Goal: Transaction & Acquisition: Purchase product/service

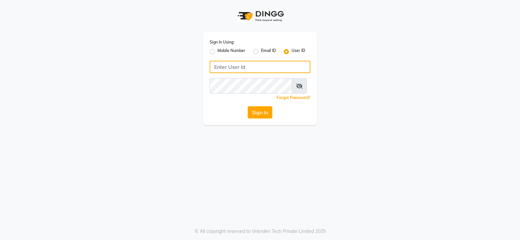
click at [252, 73] on input "Username" at bounding box center [260, 67] width 101 height 12
type input "8150000270"
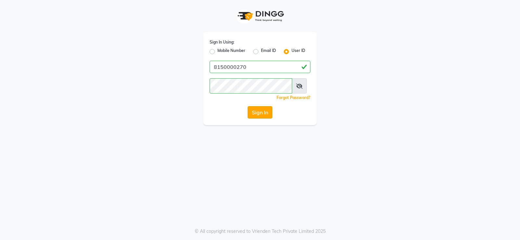
click at [262, 119] on button "Sign In" at bounding box center [260, 112] width 25 height 12
click at [300, 89] on icon at bounding box center [299, 86] width 7 height 5
click at [217, 54] on label "Mobile Number" at bounding box center [231, 52] width 28 height 8
click at [217, 52] on input "Mobile Number" at bounding box center [219, 50] width 4 height 4
radio input "true"
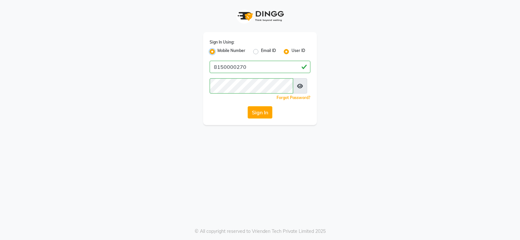
radio input "false"
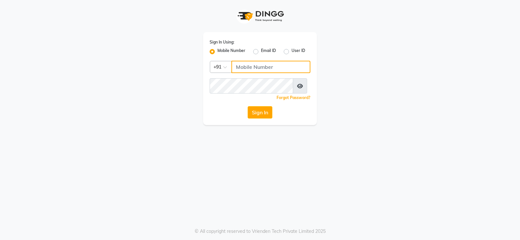
click at [245, 73] on input "Username" at bounding box center [270, 67] width 79 height 12
type input "8150000270"
click at [257, 119] on button "Sign In" at bounding box center [260, 112] width 25 height 12
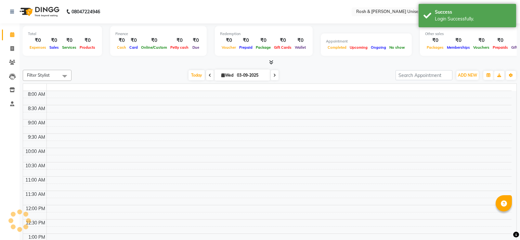
select select "en"
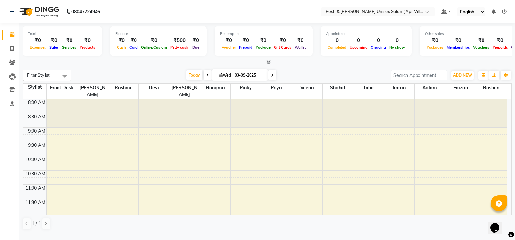
drag, startPoint x: 25, startPoint y: 72, endPoint x: 20, endPoint y: 95, distance: 23.0
click at [12, 48] on span at bounding box center [12, 48] width 11 height 7
select select "service"
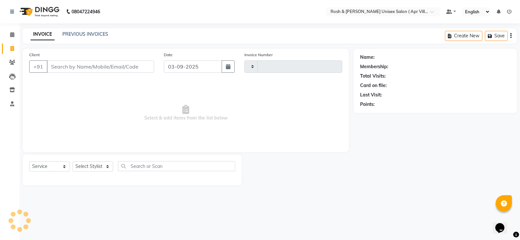
type input "0003"
select select "8955"
click at [226, 69] on icon "button" at bounding box center [228, 66] width 5 height 5
select select "9"
select select "2025"
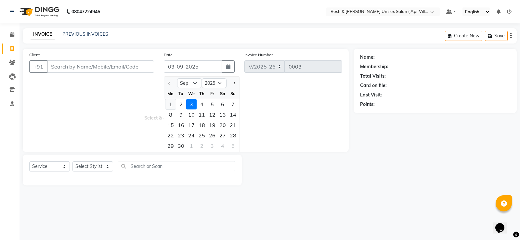
click at [173, 110] on div "1" at bounding box center [170, 104] width 10 height 10
type input "01-09-2025"
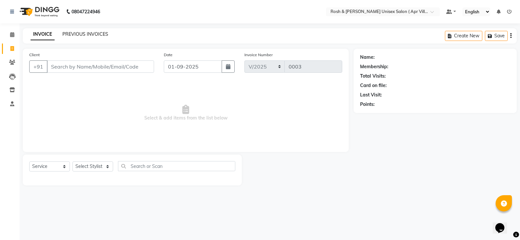
click at [83, 35] on link "PREVIOUS INVOICES" at bounding box center [85, 34] width 46 height 6
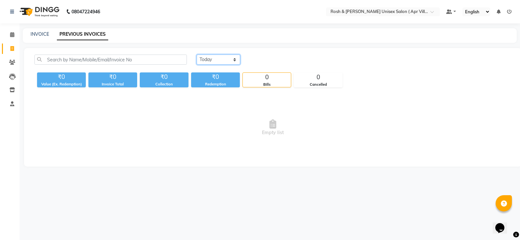
click at [240, 65] on select "[DATE] [DATE] Custom Range" at bounding box center [219, 60] width 44 height 10
select select "yesterday"
click at [198, 61] on select "[DATE] [DATE] Custom Range" at bounding box center [219, 60] width 44 height 10
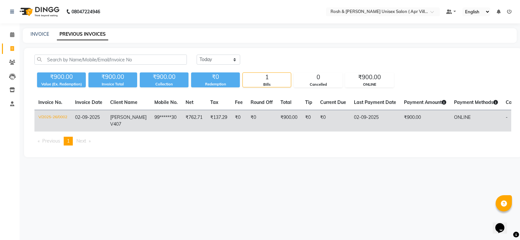
click at [316, 131] on td "₹0" at bounding box center [308, 121] width 15 height 22
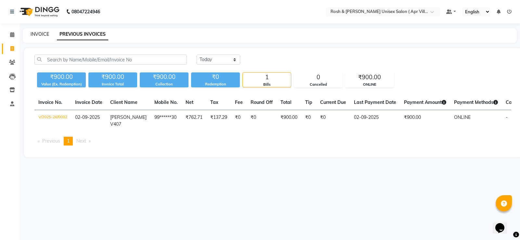
click at [42, 37] on link "INVOICE" at bounding box center [40, 34] width 19 height 6
select select "service"
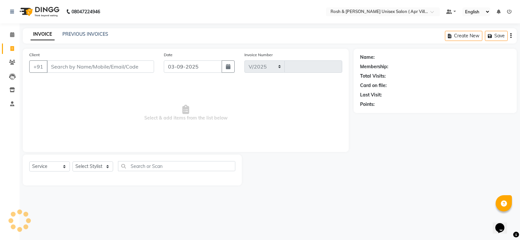
select select "8955"
type input "0003"
click at [225, 73] on button "button" at bounding box center [228, 66] width 13 height 12
select select "9"
select select "2025"
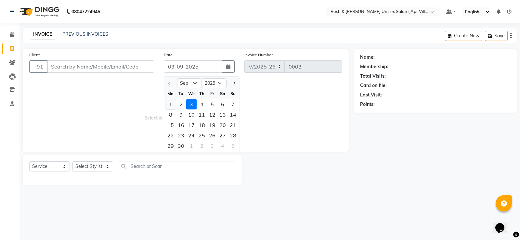
click at [174, 110] on div "1" at bounding box center [170, 104] width 10 height 10
type input "01-09-2025"
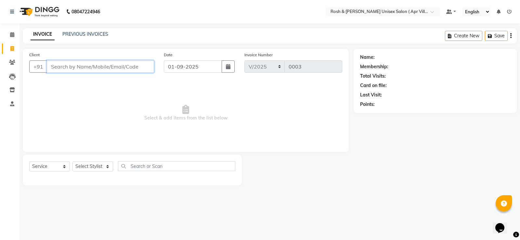
click at [68, 73] on input "Client" at bounding box center [100, 66] width 107 height 12
click at [71, 73] on input "Client" at bounding box center [100, 66] width 107 height 12
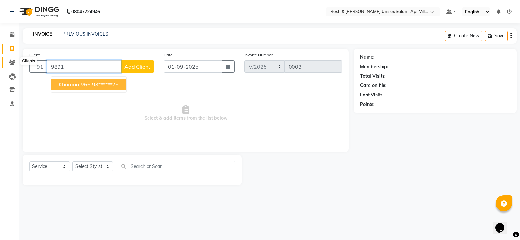
type input "9891"
click at [14, 62] on icon at bounding box center [12, 62] width 6 height 5
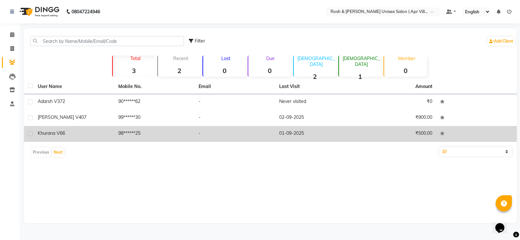
click at [33, 136] on label at bounding box center [30, 133] width 5 height 5
click at [32, 136] on input "checkbox" at bounding box center [30, 134] width 4 height 4
checkbox input "true"
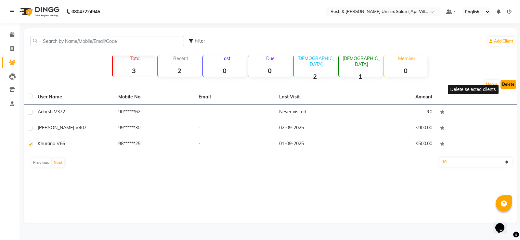
click at [508, 89] on button "Delete" at bounding box center [509, 84] width 16 height 9
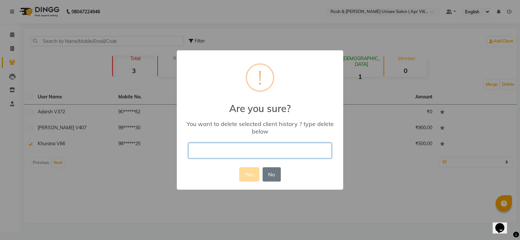
click at [243, 158] on input "text" at bounding box center [260, 150] width 143 height 15
type input "delete"
click at [277, 182] on button "No" at bounding box center [272, 174] width 18 height 14
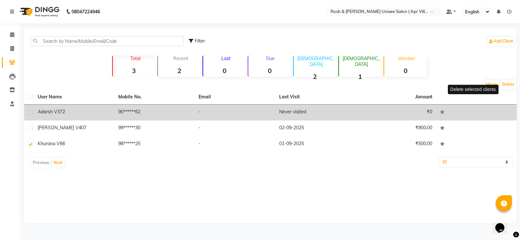
click at [75, 115] on div "Adarsh V372" at bounding box center [74, 112] width 73 height 7
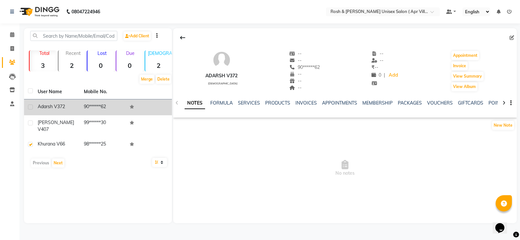
click at [33, 110] on label at bounding box center [30, 107] width 5 height 5
click at [32, 110] on input "checkbox" at bounding box center [30, 107] width 4 height 4
checkbox input "true"
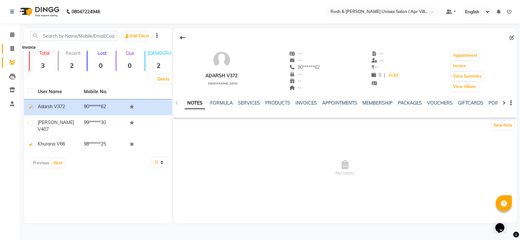
click at [14, 51] on icon at bounding box center [12, 48] width 4 height 5
select select "service"
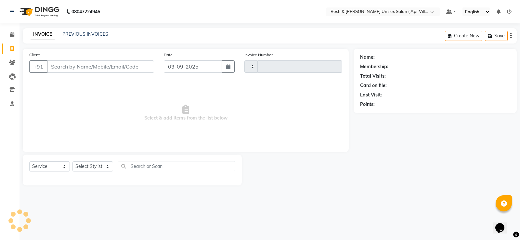
type input "0003"
select select "8955"
click at [92, 73] on input "Client" at bounding box center [100, 66] width 107 height 12
click at [88, 73] on input "Client" at bounding box center [100, 66] width 107 height 12
type input "981202325"
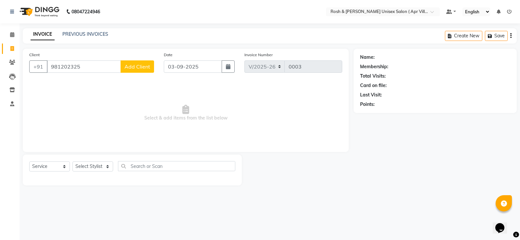
click at [144, 70] on span "Add Client" at bounding box center [138, 66] width 26 height 7
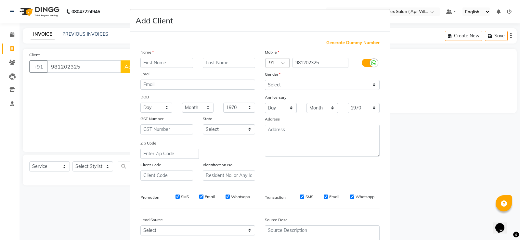
click at [160, 68] on input "text" at bounding box center [166, 63] width 53 height 10
click at [102, 118] on ngb-modal-window "Add Client Generate Dummy Number Name Email DOB Day 01 02 03 04 05 06 07 08 09 …" at bounding box center [260, 120] width 520 height 240
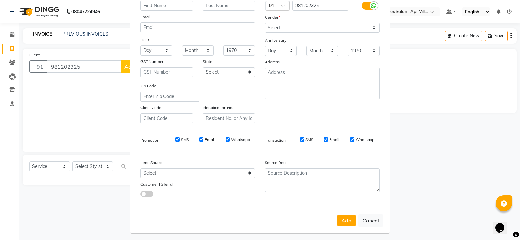
scroll to position [117, 0]
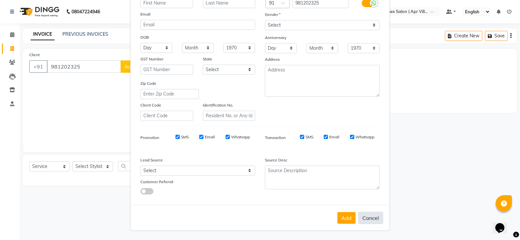
click at [359, 212] on button "Cancel" at bounding box center [370, 218] width 25 height 12
select select
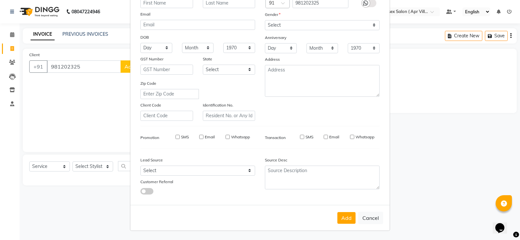
select select
checkbox input "false"
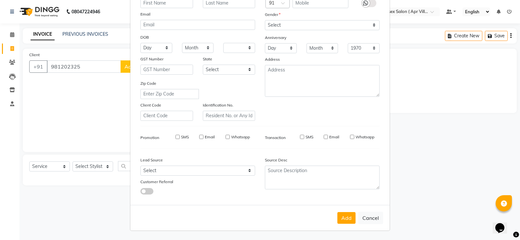
checkbox input "false"
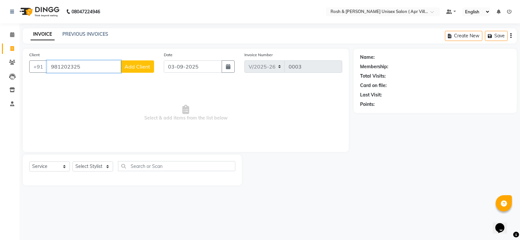
click at [67, 73] on input "981202325" at bounding box center [84, 66] width 74 height 12
type input "9891202325"
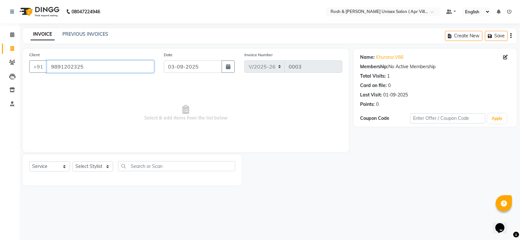
click at [97, 73] on input "9891202325" at bounding box center [100, 66] width 107 height 12
click at [503, 59] on icon at bounding box center [505, 57] width 5 height 5
select select "[DEMOGRAPHIC_DATA]"
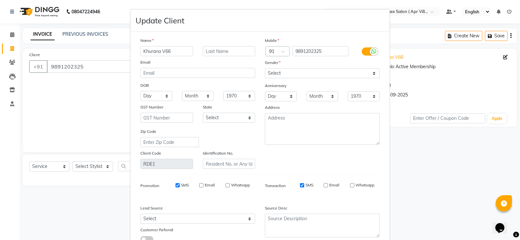
click at [148, 56] on input "Khurana V66" at bounding box center [166, 51] width 53 height 10
click at [155, 56] on input "Karana V66" at bounding box center [166, 51] width 53 height 10
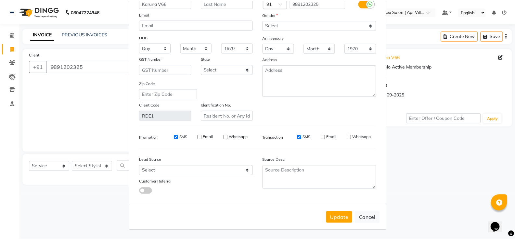
scroll to position [102, 0]
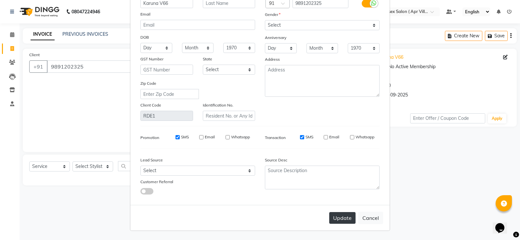
type input "Karuna V66"
click at [329, 212] on button "Update" at bounding box center [342, 218] width 26 height 12
type input "98******25"
select select
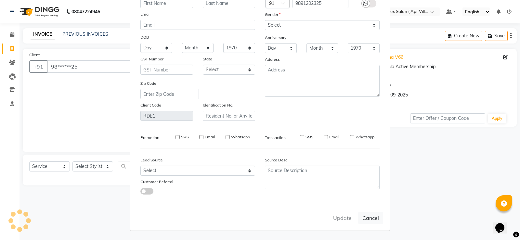
select select
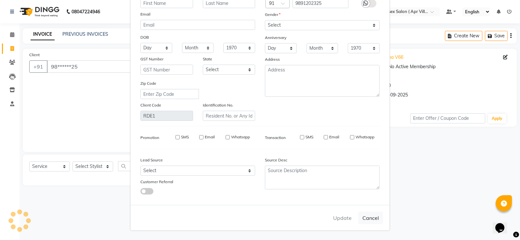
checkbox input "false"
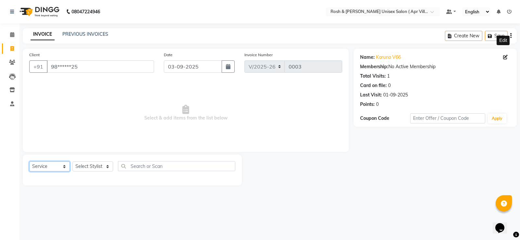
click at [65, 172] on select "Select Service Product Membership Package Voucher Prepaid Gift Card" at bounding box center [49, 167] width 41 height 10
click at [31, 172] on select "Select Service Product Membership Package Voucher Prepaid Gift Card" at bounding box center [49, 167] width 41 height 10
click at [109, 172] on select "Select Stylist Aalam Devi [PERSON_NAME] Front Desk Hangma [PERSON_NAME] [PERSON…" at bounding box center [92, 167] width 41 height 10
select select "90609"
click at [75, 172] on select "Select Stylist Aalam Devi [PERSON_NAME] Front Desk Hangma [PERSON_NAME] [PERSON…" at bounding box center [92, 167] width 41 height 10
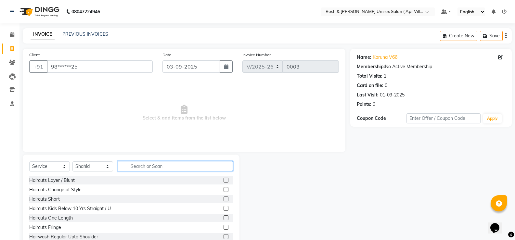
click at [145, 171] on input "text" at bounding box center [175, 166] width 115 height 10
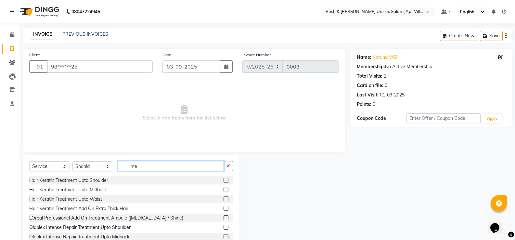
type input "m"
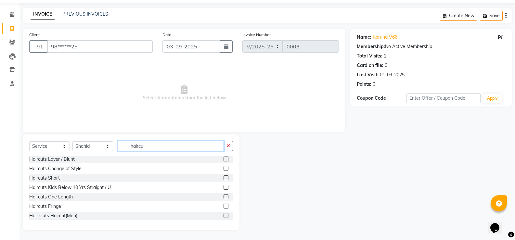
scroll to position [6, 0]
type input "haircu"
click at [224, 214] on label at bounding box center [226, 215] width 5 height 5
click at [224, 214] on input "checkbox" at bounding box center [226, 216] width 4 height 4
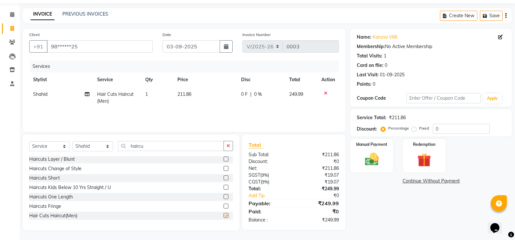
checkbox input "false"
click at [227, 144] on icon "button" at bounding box center [229, 146] width 4 height 5
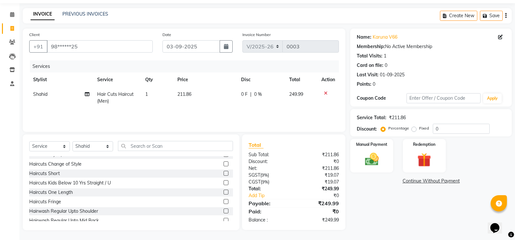
click at [224, 172] on label at bounding box center [226, 173] width 5 height 5
click at [224, 172] on input "checkbox" at bounding box center [226, 174] width 4 height 4
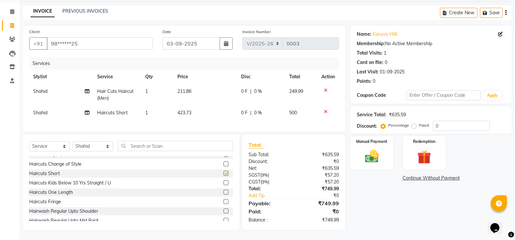
checkbox input "false"
click at [324, 89] on icon at bounding box center [326, 90] width 4 height 5
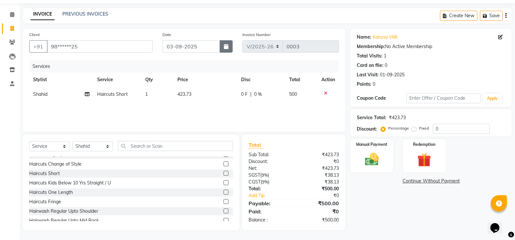
click at [224, 44] on icon "button" at bounding box center [226, 46] width 5 height 5
select select "9"
select select "2025"
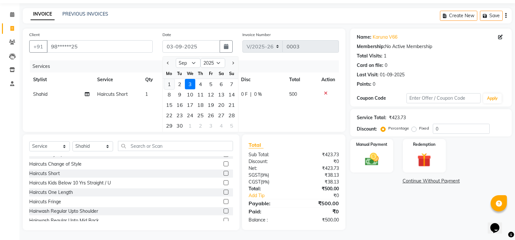
click at [169, 79] on div "1" at bounding box center [169, 84] width 10 height 10
type input "01-09-2025"
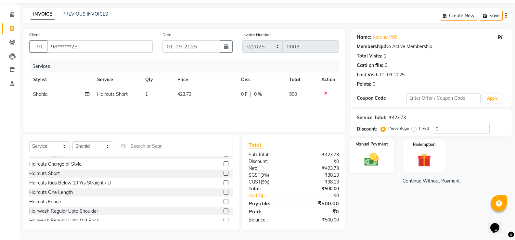
click at [379, 168] on img at bounding box center [371, 159] width 23 height 17
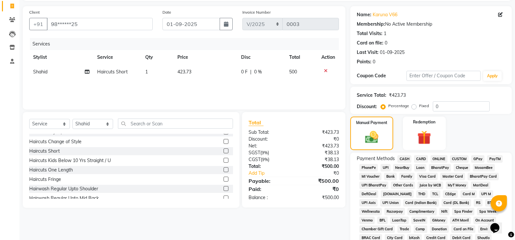
click at [406, 163] on span "CASH" at bounding box center [405, 158] width 14 height 7
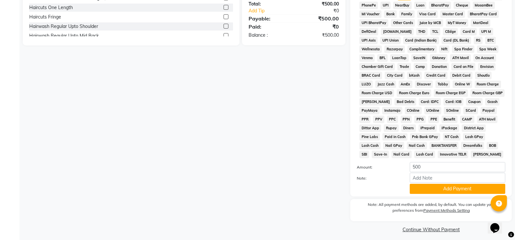
scroll to position [289, 0]
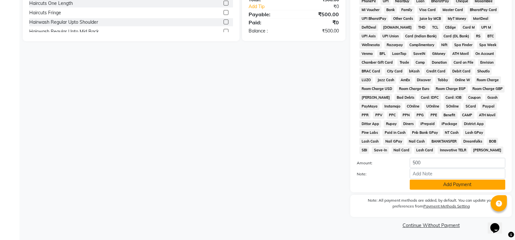
click at [447, 180] on button "Add Payment" at bounding box center [458, 185] width 96 height 10
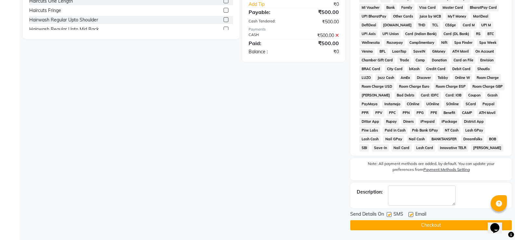
click at [426, 226] on button "Checkout" at bounding box center [431, 225] width 162 height 10
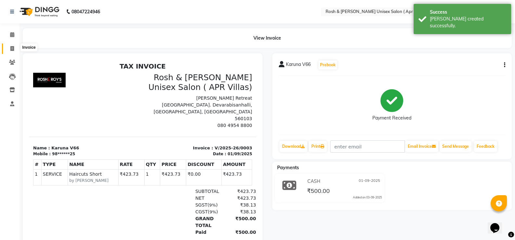
click at [13, 45] on span at bounding box center [12, 48] width 11 height 7
select select "service"
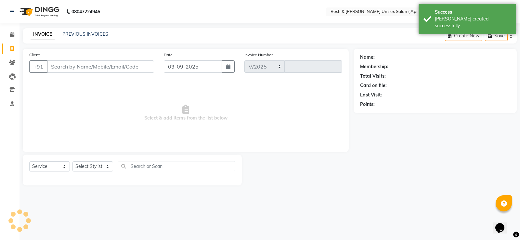
select select "8955"
type input "0004"
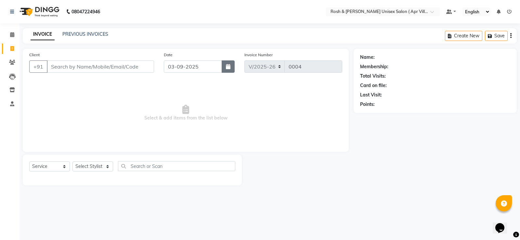
click at [228, 69] on icon "button" at bounding box center [228, 66] width 5 height 5
select select "9"
select select "2025"
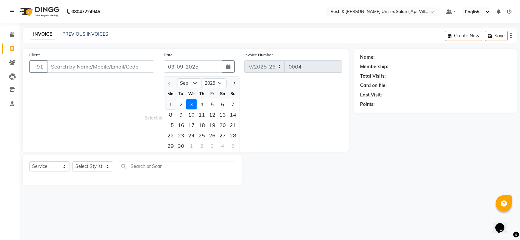
click at [173, 110] on div "1" at bounding box center [170, 104] width 10 height 10
type input "01-09-2025"
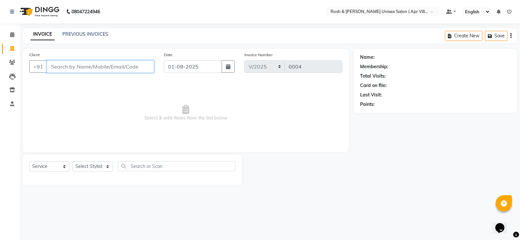
click at [83, 73] on input "Client" at bounding box center [100, 66] width 107 height 12
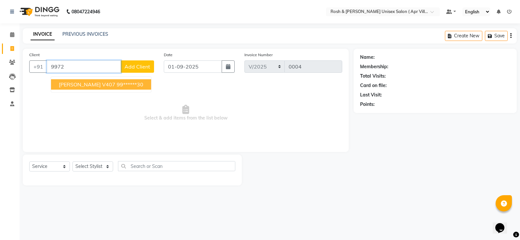
click at [117, 88] on ngb-highlight "99******30" at bounding box center [130, 84] width 27 height 7
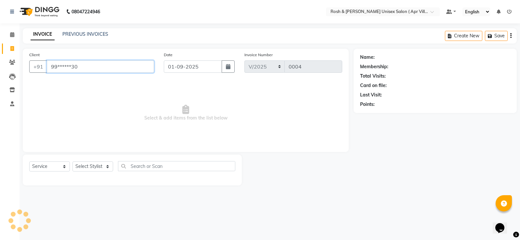
type input "99******30"
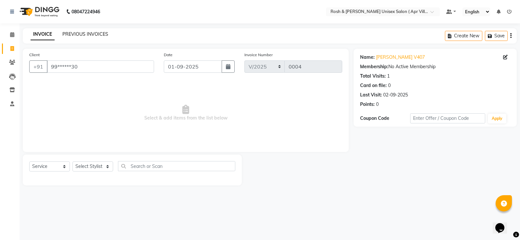
click at [92, 35] on link "PREVIOUS INVOICES" at bounding box center [85, 34] width 46 height 6
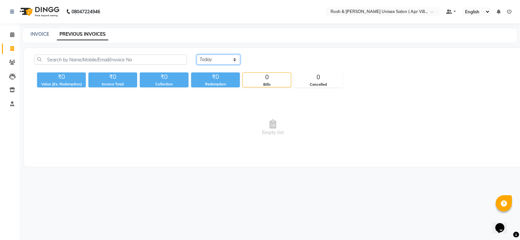
click at [227, 64] on select "Today Yesterday Custom Range" at bounding box center [219, 60] width 44 height 10
select select "yesterday"
click at [198, 61] on select "Today Yesterday Custom Range" at bounding box center [219, 60] width 44 height 10
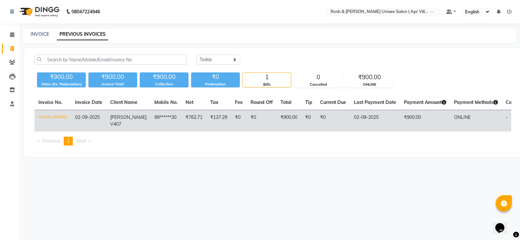
drag, startPoint x: 411, startPoint y: 132, endPoint x: 379, endPoint y: 138, distance: 32.5
click at [379, 132] on td "02-09-2025" at bounding box center [375, 121] width 50 height 22
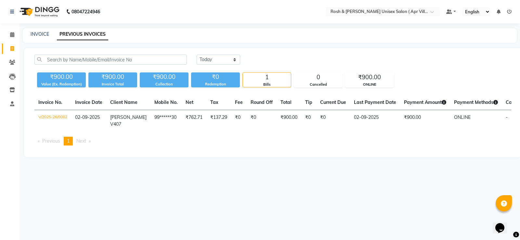
click at [91, 36] on link "PREVIOUS INVOICES" at bounding box center [82, 35] width 51 height 12
click at [42, 35] on link "INVOICE" at bounding box center [40, 34] width 19 height 6
select select "service"
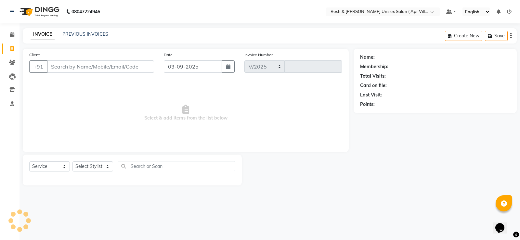
select select "8955"
type input "0007"
click at [223, 73] on button "button" at bounding box center [228, 66] width 13 height 12
select select "9"
select select "2025"
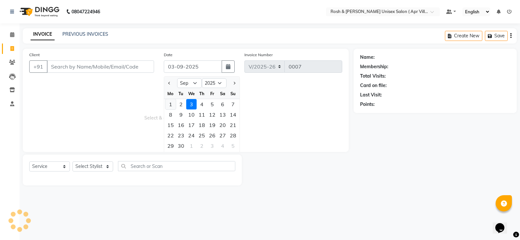
click at [172, 110] on div "1" at bounding box center [170, 104] width 10 height 10
type input "01-09-2025"
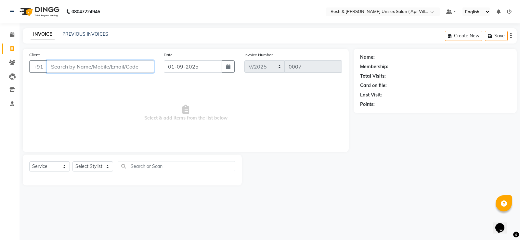
click at [68, 73] on input "Client" at bounding box center [100, 66] width 107 height 12
type input "7"
click at [129, 73] on input "Client" at bounding box center [100, 66] width 107 height 12
type input "9880988775"
click at [129, 70] on span "Add Client" at bounding box center [138, 66] width 26 height 7
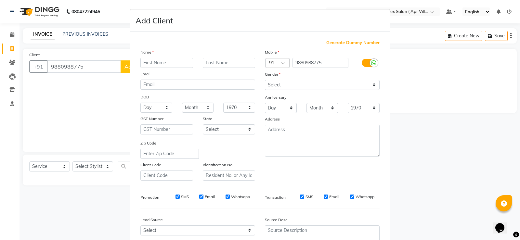
click at [161, 68] on input "text" at bounding box center [166, 63] width 53 height 10
type input "Anand V180"
drag, startPoint x: 369, startPoint y: 101, endPoint x: 362, endPoint y: 103, distance: 7.7
click at [369, 90] on select "Select Male Female Other Prefer Not To Say" at bounding box center [322, 85] width 115 height 10
select select "male"
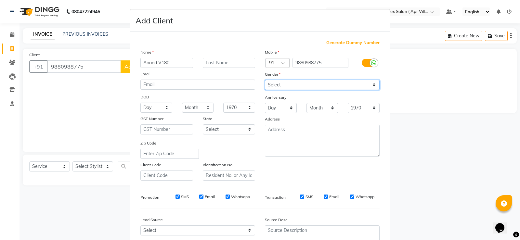
click at [265, 90] on select "Select Male Female Other Prefer Not To Say" at bounding box center [322, 85] width 115 height 10
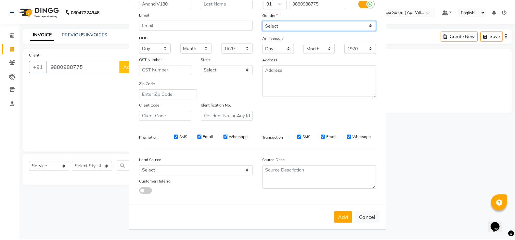
scroll to position [117, 0]
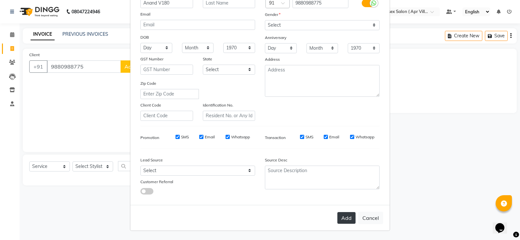
click at [337, 212] on button "Add" at bounding box center [346, 218] width 18 height 12
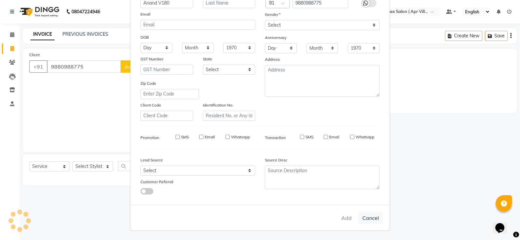
type input "98******75"
select select
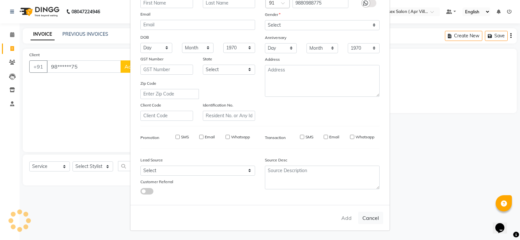
select select
checkbox input "false"
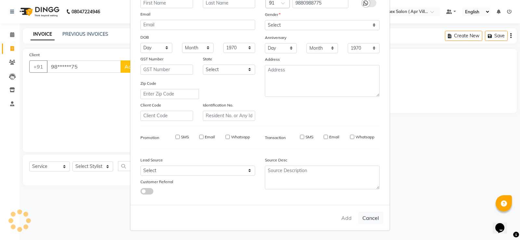
checkbox input "false"
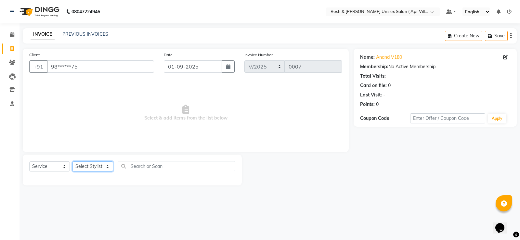
click at [106, 172] on select "Select Stylist Aalam Devi Faizan Front Desk Hangma Imran Joshila Mary Pinky Pri…" at bounding box center [92, 167] width 41 height 10
select select "90609"
click at [75, 172] on select "Select Stylist Aalam Devi Faizan Front Desk Hangma Imran Joshila Mary Pinky Pri…" at bounding box center [92, 167] width 41 height 10
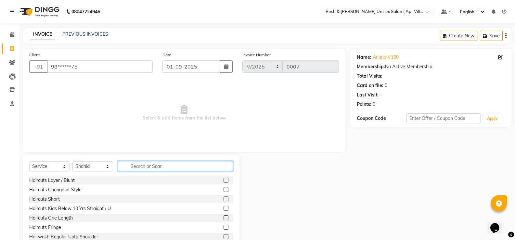
click at [161, 171] on input "text" at bounding box center [175, 166] width 115 height 10
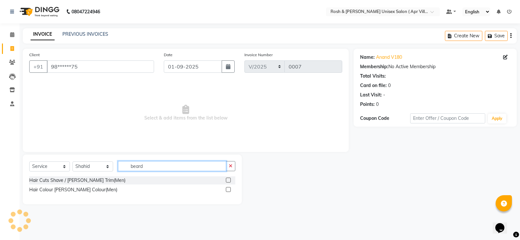
type input "beard"
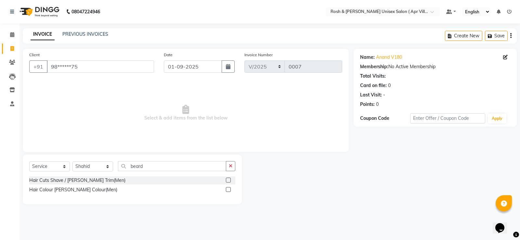
click at [226, 183] on label at bounding box center [228, 180] width 5 height 5
click at [226, 183] on input "checkbox" at bounding box center [228, 180] width 4 height 4
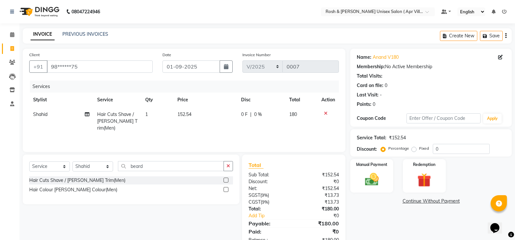
click at [224, 183] on label at bounding box center [226, 180] width 5 height 5
click at [224, 183] on input "checkbox" at bounding box center [226, 180] width 4 height 4
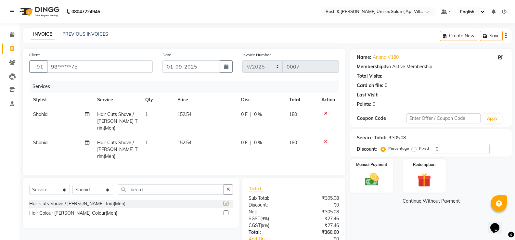
checkbox input "false"
click at [324, 144] on icon at bounding box center [326, 141] width 4 height 5
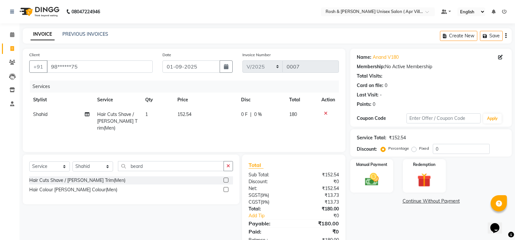
scroll to position [46, 0]
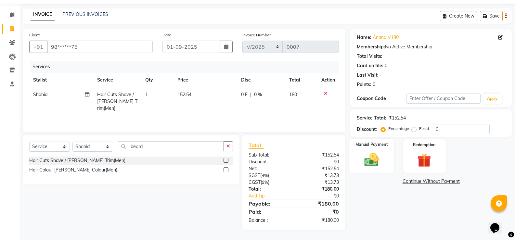
click at [376, 164] on img at bounding box center [371, 159] width 23 height 17
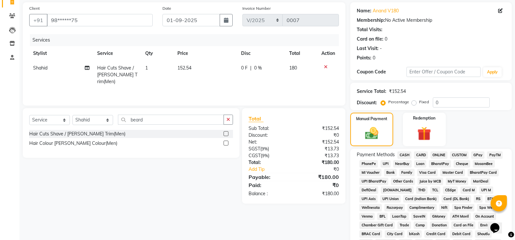
click at [448, 159] on span "ONLINE" at bounding box center [439, 154] width 17 height 7
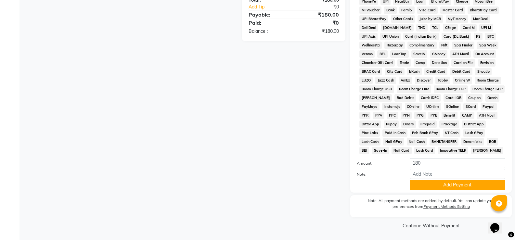
scroll to position [289, 0]
click at [436, 180] on button "Add Payment" at bounding box center [458, 185] width 96 height 10
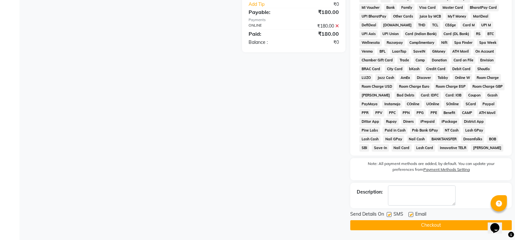
scroll to position [292, 0]
click at [427, 221] on button "Checkout" at bounding box center [431, 225] width 162 height 10
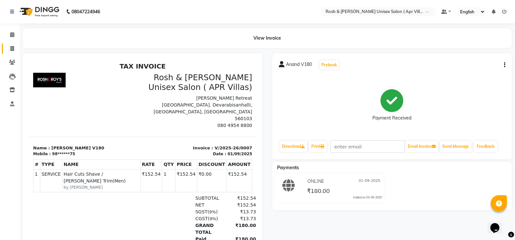
click at [12, 49] on icon at bounding box center [12, 48] width 4 height 5
select select "service"
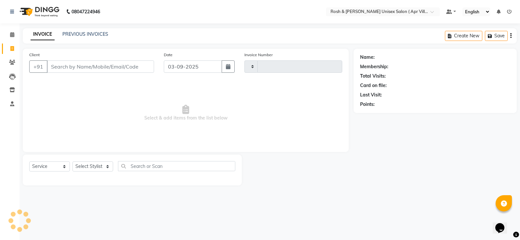
type input "0008"
select select "8955"
click at [102, 36] on link "PREVIOUS INVOICES" at bounding box center [85, 34] width 46 height 6
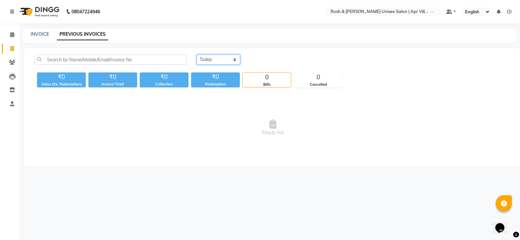
click at [239, 65] on select "Today Yesterday Custom Range" at bounding box center [219, 60] width 44 height 10
select select "range"
click at [198, 61] on select "Today Yesterday Custom Range" at bounding box center [219, 60] width 44 height 10
click at [281, 64] on input "03-09-2025" at bounding box center [272, 59] width 46 height 9
select select "9"
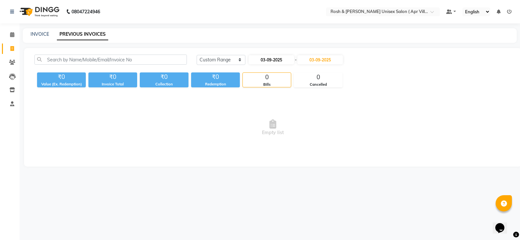
select select "2025"
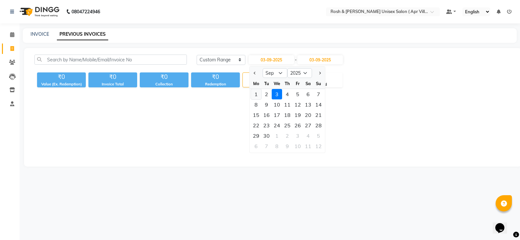
click at [258, 99] on div "1" at bounding box center [256, 94] width 10 height 10
type input "01-09-2025"
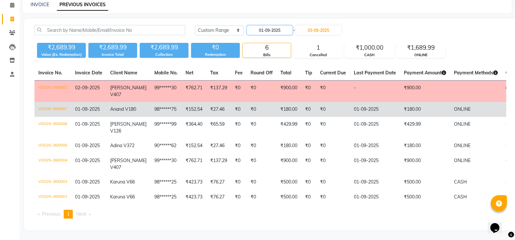
scroll to position [57, 0]
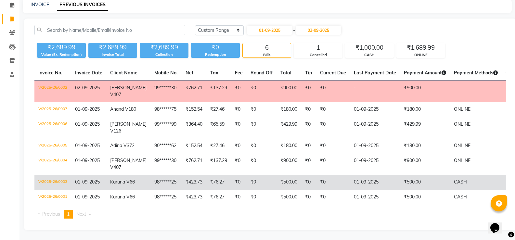
click at [158, 175] on td "98******25" at bounding box center [166, 182] width 31 height 15
click at [98, 179] on span "01-09-2025" at bounding box center [87, 182] width 25 height 6
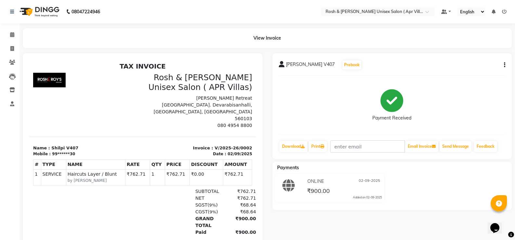
click at [504, 65] on icon "button" at bounding box center [504, 65] width 1 height 0
click at [480, 68] on div "Cancel Invoice" at bounding box center [476, 66] width 33 height 8
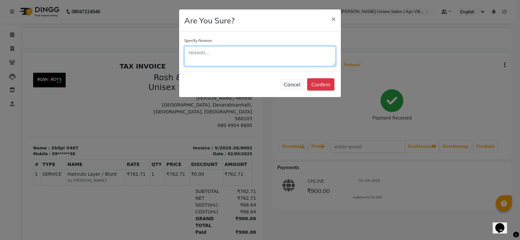
click at [230, 66] on textarea at bounding box center [259, 56] width 151 height 20
type textarea "date mistake"
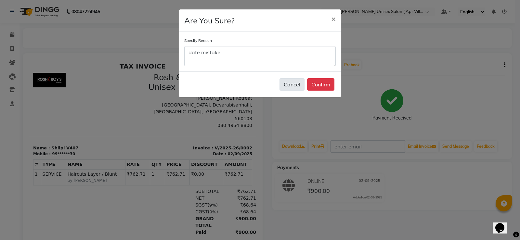
click at [280, 91] on button "Cancel" at bounding box center [292, 84] width 25 height 12
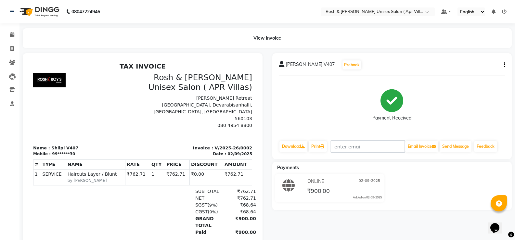
click at [504, 65] on icon "button" at bounding box center [504, 65] width 1 height 0
click at [452, 98] on div "Payment Received" at bounding box center [392, 105] width 227 height 49
click at [504, 65] on icon "button" at bounding box center [504, 65] width 1 height 0
click at [473, 68] on div "Cancel Invoice" at bounding box center [476, 66] width 33 height 8
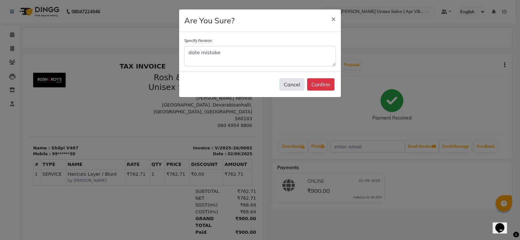
click at [284, 91] on button "Cancel" at bounding box center [292, 84] width 25 height 12
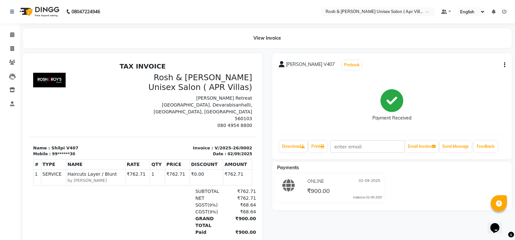
click at [504, 72] on div "Shilpi V407 Prebook Payment Received Download Print Email Invoice Send Message …" at bounding box center [392, 106] width 240 height 106
click at [504, 65] on icon "button" at bounding box center [504, 65] width 1 height 0
click at [470, 70] on div "Cancel Invoice" at bounding box center [476, 66] width 33 height 8
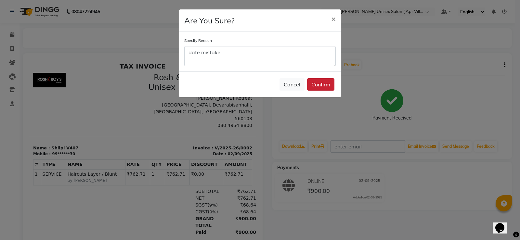
click at [318, 91] on button "Confirm" at bounding box center [320, 84] width 27 height 12
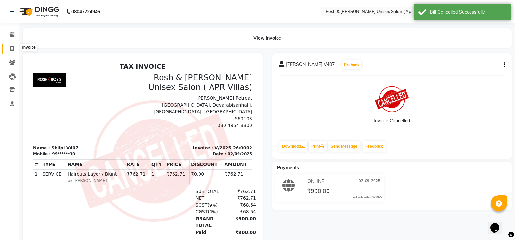
click at [11, 51] on icon at bounding box center [12, 48] width 4 height 5
select select "8955"
select select "service"
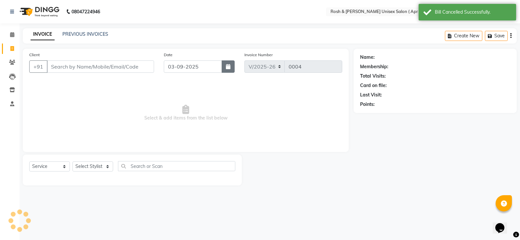
click at [230, 73] on button "button" at bounding box center [228, 66] width 13 height 12
select select "9"
select select "2025"
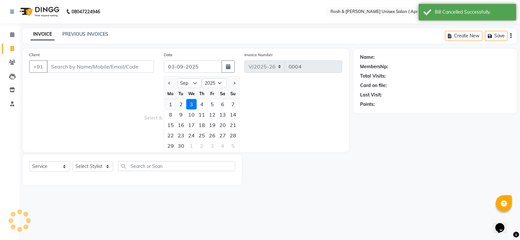
click at [173, 110] on div "1" at bounding box center [170, 104] width 10 height 10
type input "01-09-2025"
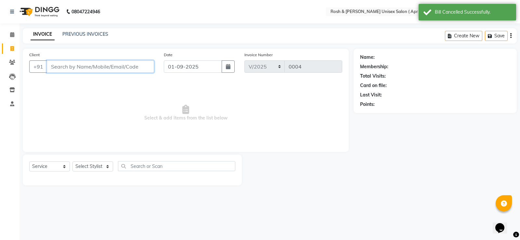
click at [81, 73] on input "Client" at bounding box center [100, 66] width 107 height 12
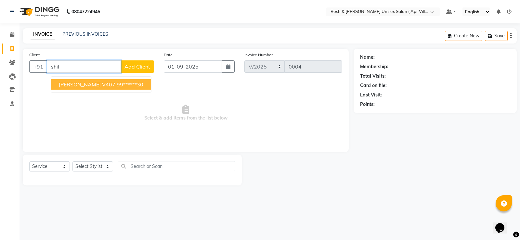
click at [117, 88] on ngb-highlight "99******30" at bounding box center [130, 84] width 27 height 7
type input "99******30"
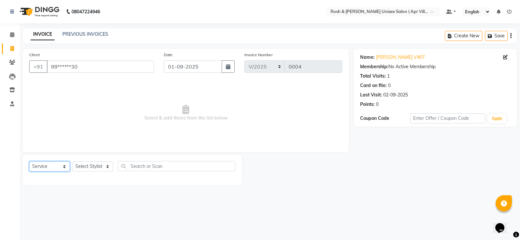
click at [62, 172] on select "Select Service Product Membership Package Voucher Prepaid Gift Card" at bounding box center [49, 167] width 41 height 10
click at [31, 172] on select "Select Service Product Membership Package Voucher Prepaid Gift Card" at bounding box center [49, 167] width 41 height 10
click at [108, 172] on select "Select Stylist Aalam Devi Faizan Front Desk Hangma Imran Joshila Mary Pinky Pri…" at bounding box center [92, 167] width 41 height 10
select select "90612"
click at [75, 172] on select "Select Stylist Aalam Devi Faizan Front Desk Hangma Imran Joshila Mary Pinky Pri…" at bounding box center [92, 167] width 41 height 10
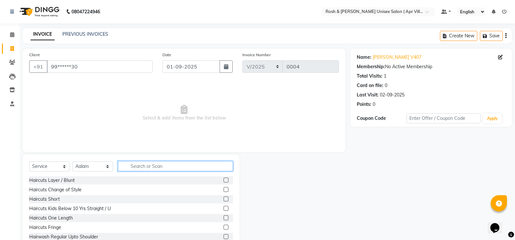
click at [162, 171] on input "text" at bounding box center [175, 166] width 115 height 10
click at [224, 183] on label at bounding box center [226, 180] width 5 height 5
click at [224, 183] on input "checkbox" at bounding box center [226, 180] width 4 height 4
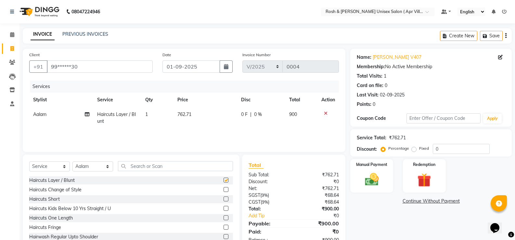
checkbox input "false"
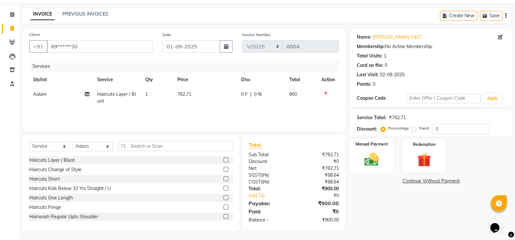
click at [369, 155] on div "Manual Payment" at bounding box center [372, 155] width 45 height 35
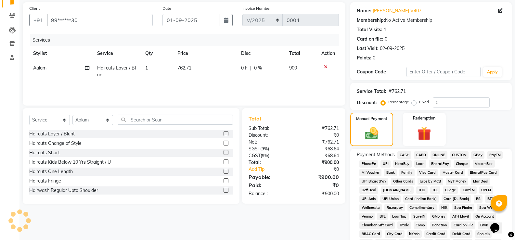
scroll to position [112, 0]
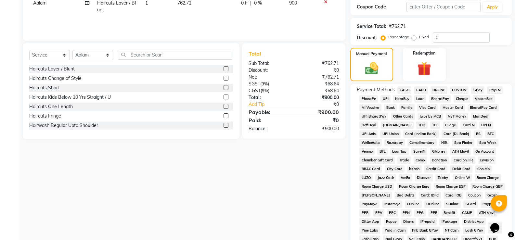
click at [448, 94] on span "ONLINE" at bounding box center [439, 89] width 17 height 7
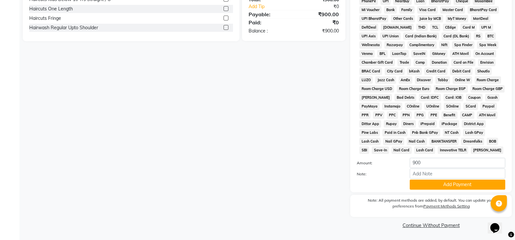
scroll to position [242, 0]
click at [452, 190] on button "Add Payment" at bounding box center [458, 185] width 96 height 10
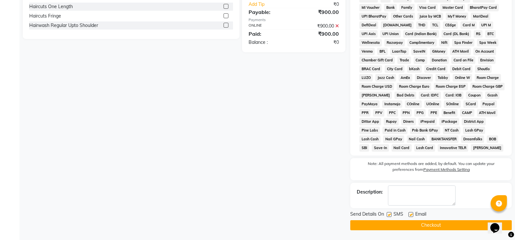
scroll to position [292, 0]
click at [427, 226] on button "Checkout" at bounding box center [431, 225] width 162 height 10
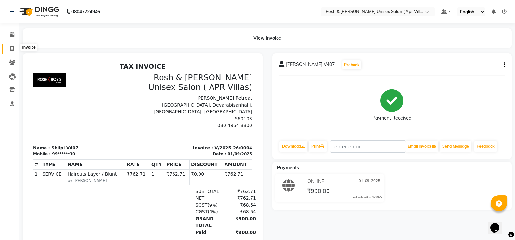
click at [15, 48] on span at bounding box center [12, 48] width 11 height 7
select select "8955"
select select "service"
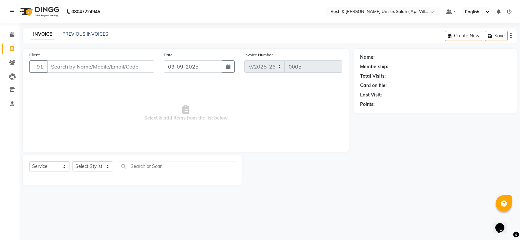
click at [72, 73] on input "Client" at bounding box center [100, 66] width 107 height 12
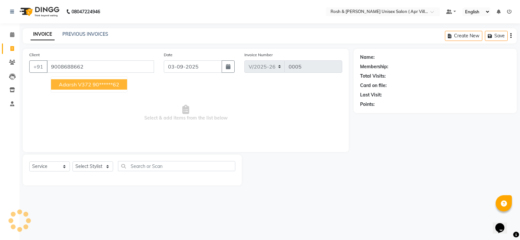
type input "9008688662"
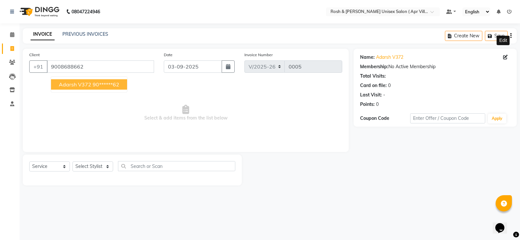
click at [503, 59] on icon at bounding box center [505, 57] width 5 height 5
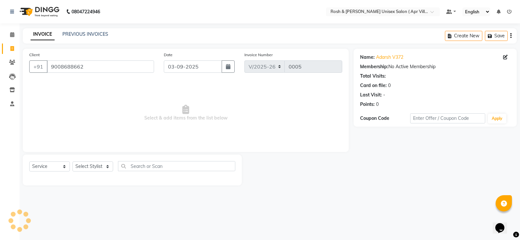
select select "male"
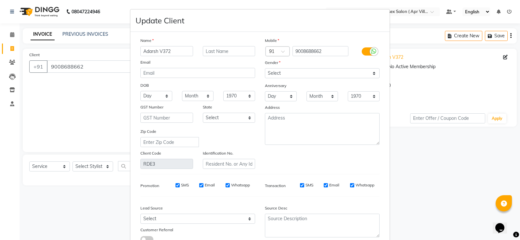
click at [161, 56] on input "Adarsh V372" at bounding box center [166, 51] width 53 height 10
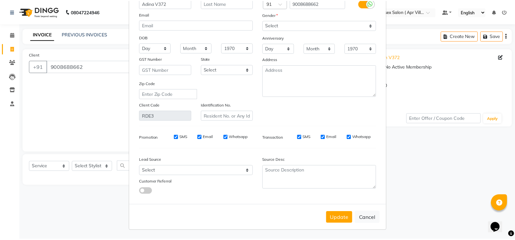
scroll to position [102, 0]
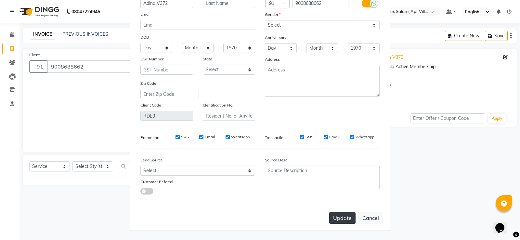
type input "Adina V372"
click at [331, 213] on button "Update" at bounding box center [342, 218] width 26 height 12
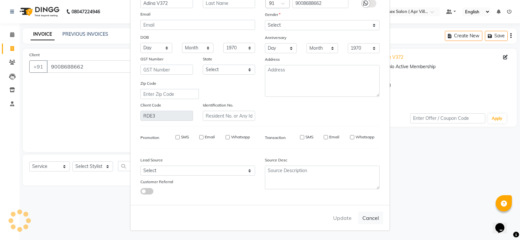
type input "90******62"
select select
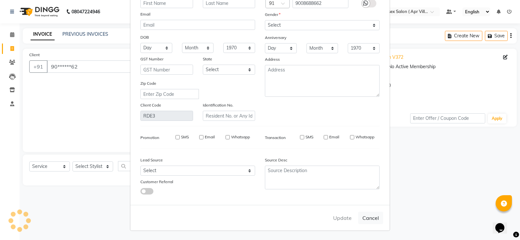
select select
checkbox input "false"
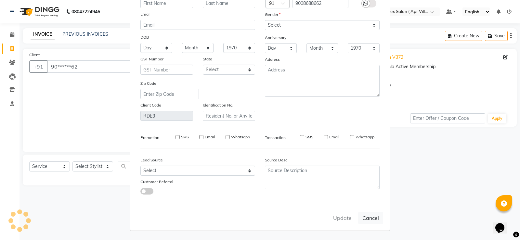
checkbox input "false"
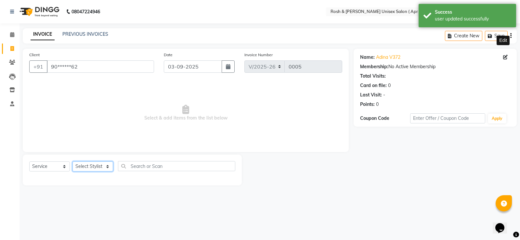
click at [101, 172] on select "Select Stylist Aalam Devi Faizan Front Desk Hangma Imran Joshila Mary Pinky Pri…" at bounding box center [92, 167] width 41 height 10
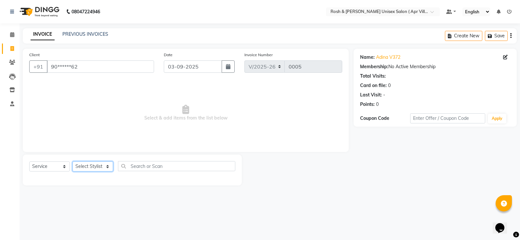
select select "90613"
click at [75, 172] on select "Select Stylist Aalam Devi Faizan Front Desk Hangma Imran Joshila Mary Pinky Pri…" at bounding box center [92, 167] width 41 height 10
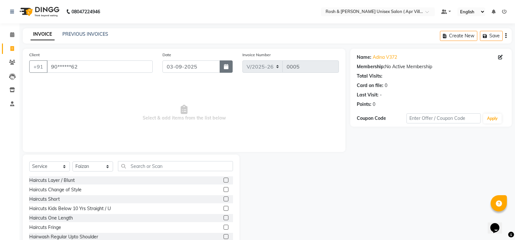
click at [224, 69] on icon "button" at bounding box center [226, 66] width 5 height 5
select select "9"
select select "2025"
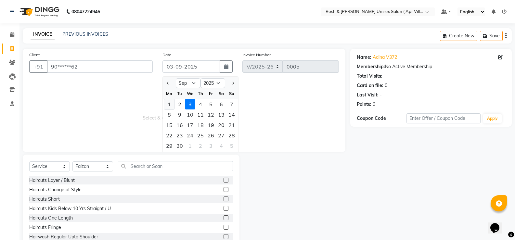
click at [172, 110] on div "1" at bounding box center [169, 104] width 10 height 10
type input "01-09-2025"
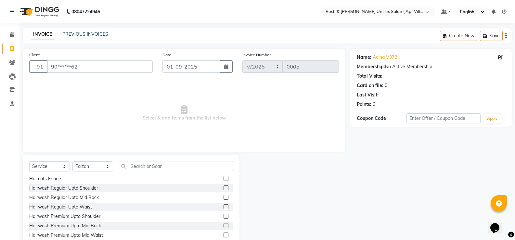
scroll to position [65, 0]
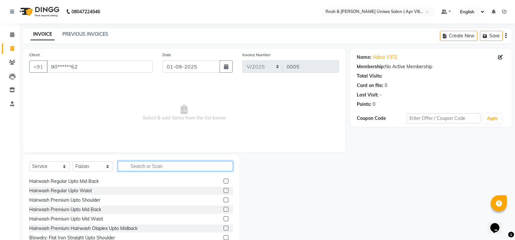
click at [150, 171] on input "text" at bounding box center [175, 166] width 115 height 10
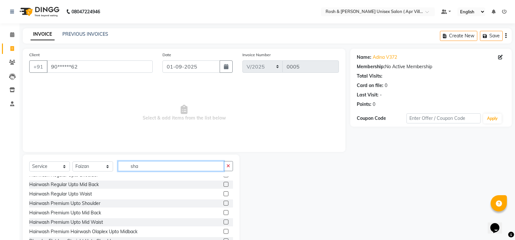
scroll to position [0, 0]
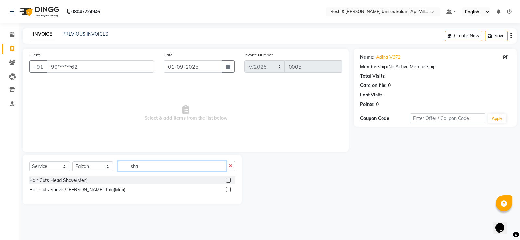
type input "sha"
click at [226, 183] on label at bounding box center [228, 180] width 5 height 5
click at [226, 183] on input "checkbox" at bounding box center [228, 180] width 4 height 4
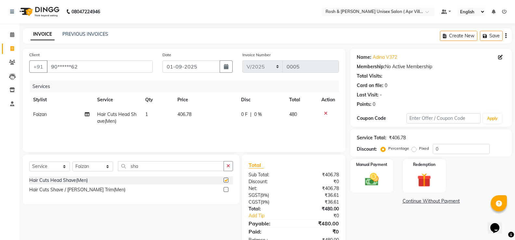
checkbox input "false"
click at [324, 116] on icon at bounding box center [326, 113] width 4 height 5
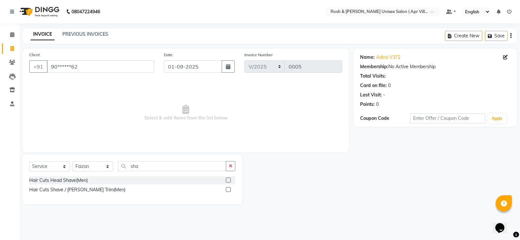
click at [226, 192] on label at bounding box center [228, 189] width 5 height 5
click at [226, 192] on input "checkbox" at bounding box center [228, 190] width 4 height 4
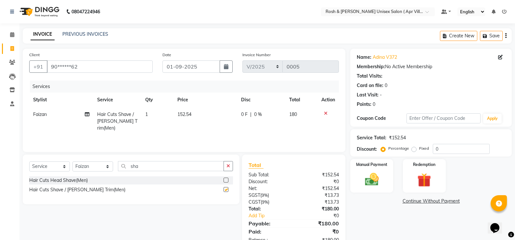
checkbox input "false"
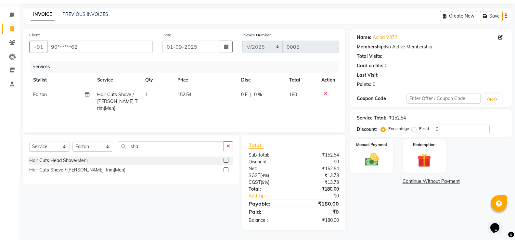
scroll to position [46, 0]
click at [378, 162] on img at bounding box center [371, 159] width 23 height 17
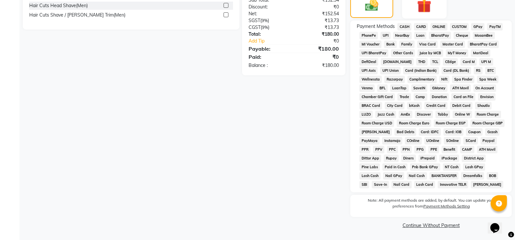
scroll to position [209, 0]
click at [448, 25] on span "ONLINE" at bounding box center [439, 26] width 17 height 7
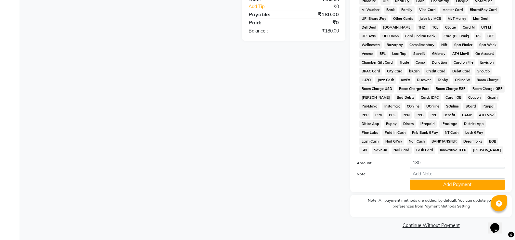
scroll to position [289, 0]
click at [458, 180] on button "Add Payment" at bounding box center [458, 185] width 96 height 10
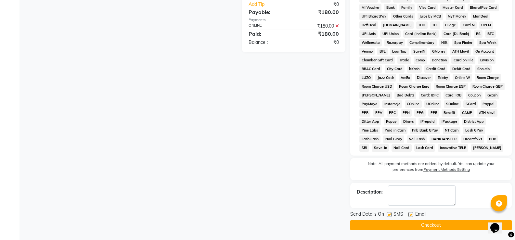
click at [427, 227] on button "Checkout" at bounding box center [431, 225] width 162 height 10
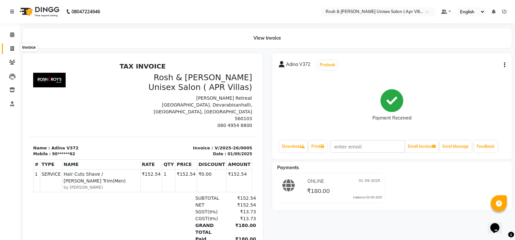
click at [12, 48] on icon at bounding box center [12, 48] width 4 height 5
select select "8955"
select select "service"
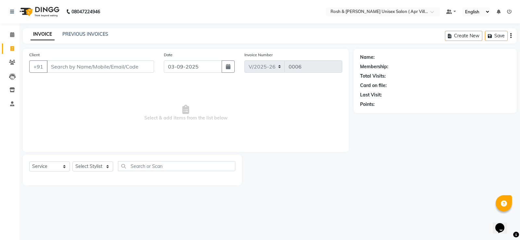
click at [70, 73] on input "Client" at bounding box center [100, 66] width 107 height 12
type input "99000"
click at [136, 70] on span "Add Client" at bounding box center [138, 66] width 26 height 7
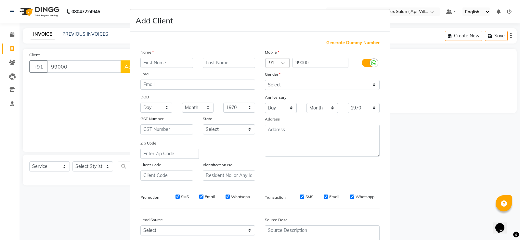
click at [170, 68] on input "text" at bounding box center [166, 63] width 53 height 10
type input "Akhil V126"
click at [312, 68] on input "99000" at bounding box center [321, 63] width 56 height 10
type input "9900052299"
click at [369, 90] on select "Select Male Female Other Prefer Not To Say" at bounding box center [322, 85] width 115 height 10
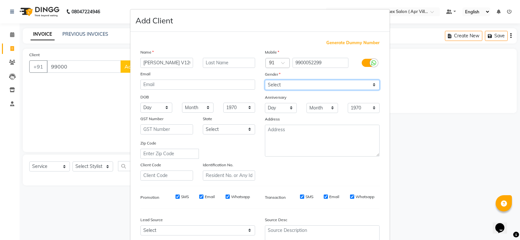
select select "male"
click at [265, 90] on select "Select Male Female Other Prefer Not To Say" at bounding box center [322, 85] width 115 height 10
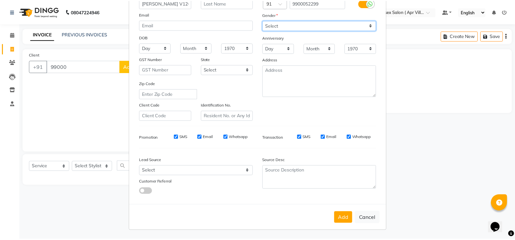
scroll to position [117, 0]
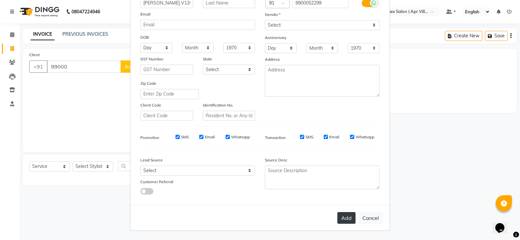
click at [337, 214] on button "Add" at bounding box center [346, 218] width 18 height 12
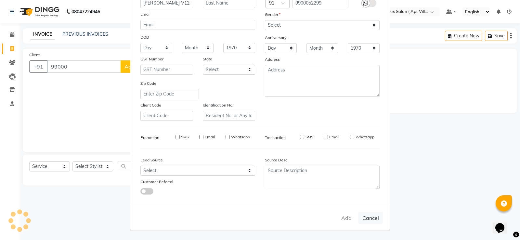
type input "99******99"
select select
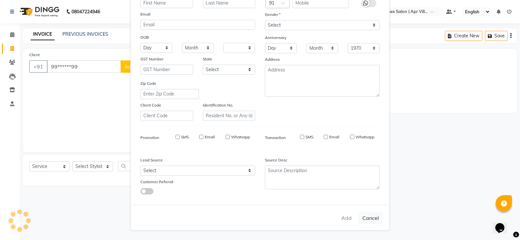
select select
checkbox input "false"
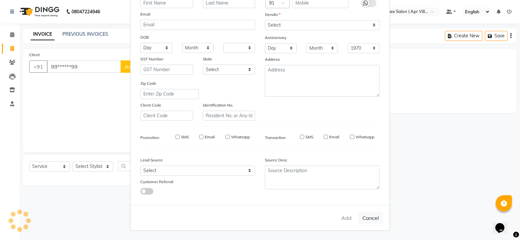
checkbox input "false"
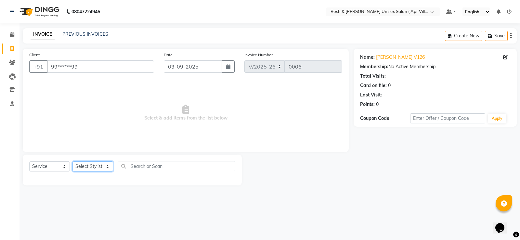
click at [110, 172] on select "Select Stylist Aalam Devi Faizan Front Desk Hangma Imran Joshila Mary Pinky Pri…" at bounding box center [92, 167] width 41 height 10
select select "90610"
click at [75, 172] on select "Select Stylist Aalam Devi Faizan Front Desk Hangma Imran Joshila Mary Pinky Pri…" at bounding box center [92, 167] width 41 height 10
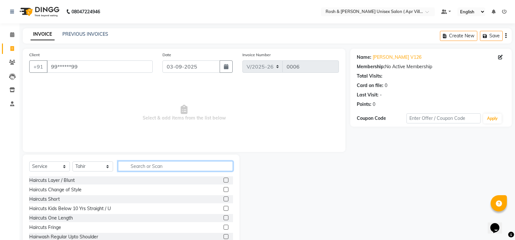
click at [141, 171] on input "text" at bounding box center [175, 166] width 115 height 10
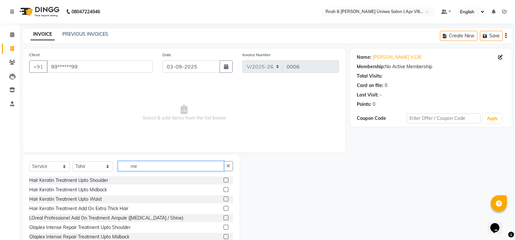
type input "m"
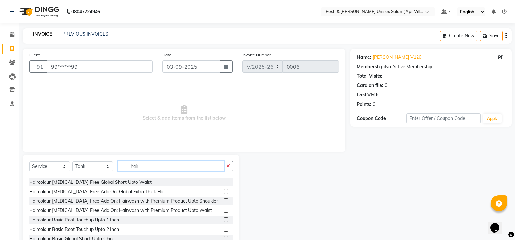
scroll to position [195, 0]
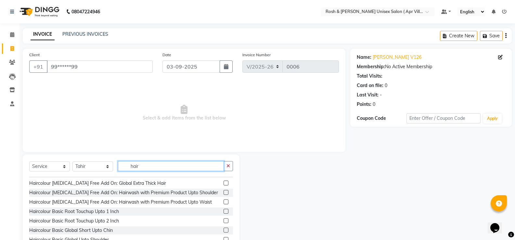
click at [150, 171] on input "hair" at bounding box center [171, 166] width 106 height 10
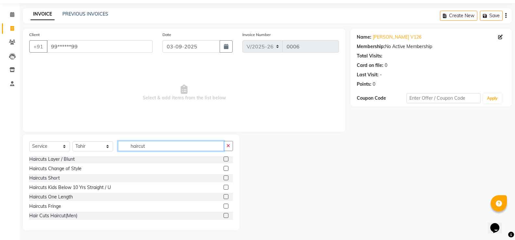
scroll to position [43, 0]
type input "haircut"
click at [224, 213] on label at bounding box center [226, 215] width 5 height 5
click at [224, 214] on input "checkbox" at bounding box center [226, 216] width 4 height 4
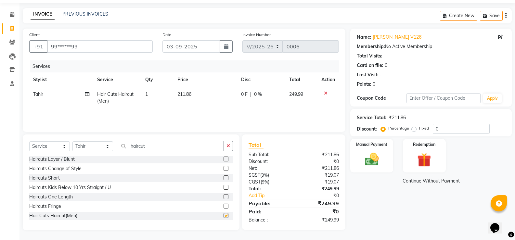
checkbox input "false"
click at [237, 135] on div "Select Service Product Membership Package Voucher Prepaid Gift Card Select Styl…" at bounding box center [131, 183] width 217 height 96
click at [227, 144] on icon "button" at bounding box center [229, 146] width 4 height 5
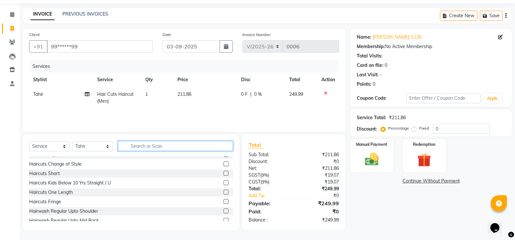
click at [162, 141] on input "text" at bounding box center [175, 146] width 115 height 10
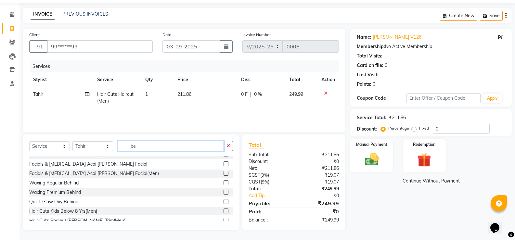
scroll to position [0, 0]
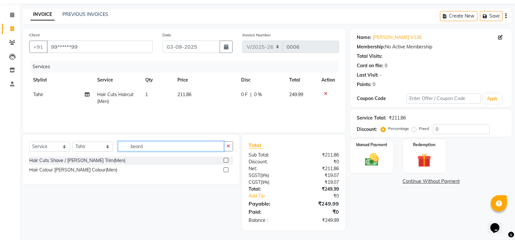
type input "beard"
click at [224, 158] on label at bounding box center [226, 160] width 5 height 5
click at [224, 159] on input "checkbox" at bounding box center [226, 161] width 4 height 4
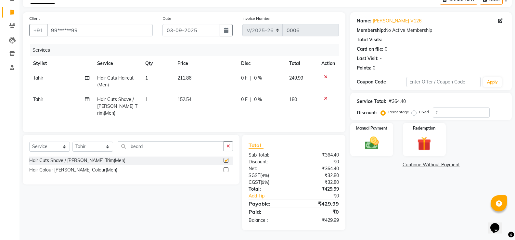
checkbox input "false"
click at [297, 75] on span "249.99" at bounding box center [296, 78] width 14 height 6
select select "90610"
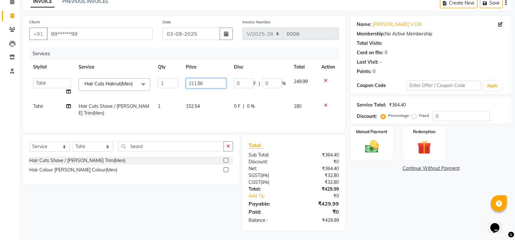
click at [206, 78] on input "211.86" at bounding box center [206, 83] width 40 height 10
type input "211.87"
click at [257, 80] on tbody "Aalam Devi Faizan Front Desk Hangma Imran Joshila Mary Pinky Priya Rashmi Rosha…" at bounding box center [184, 97] width 310 height 46
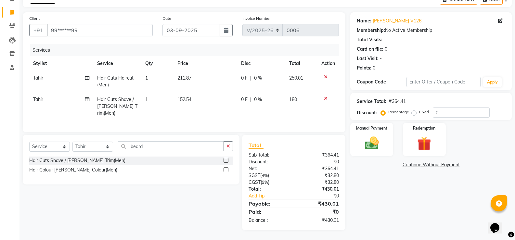
click at [191, 75] on span "211.87" at bounding box center [185, 78] width 14 height 6
select select "90610"
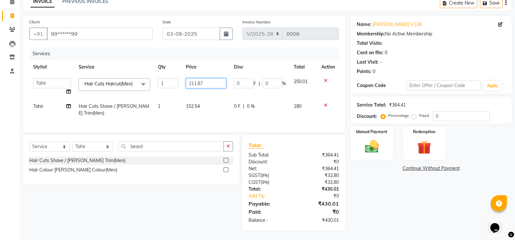
click at [205, 78] on input "211.87" at bounding box center [206, 83] width 40 height 10
type input "211.86"
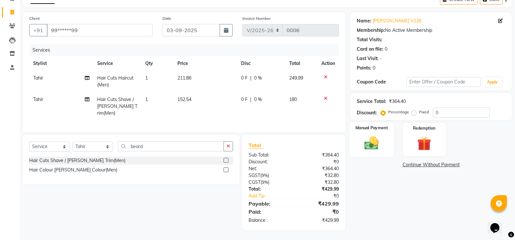
click at [375, 137] on img at bounding box center [371, 143] width 23 height 17
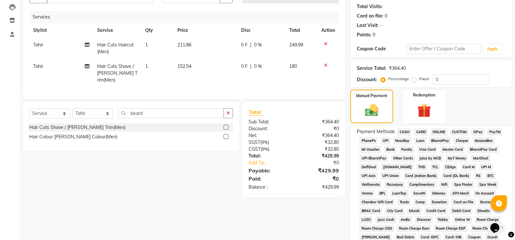
click at [448, 136] on span "ONLINE" at bounding box center [439, 131] width 17 height 7
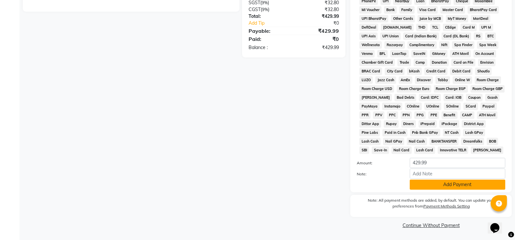
scroll to position [289, 0]
click at [448, 180] on button "Add Payment" at bounding box center [458, 185] width 96 height 10
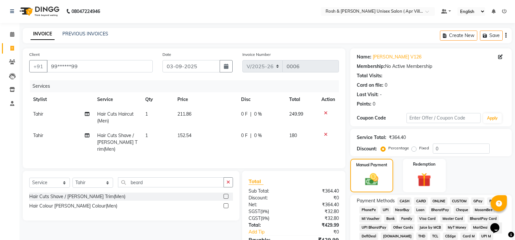
scroll to position [0, 0]
click at [224, 69] on icon "button" at bounding box center [226, 66] width 5 height 5
select select "9"
select select "2025"
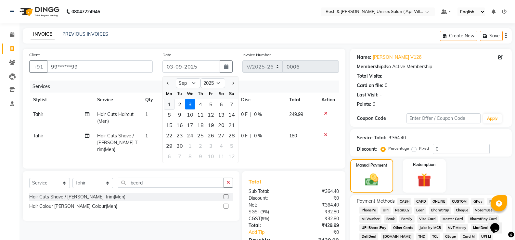
click at [171, 110] on div "1" at bounding box center [169, 104] width 10 height 10
type input "01-09-2025"
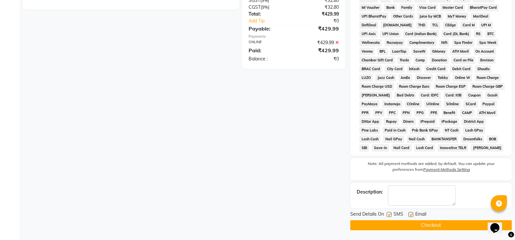
scroll to position [292, 0]
click at [427, 222] on button "Checkout" at bounding box center [431, 225] width 162 height 10
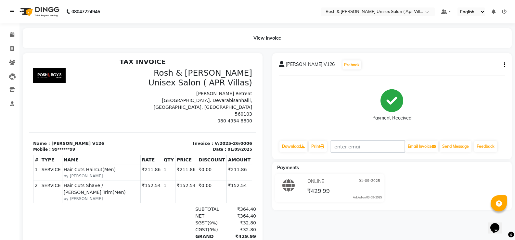
click at [12, 10] on icon at bounding box center [12, 11] width 4 height 5
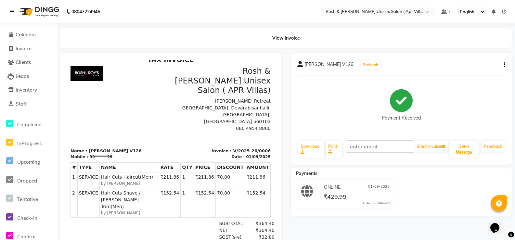
click at [14, 11] on icon at bounding box center [12, 11] width 4 height 5
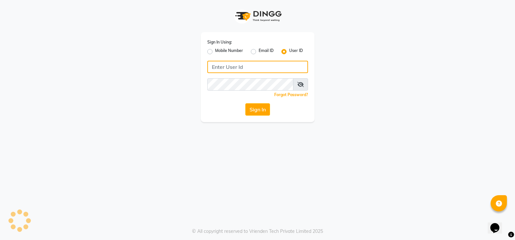
type input "8150000270"
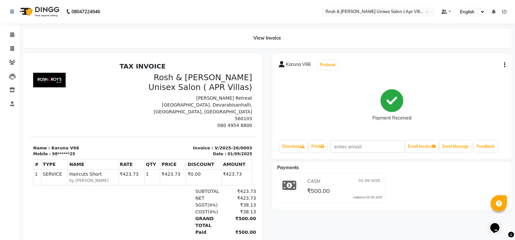
click at [504, 65] on icon "button" at bounding box center [504, 65] width 1 height 0
click at [468, 68] on div "Cancel Invoice" at bounding box center [476, 66] width 33 height 8
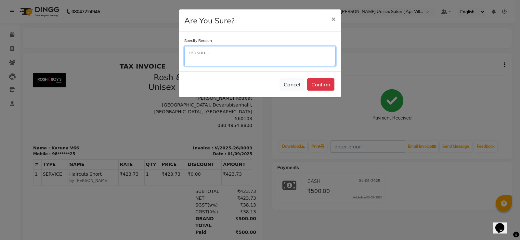
click at [237, 66] on textarea at bounding box center [259, 56] width 151 height 20
type textarea "duplicate"
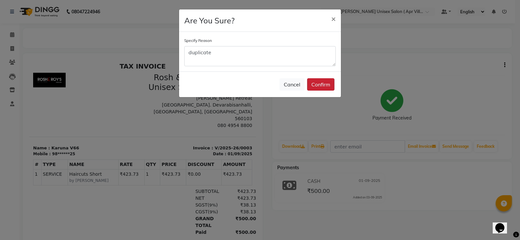
click at [314, 91] on button "Confirm" at bounding box center [320, 84] width 27 height 12
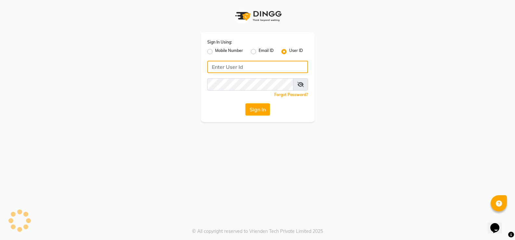
type input "8150000270"
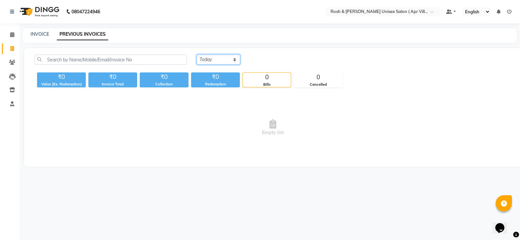
click at [240, 65] on select "[DATE] [DATE] Custom Range" at bounding box center [219, 60] width 44 height 10
select select "range"
click at [198, 61] on select "[DATE] [DATE] Custom Range" at bounding box center [219, 60] width 44 height 10
click at [272, 64] on input "03-09-2025" at bounding box center [272, 59] width 46 height 9
select select "9"
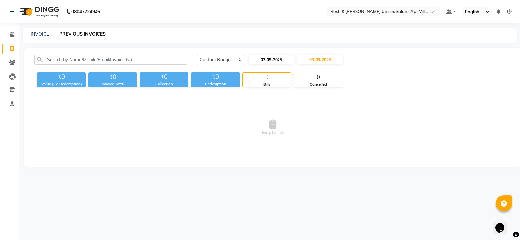
select select "2025"
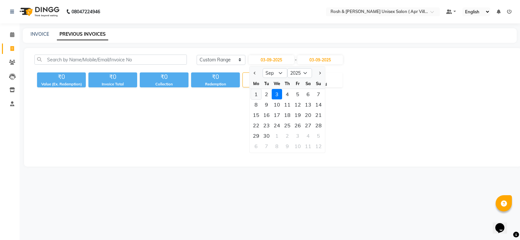
click at [260, 99] on div "1" at bounding box center [256, 94] width 10 height 10
type input "01-09-2025"
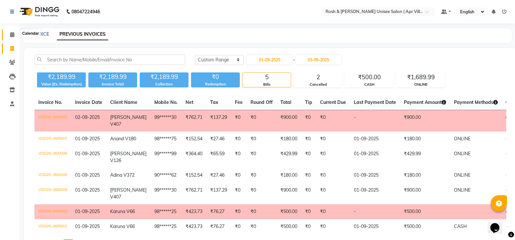
click at [10, 35] on icon at bounding box center [12, 34] width 4 height 5
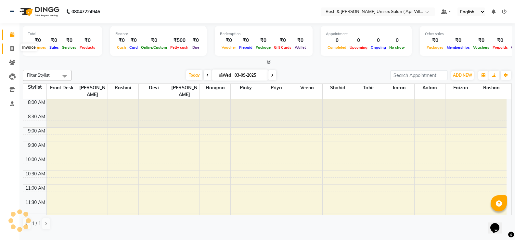
scroll to position [229, 0]
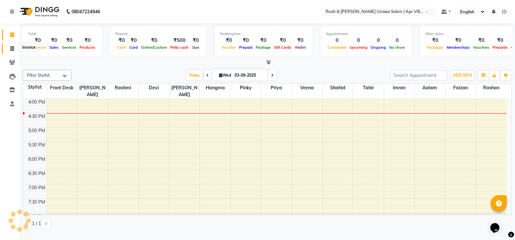
click at [13, 49] on icon at bounding box center [12, 48] width 4 height 5
select select "service"
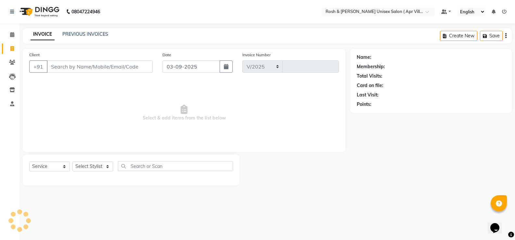
select select "8955"
type input "0008"
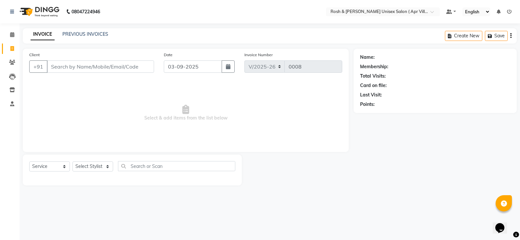
click at [507, 13] on icon at bounding box center [509, 11] width 5 height 5
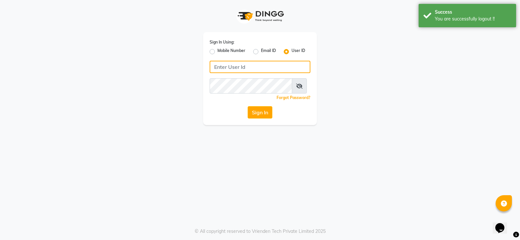
type input "8150000270"
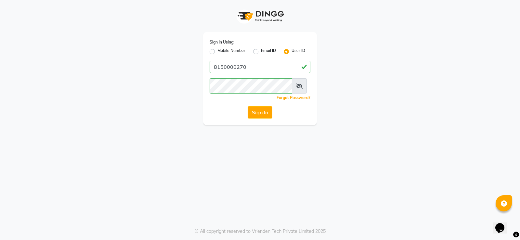
click at [217, 54] on label "Mobile Number" at bounding box center [231, 52] width 28 height 8
click at [217, 52] on input "Mobile Number" at bounding box center [219, 50] width 4 height 4
radio input "true"
radio input "false"
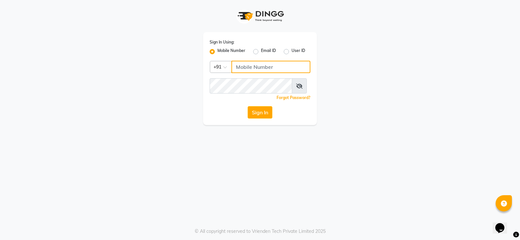
click at [246, 73] on input "Username" at bounding box center [270, 67] width 79 height 12
type input "8150000270"
click at [264, 119] on button "Sign In" at bounding box center [260, 112] width 25 height 12
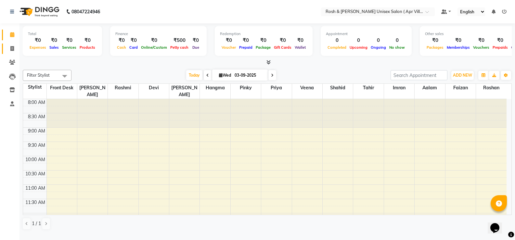
click at [13, 50] on icon at bounding box center [12, 48] width 4 height 5
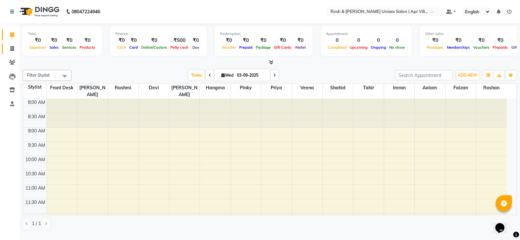
select select "service"
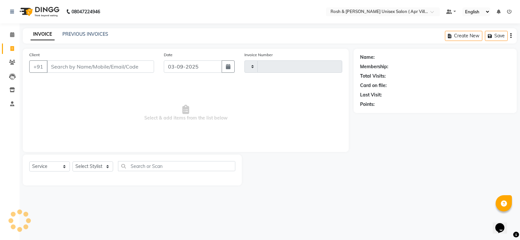
type input "0008"
select select "8955"
click at [90, 37] on link "PREVIOUS INVOICES" at bounding box center [85, 34] width 46 height 6
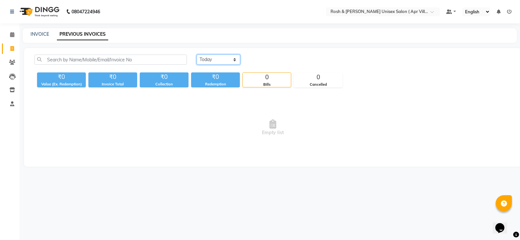
click at [240, 65] on select "Today Yesterday Custom Range" at bounding box center [219, 60] width 44 height 10
click at [43, 36] on link "INVOICE" at bounding box center [40, 34] width 19 height 6
select select "service"
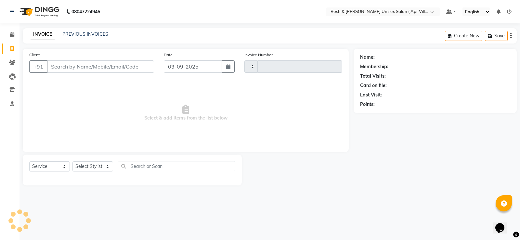
type input "0008"
select select "8955"
click at [226, 69] on icon "button" at bounding box center [228, 66] width 5 height 5
select select "9"
select select "2025"
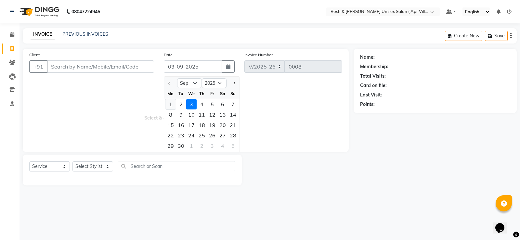
click at [174, 110] on div "1" at bounding box center [170, 104] width 10 height 10
type input "01-09-2025"
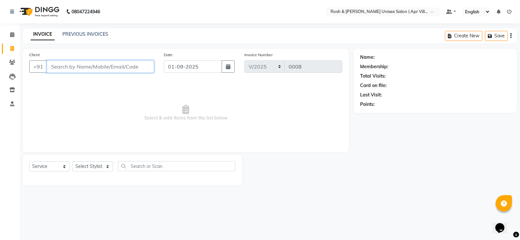
click at [79, 73] on input "Client" at bounding box center [100, 66] width 107 height 12
click at [81, 73] on input "Client" at bounding box center [100, 66] width 107 height 12
click at [69, 73] on input "Client" at bounding box center [100, 66] width 107 height 12
click at [59, 73] on input "Client" at bounding box center [100, 66] width 107 height 12
type input "9632257005"
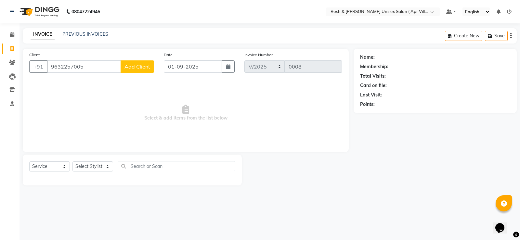
click at [144, 70] on span "Add Client" at bounding box center [138, 66] width 26 height 7
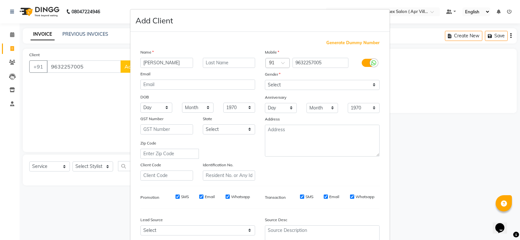
click at [146, 68] on input "prita" at bounding box center [166, 63] width 53 height 10
click at [162, 68] on input "Prita" at bounding box center [166, 63] width 53 height 10
type input "Prita V101"
click at [370, 90] on select "Select Male Female Other Prefer Not To Say" at bounding box center [322, 85] width 115 height 10
select select "female"
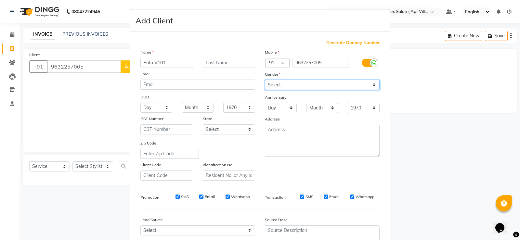
click at [265, 90] on select "Select Male Female Other Prefer Not To Say" at bounding box center [322, 85] width 115 height 10
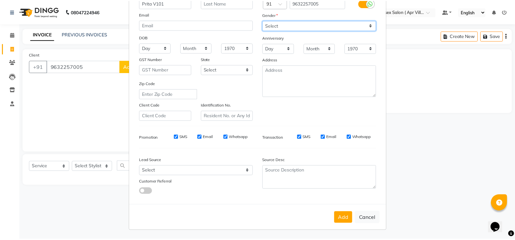
scroll to position [117, 0]
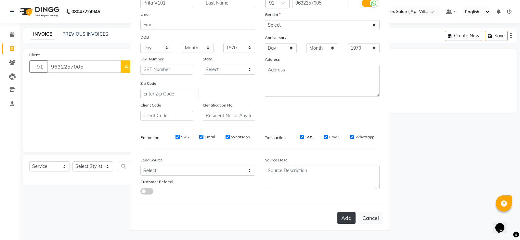
click at [337, 213] on button "Add" at bounding box center [346, 218] width 18 height 12
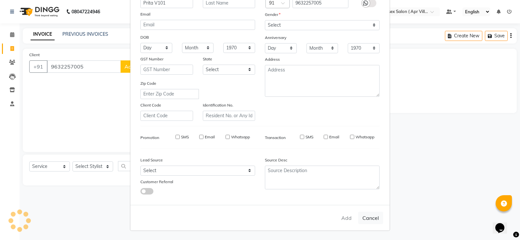
type input "96******05"
select select
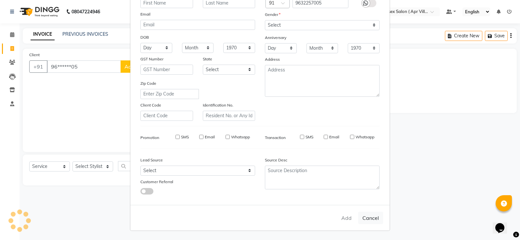
select select
checkbox input "false"
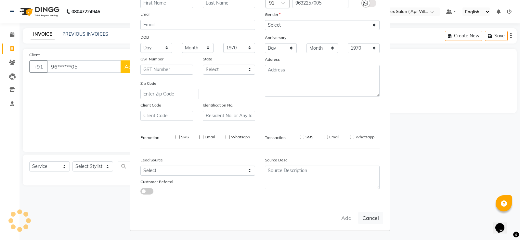
checkbox input "false"
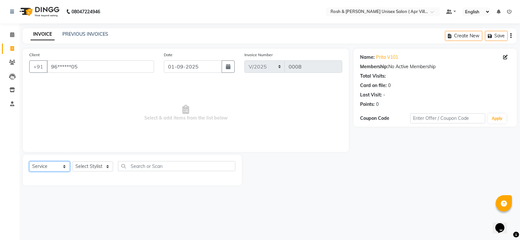
click at [65, 172] on select "Select Service Product Membership Package Voucher Prepaid Gift Card" at bounding box center [49, 167] width 41 height 10
click at [62, 172] on select "Select Service Product Membership Package Voucher Prepaid Gift Card" at bounding box center [49, 167] width 41 height 10
click at [108, 172] on select "Select Stylist Aalam Devi Faizan Front Desk Hangma Imran Joshila Mary Pinky Pri…" at bounding box center [92, 167] width 41 height 10
select select "90611"
click at [75, 172] on select "Select Stylist Aalam Devi Faizan Front Desk Hangma Imran Joshila Mary Pinky Pri…" at bounding box center [92, 167] width 41 height 10
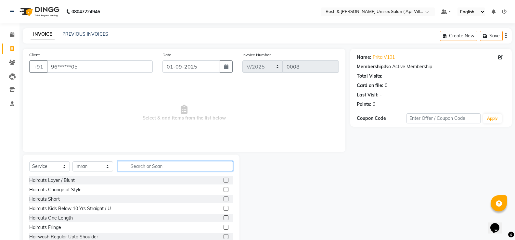
click at [145, 171] on input "text" at bounding box center [175, 166] width 115 height 10
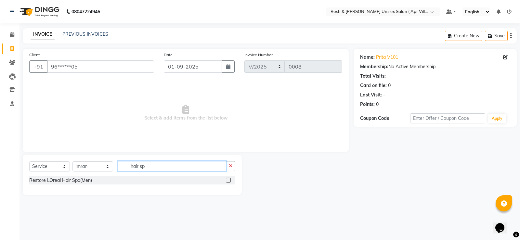
click at [169, 171] on input "hair sp" at bounding box center [172, 166] width 108 height 10
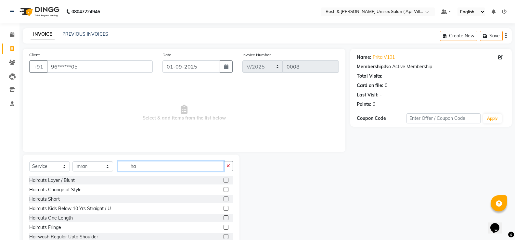
type input "h"
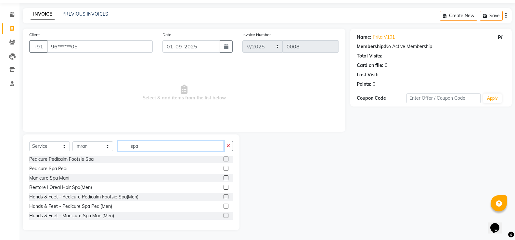
scroll to position [0, 0]
click at [181, 142] on input "spa" at bounding box center [171, 146] width 106 height 10
type input "s"
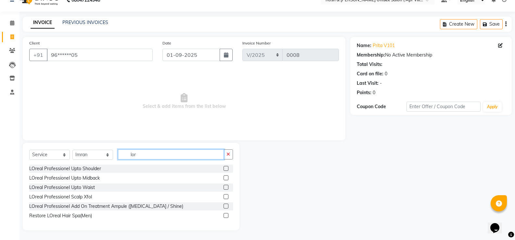
scroll to position [38, 0]
type input "lore"
click at [224, 176] on label at bounding box center [226, 178] width 5 height 5
click at [224, 176] on input "checkbox" at bounding box center [226, 178] width 4 height 4
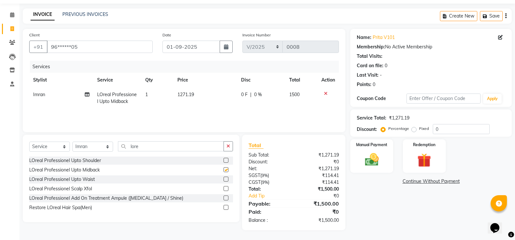
checkbox input "false"
click at [324, 92] on icon at bounding box center [326, 93] width 4 height 5
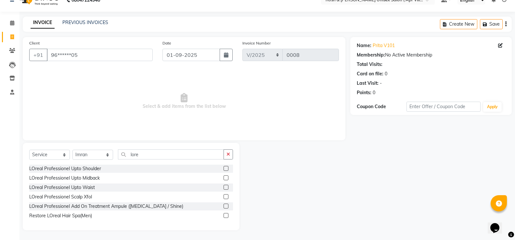
click at [224, 166] on label at bounding box center [226, 168] width 5 height 5
click at [224, 167] on input "checkbox" at bounding box center [226, 169] width 4 height 4
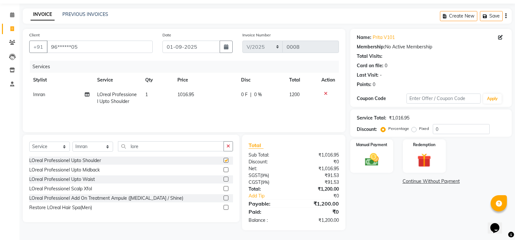
checkbox input "false"
click at [374, 167] on img at bounding box center [371, 159] width 23 height 17
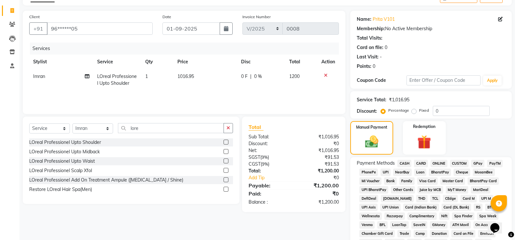
scroll to position [103, 0]
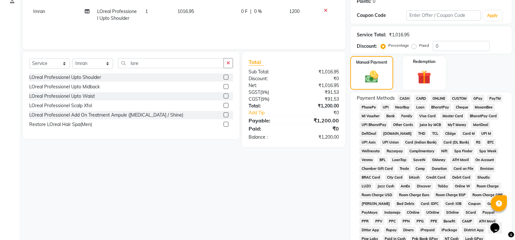
click at [447, 102] on span "ONLINE" at bounding box center [439, 98] width 17 height 7
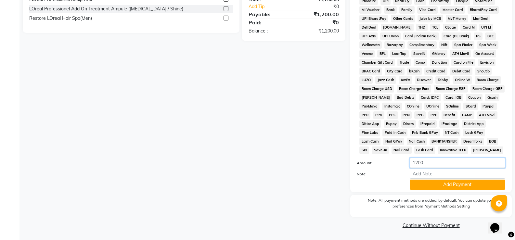
click at [430, 158] on input "1200" at bounding box center [458, 163] width 96 height 10
type input "1200"
click at [454, 181] on button "Add Payment" at bounding box center [458, 185] width 96 height 10
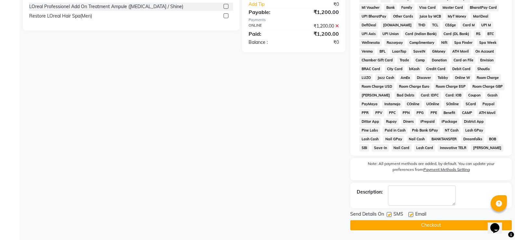
scroll to position [292, 0]
click at [436, 224] on button "Checkout" at bounding box center [431, 225] width 162 height 10
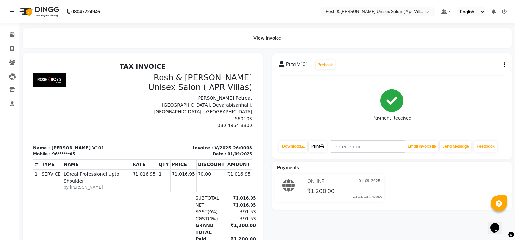
scroll to position [33, 0]
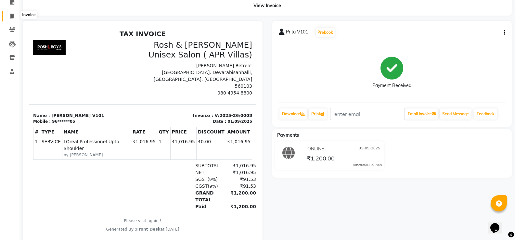
click at [12, 15] on icon at bounding box center [12, 16] width 4 height 5
select select "service"
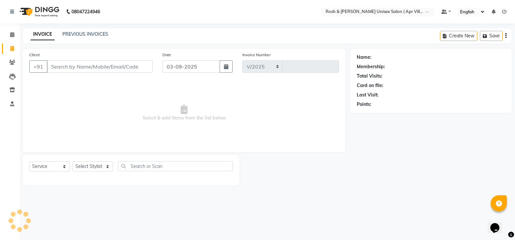
select select "8955"
type input "0009"
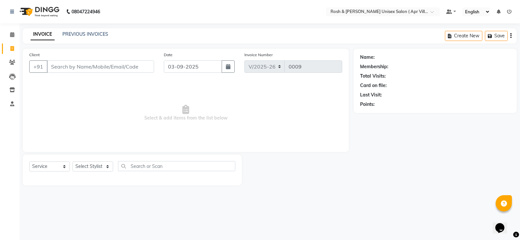
click at [65, 73] on input "Client" at bounding box center [100, 66] width 107 height 12
click at [229, 69] on icon "button" at bounding box center [228, 66] width 5 height 5
select select "9"
select select "2025"
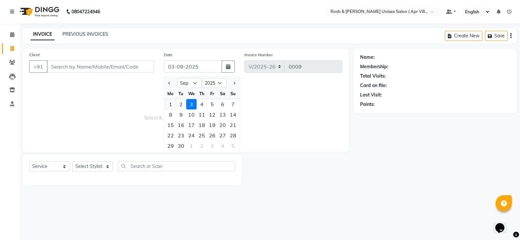
click at [172, 110] on div "1" at bounding box center [170, 104] width 10 height 10
type input "01-09-2025"
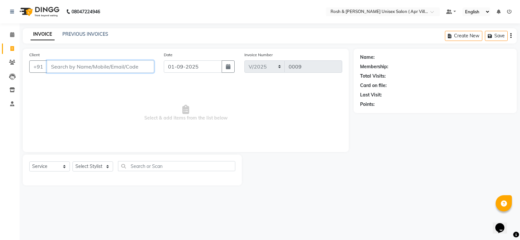
click at [63, 73] on input "Client" at bounding box center [100, 66] width 107 height 12
click at [91, 73] on input "97407350146" at bounding box center [84, 66] width 74 height 12
type input "9740735046"
click at [140, 70] on span "Add Client" at bounding box center [138, 66] width 26 height 7
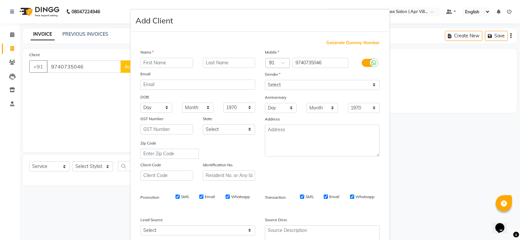
click at [144, 68] on input "text" at bounding box center [166, 63] width 53 height 10
type input "d"
type input "Aditi V56"
click at [216, 68] on input "text" at bounding box center [229, 63] width 53 height 10
click at [369, 90] on select "Select Male Female Other Prefer Not To Say" at bounding box center [322, 85] width 115 height 10
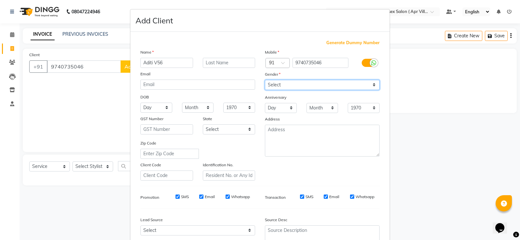
select select "female"
click at [265, 90] on select "Select Male Female Other Prefer Not To Say" at bounding box center [322, 85] width 115 height 10
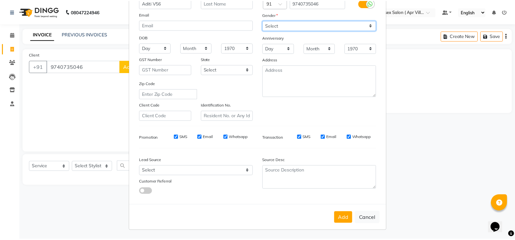
scroll to position [117, 0]
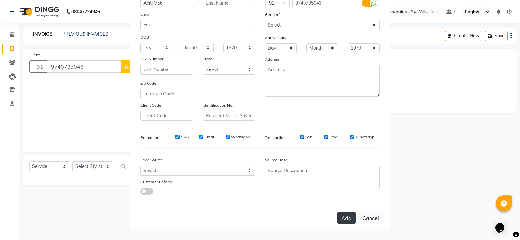
click at [337, 212] on button "Add" at bounding box center [346, 218] width 18 height 12
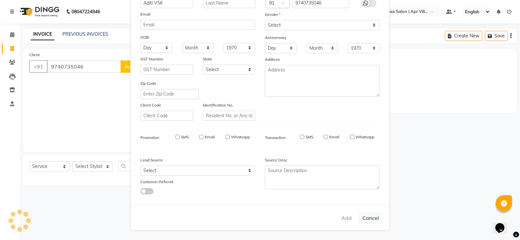
type input "97******46"
select select
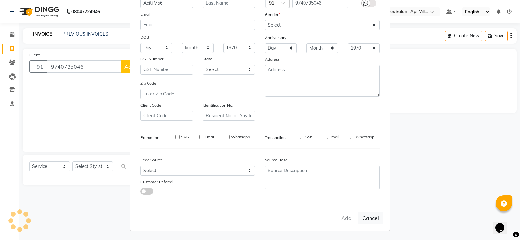
select select
checkbox input "false"
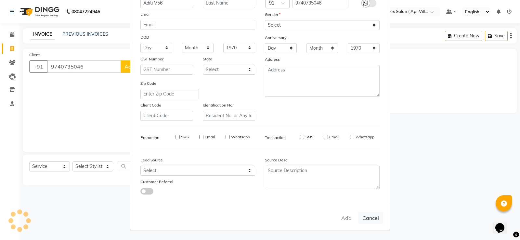
checkbox input "false"
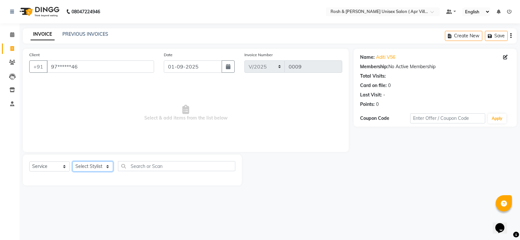
click at [109, 172] on select "Select Stylist Aalam Devi Faizan Front Desk Hangma Imran Joshila Mary Pinky Pri…" at bounding box center [92, 167] width 41 height 10
select select "90608"
click at [75, 172] on select "Select Stylist Aalam Devi Faizan Front Desk Hangma Imran Joshila Mary Pinky Pri…" at bounding box center [92, 167] width 41 height 10
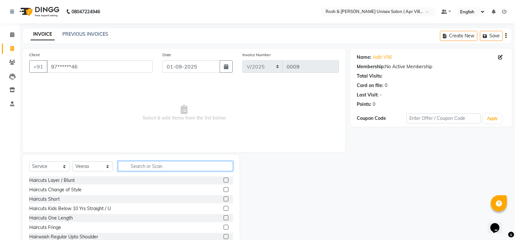
click at [144, 171] on input "text" at bounding box center [175, 166] width 115 height 10
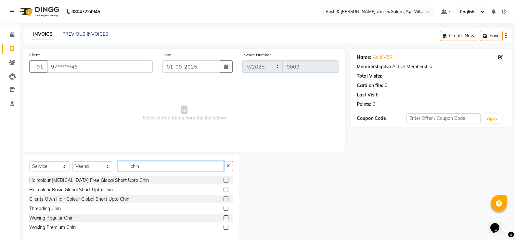
type input "chin"
click at [224, 211] on label at bounding box center [226, 208] width 5 height 5
click at [224, 211] on input "checkbox" at bounding box center [226, 209] width 4 height 4
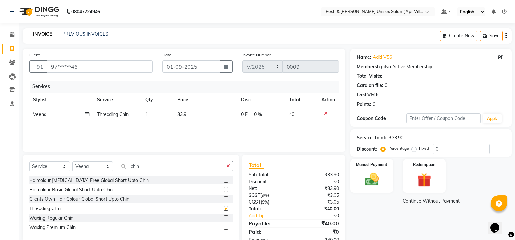
checkbox input "false"
click at [371, 188] on img at bounding box center [371, 179] width 23 height 17
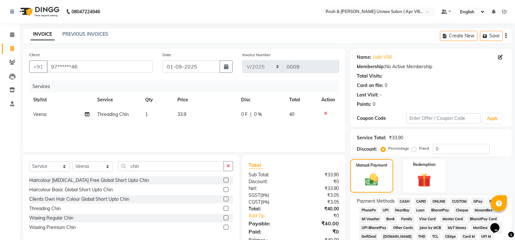
scroll to position [65, 0]
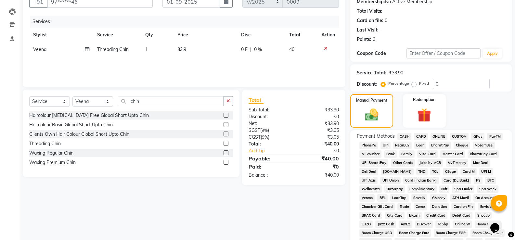
click at [448, 140] on span "ONLINE" at bounding box center [439, 136] width 17 height 7
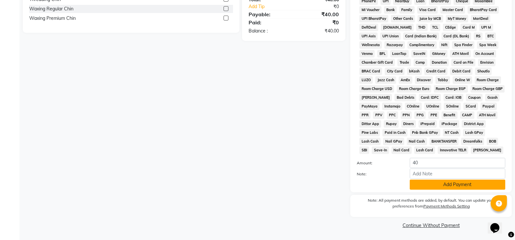
click at [456, 180] on button "Add Payment" at bounding box center [458, 185] width 96 height 10
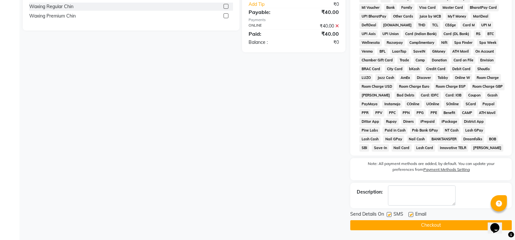
click at [426, 229] on button "Checkout" at bounding box center [431, 225] width 162 height 10
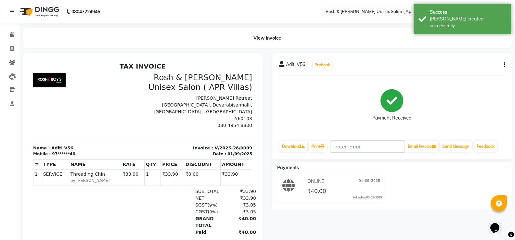
click at [116, 198] on div "NET ₹33.90" at bounding box center [179, 198] width 154 height 7
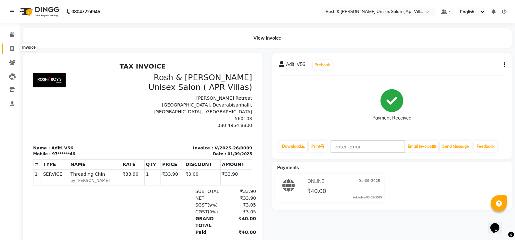
click at [13, 48] on icon at bounding box center [12, 48] width 4 height 5
select select "service"
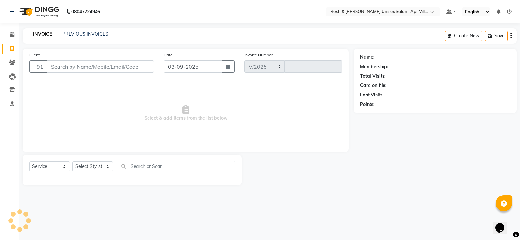
select select "8955"
type input "0010"
click at [62, 73] on input "Client" at bounding box center [100, 66] width 107 height 12
click at [65, 73] on input "Client" at bounding box center [100, 66] width 107 height 12
type input "9538264040"
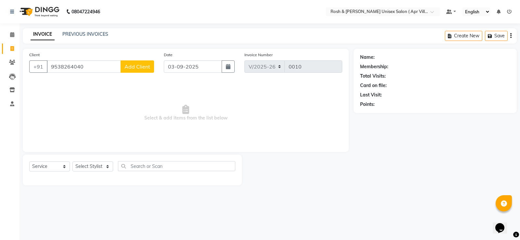
click at [138, 70] on span "Add Client" at bounding box center [138, 66] width 26 height 7
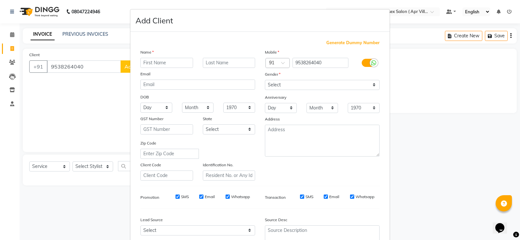
click at [163, 68] on input "text" at bounding box center [166, 63] width 53 height 10
type input "Survi V569"
click at [368, 90] on select "Select Male Female Other Prefer Not To Say" at bounding box center [322, 85] width 115 height 10
select select "female"
click at [265, 90] on select "Select Male Female Other Prefer Not To Say" at bounding box center [322, 85] width 115 height 10
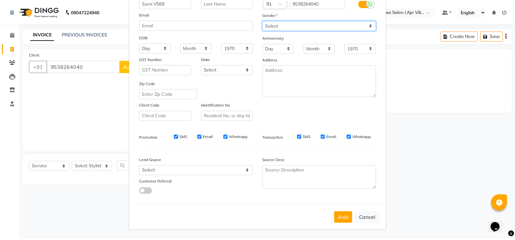
scroll to position [117, 0]
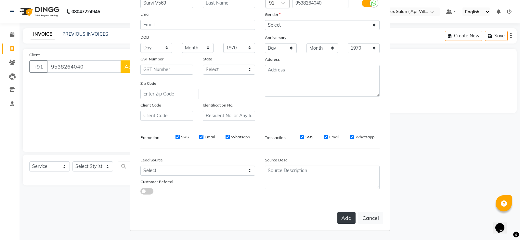
click at [337, 214] on button "Add" at bounding box center [346, 218] width 18 height 12
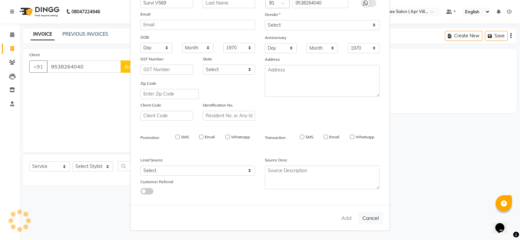
type input "95******40"
select select
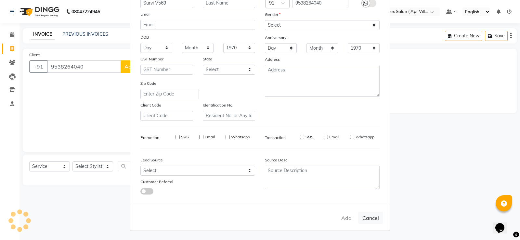
select select
checkbox input "false"
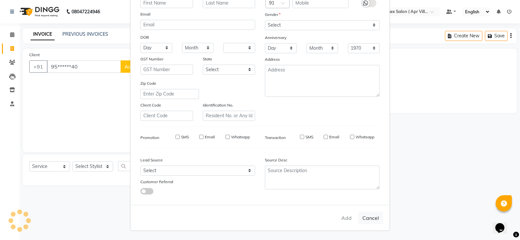
checkbox input "false"
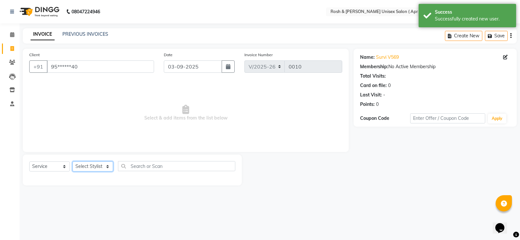
click at [108, 172] on select "Select Stylist Aalam Devi Faizan Front Desk Hangma Imran Joshila Mary Pinky Pri…" at bounding box center [92, 167] width 41 height 10
select select "90602"
click at [75, 172] on select "Select Stylist Aalam Devi Faizan Front Desk Hangma Imran Joshila Mary Pinky Pri…" at bounding box center [92, 167] width 41 height 10
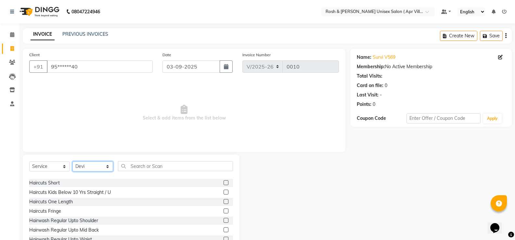
scroll to position [33, 0]
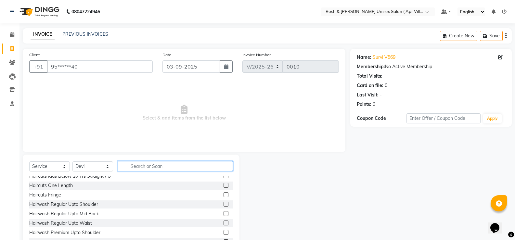
click at [173, 171] on input "text" at bounding box center [175, 166] width 115 height 10
click at [224, 188] on label at bounding box center [226, 185] width 5 height 5
click at [224, 188] on input "checkbox" at bounding box center [226, 186] width 4 height 4
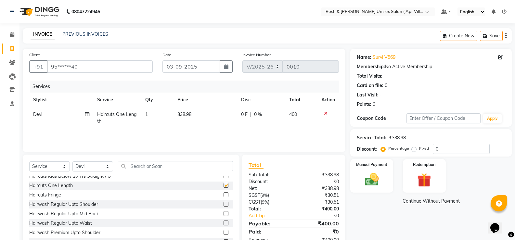
checkbox input "false"
click at [371, 188] on img at bounding box center [371, 179] width 23 height 17
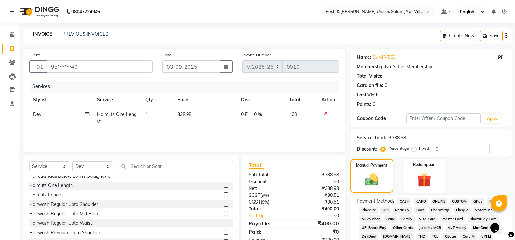
scroll to position [130, 0]
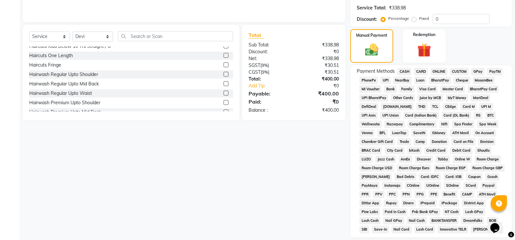
click at [446, 75] on span "ONLINE" at bounding box center [439, 71] width 17 height 7
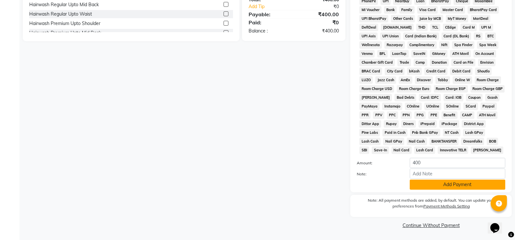
click at [442, 180] on button "Add Payment" at bounding box center [458, 185] width 96 height 10
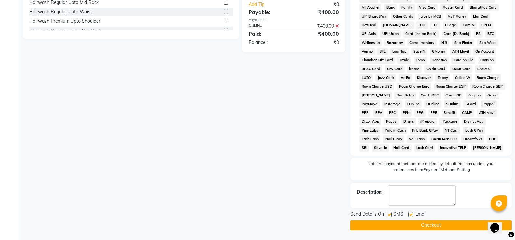
click at [436, 226] on button "Checkout" at bounding box center [431, 225] width 162 height 10
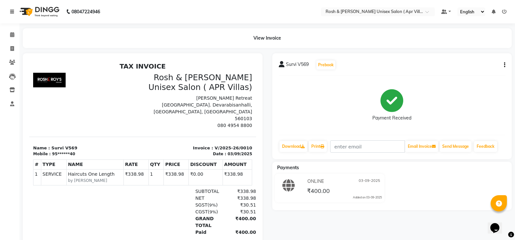
click at [13, 12] on icon at bounding box center [12, 11] width 4 height 5
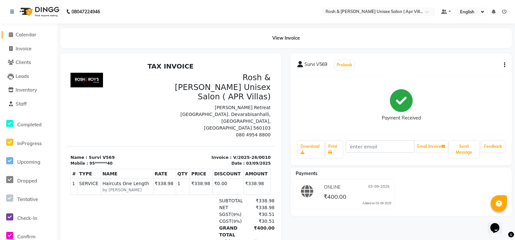
click at [27, 36] on span "Calendar" at bounding box center [26, 35] width 21 height 6
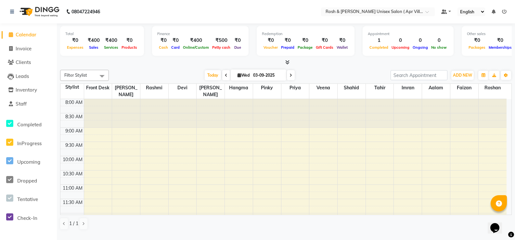
scroll to position [237, 0]
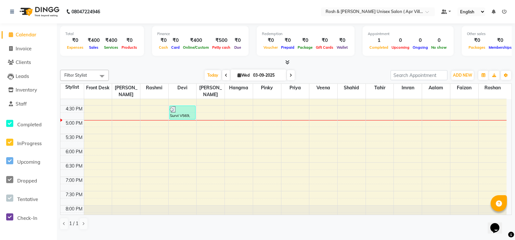
click at [264, 80] on input "03-09-2025" at bounding box center [267, 76] width 33 height 10
select select "9"
select select "2025"
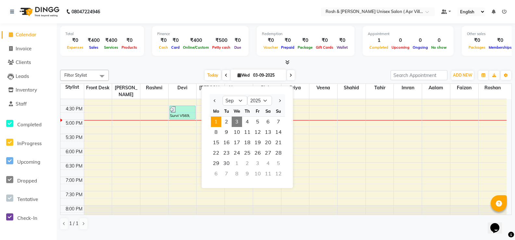
click at [219, 127] on span "1" at bounding box center [216, 122] width 10 height 10
type input "01-09-2025"
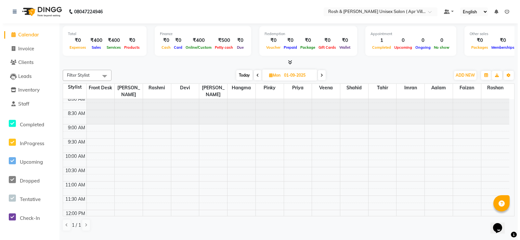
scroll to position [0, 0]
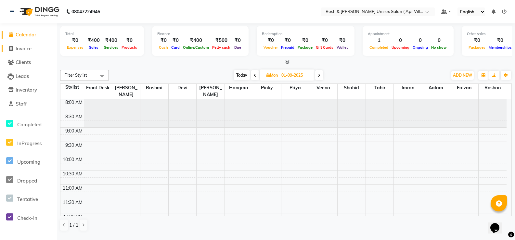
click at [27, 47] on span "Invoice" at bounding box center [24, 49] width 16 height 6
select select "service"
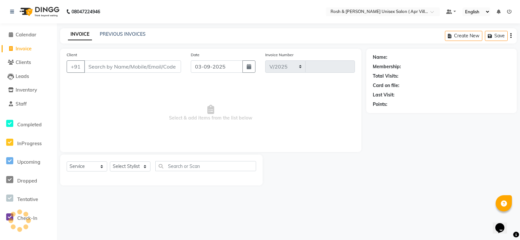
select select "8955"
type input "0011"
click at [138, 35] on link "PREVIOUS INVOICES" at bounding box center [123, 34] width 46 height 6
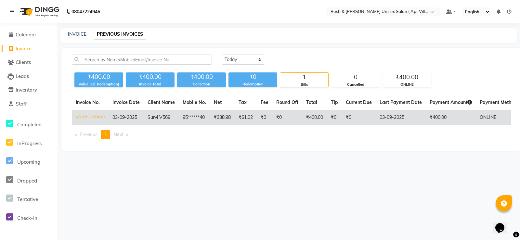
click at [302, 125] on td "₹0" at bounding box center [287, 117] width 30 height 15
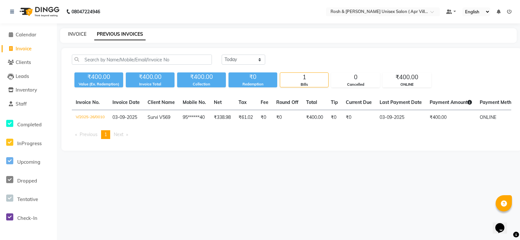
click at [83, 35] on link "INVOICE" at bounding box center [77, 34] width 19 height 6
select select "service"
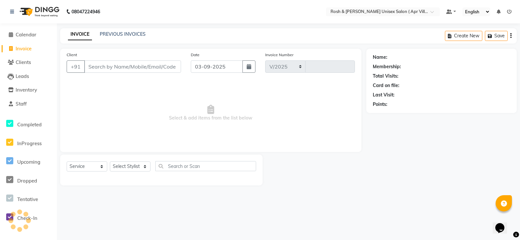
select select "8955"
type input "0012"
click at [102, 73] on input "Client" at bounding box center [132, 66] width 97 height 12
click at [30, 47] on span "Invoice" at bounding box center [24, 49] width 16 height 6
select select "service"
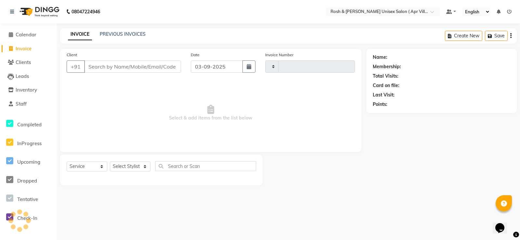
type input "0012"
select select "8955"
click at [98, 73] on input "Client" at bounding box center [132, 66] width 97 height 12
click at [32, 51] on span "Invoice" at bounding box center [24, 49] width 16 height 6
select select "service"
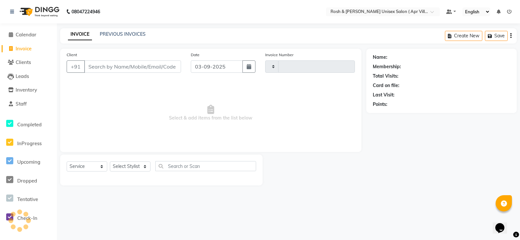
type input "0012"
select select "8955"
click at [96, 73] on input "Client" at bounding box center [132, 66] width 97 height 12
type input "9971361948"
click at [155, 70] on span "Add Client" at bounding box center [164, 66] width 26 height 7
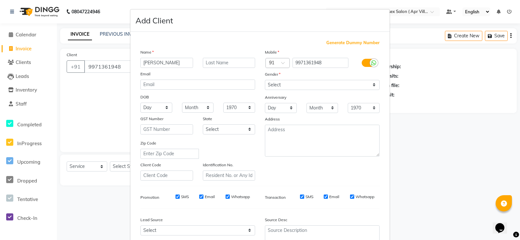
type input "Rv Sharma"
click at [26, 50] on ngb-modal-window "Add Client Generate Dummy Number Name Rv Sharma Email DOB Day 01 02 03 04 05 06…" at bounding box center [260, 120] width 520 height 240
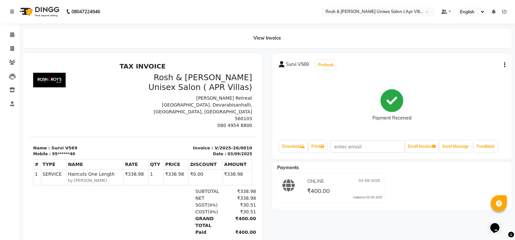
click at [504, 65] on icon "button" at bounding box center [504, 65] width 1 height 0
click at [479, 67] on div "Cancel Invoice" at bounding box center [476, 66] width 33 height 8
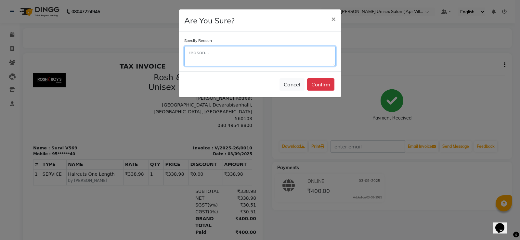
click at [205, 66] on textarea at bounding box center [259, 56] width 151 height 20
type textarea "date"
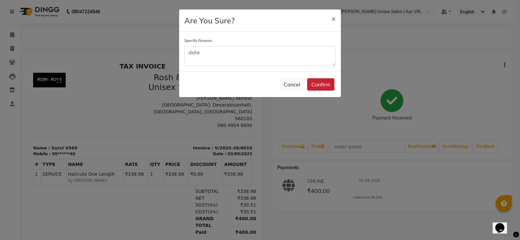
click at [314, 91] on button "Confirm" at bounding box center [320, 84] width 27 height 12
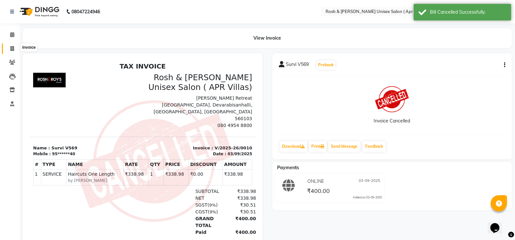
click at [12, 50] on icon at bounding box center [12, 48] width 4 height 5
select select "service"
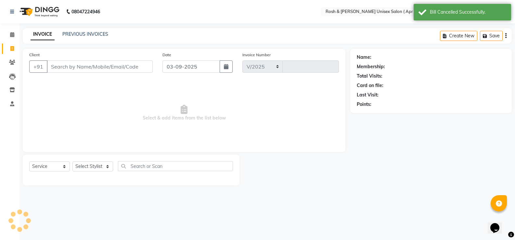
select select "8955"
type input "0011"
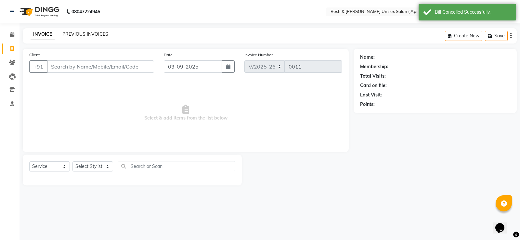
click at [76, 34] on link "PREVIOUS INVOICES" at bounding box center [85, 34] width 46 height 6
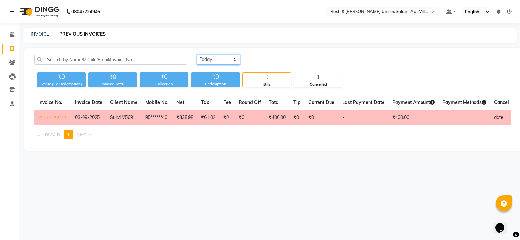
click at [239, 65] on select "[DATE] [DATE] Custom Range" at bounding box center [219, 60] width 44 height 10
select select "range"
click at [198, 61] on select "[DATE] [DATE] Custom Range" at bounding box center [219, 60] width 44 height 10
click at [281, 64] on input "03-09-2025" at bounding box center [272, 59] width 46 height 9
select select "9"
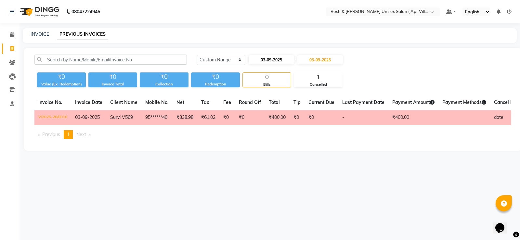
select select "2025"
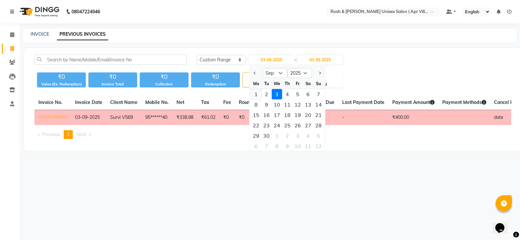
click at [258, 99] on div "1" at bounding box center [256, 94] width 10 height 10
type input "01-09-2025"
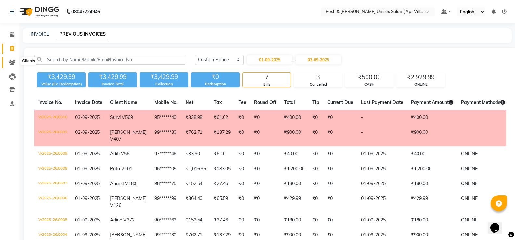
click at [14, 62] on icon at bounding box center [12, 62] width 6 height 5
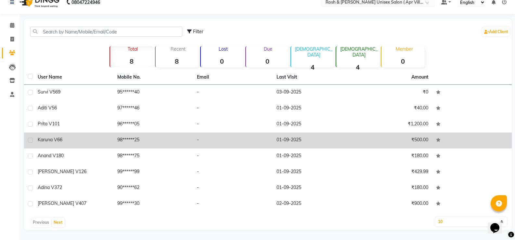
scroll to position [40, 0]
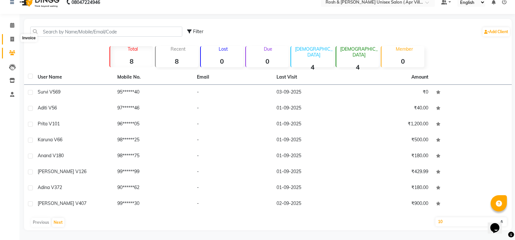
click at [11, 37] on icon at bounding box center [12, 39] width 4 height 5
select select "service"
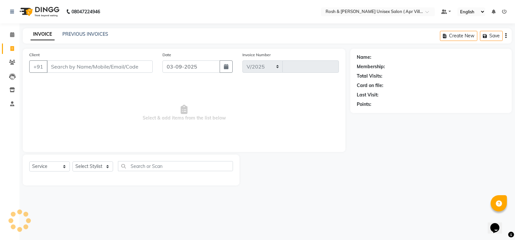
select select "8955"
type input "0011"
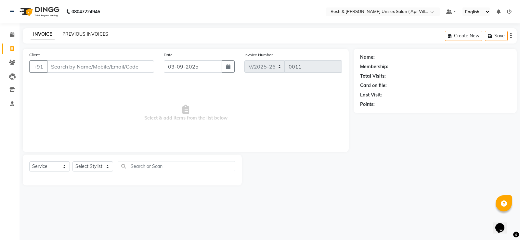
click at [94, 35] on link "PREVIOUS INVOICES" at bounding box center [85, 34] width 46 height 6
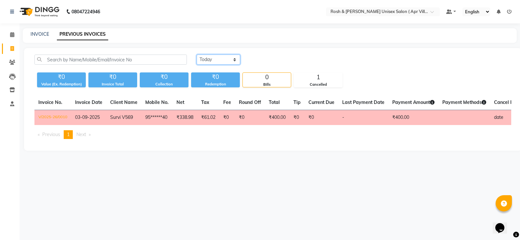
click at [240, 65] on select "[DATE] [DATE] Custom Range" at bounding box center [219, 60] width 44 height 10
select select "range"
click at [198, 61] on select "[DATE] [DATE] Custom Range" at bounding box center [219, 60] width 44 height 10
click at [292, 64] on input "03-09-2025" at bounding box center [272, 59] width 46 height 9
select select "9"
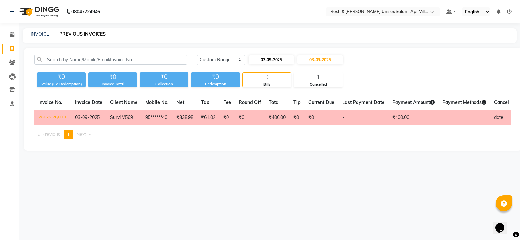
select select "2025"
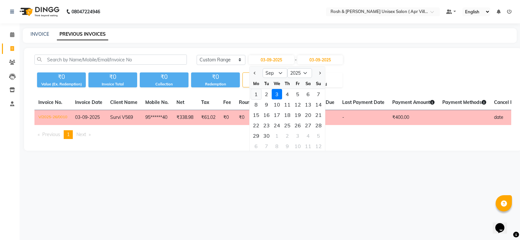
click at [258, 99] on div "1" at bounding box center [256, 94] width 10 height 10
type input "01-09-2025"
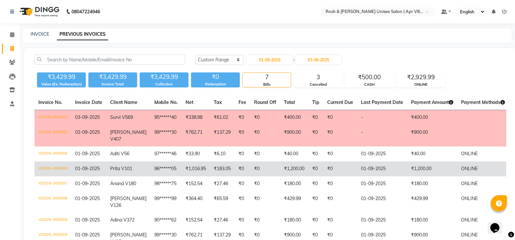
click at [250, 177] on td "₹0" at bounding box center [243, 169] width 16 height 15
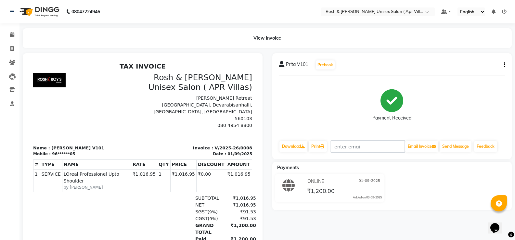
click at [504, 65] on icon "button" at bounding box center [504, 65] width 1 height 0
click at [13, 36] on icon at bounding box center [12, 34] width 4 height 5
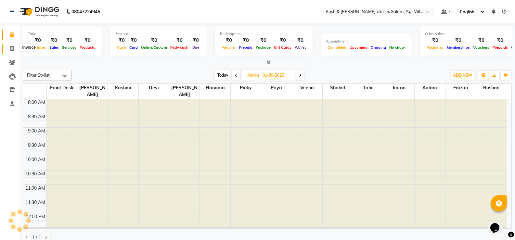
click at [11, 51] on span at bounding box center [12, 48] width 11 height 7
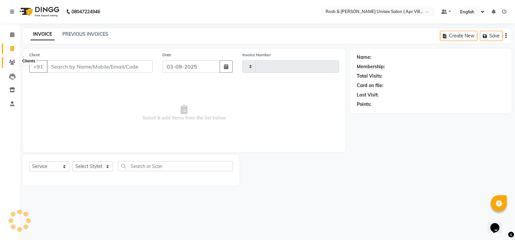
click at [14, 62] on icon at bounding box center [12, 62] width 6 height 5
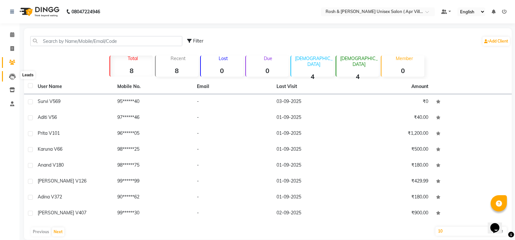
click at [14, 75] on icon at bounding box center [12, 76] width 7 height 7
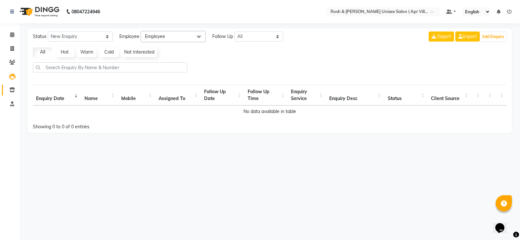
click at [11, 90] on icon at bounding box center [12, 89] width 6 height 5
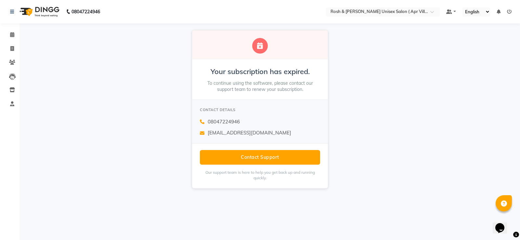
click at [114, 156] on div "Your subscription has expired. To continue using the software, please contact o…" at bounding box center [260, 109] width 520 height 172
click at [13, 103] on icon at bounding box center [12, 103] width 4 height 5
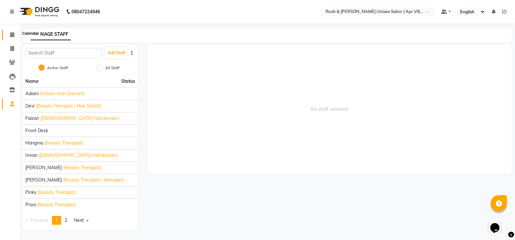
click at [13, 36] on icon at bounding box center [12, 34] width 4 height 5
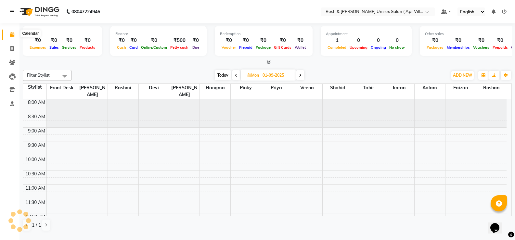
click at [14, 14] on icon at bounding box center [12, 11] width 4 height 5
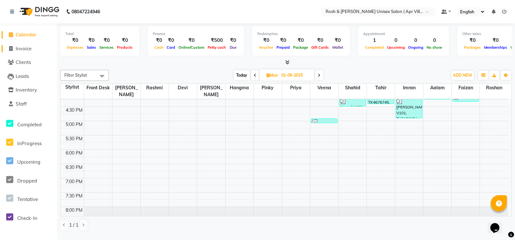
click at [25, 48] on span "Invoice" at bounding box center [24, 49] width 16 height 6
select select "service"
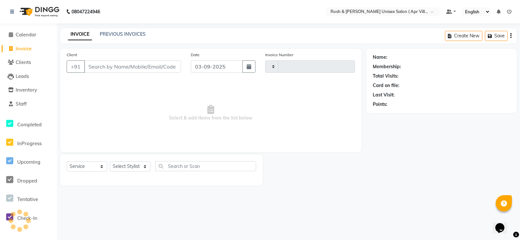
type input "0011"
select select "8955"
click at [96, 73] on input "Client" at bounding box center [132, 66] width 97 height 12
type input "9900977336"
click at [161, 70] on span "Add Client" at bounding box center [164, 66] width 26 height 7
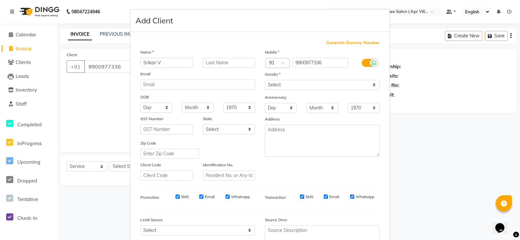
click at [158, 68] on input "Srikan V" at bounding box center [166, 63] width 53 height 10
click at [176, 68] on input "[PERSON_NAME]" at bounding box center [166, 63] width 53 height 10
type input "Srikant V723"
click at [370, 90] on select "Select [DEMOGRAPHIC_DATA] [DEMOGRAPHIC_DATA] Other Prefer Not To Say" at bounding box center [322, 85] width 115 height 10
select select "[DEMOGRAPHIC_DATA]"
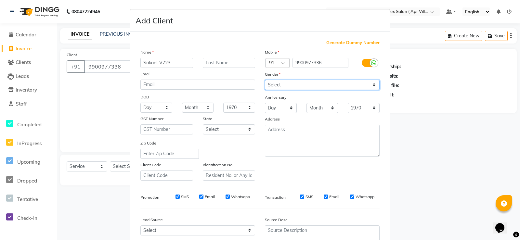
click at [265, 90] on select "Select [DEMOGRAPHIC_DATA] [DEMOGRAPHIC_DATA] Other Prefer Not To Say" at bounding box center [322, 85] width 115 height 10
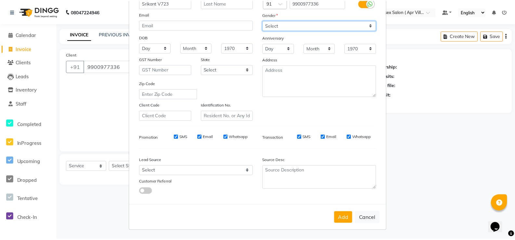
scroll to position [117, 0]
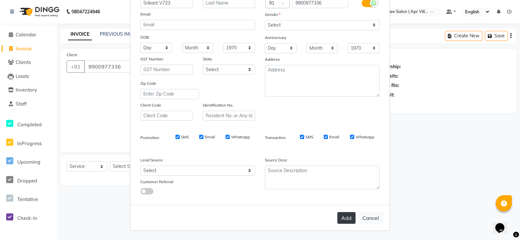
click at [337, 212] on button "Add" at bounding box center [346, 218] width 18 height 12
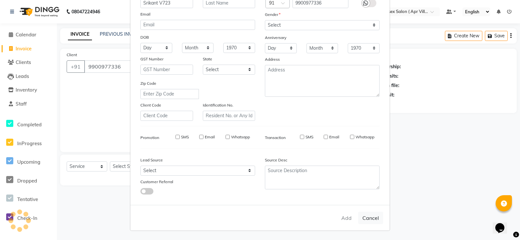
type input "99******36"
select select
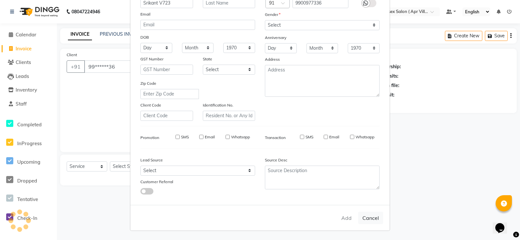
select select
checkbox input "false"
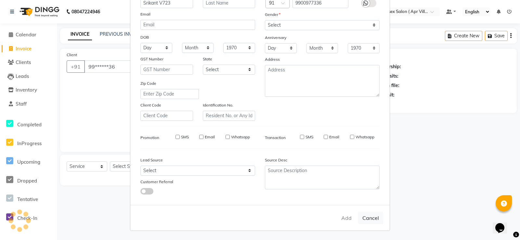
checkbox input "false"
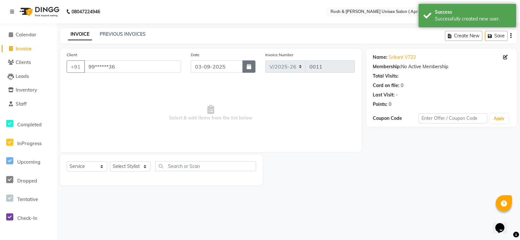
click at [247, 69] on icon "button" at bounding box center [249, 66] width 5 height 5
select select "9"
select select "2025"
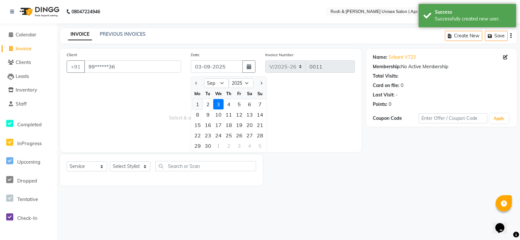
click at [199, 110] on div "1" at bounding box center [197, 104] width 10 height 10
type input "01-09-2025"
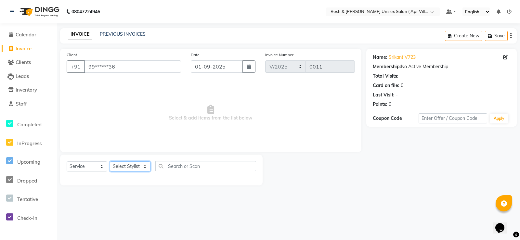
click at [147, 172] on select "Select Stylist Aalam Devi [PERSON_NAME] Front Desk Hangma [PERSON_NAME] [PERSON…" at bounding box center [130, 167] width 41 height 10
select select "90612"
click at [112, 172] on select "Select Stylist Aalam Devi [PERSON_NAME] Front Desk Hangma [PERSON_NAME] [PERSON…" at bounding box center [130, 167] width 41 height 10
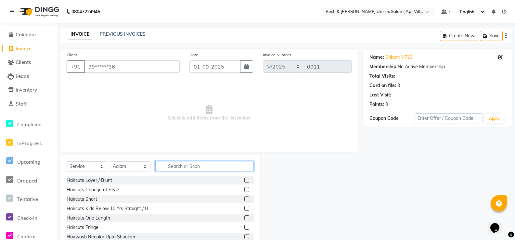
click at [204, 171] on input "text" at bounding box center [204, 166] width 99 height 10
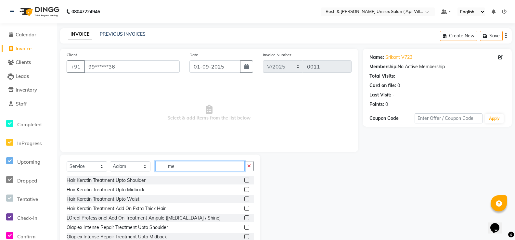
type input "m"
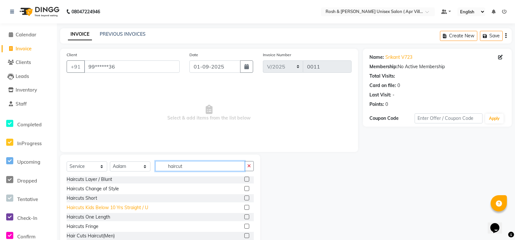
scroll to position [43, 0]
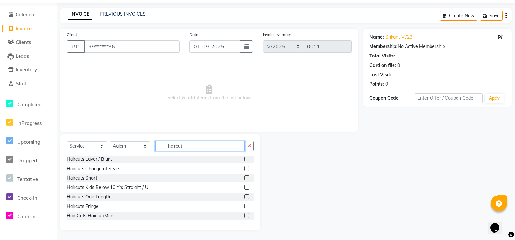
type input "haircut"
click at [244, 213] on label at bounding box center [246, 215] width 5 height 5
click at [244, 214] on input "checkbox" at bounding box center [246, 216] width 4 height 4
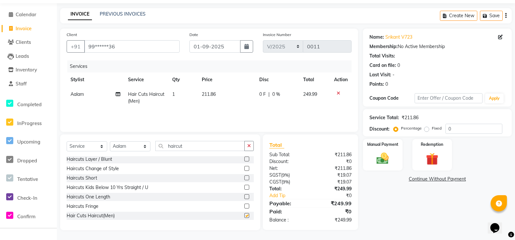
checkbox input "false"
click at [117, 92] on icon at bounding box center [118, 94] width 5 height 5
select select "90612"
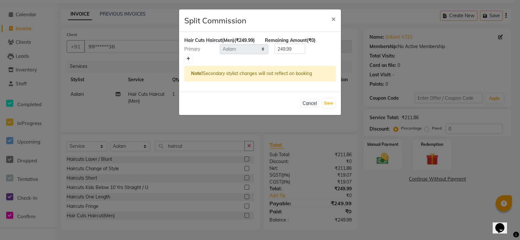
click at [189, 63] on link at bounding box center [188, 59] width 7 height 8
type input "125"
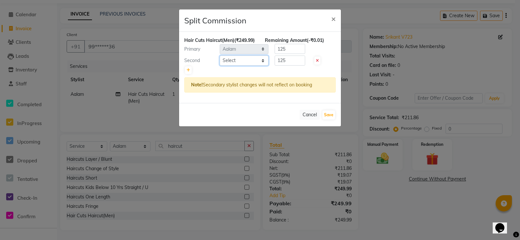
click at [263, 66] on select "Select Aalam Devi [PERSON_NAME] Front Desk Hangma [PERSON_NAME] [PERSON_NAME] P…" at bounding box center [244, 61] width 49 height 10
select select "90611"
click at [220, 66] on select "Select Aalam Devi [PERSON_NAME] Front Desk Hangma [PERSON_NAME] [PERSON_NAME] P…" at bounding box center [244, 61] width 49 height 10
click at [190, 72] on icon at bounding box center [189, 70] width 4 height 4
type input "83.33"
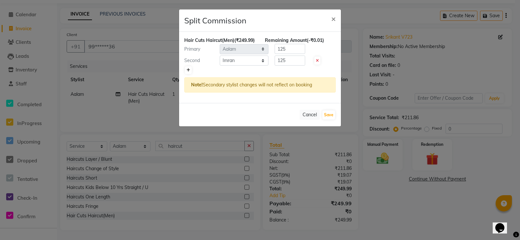
type input "83.33"
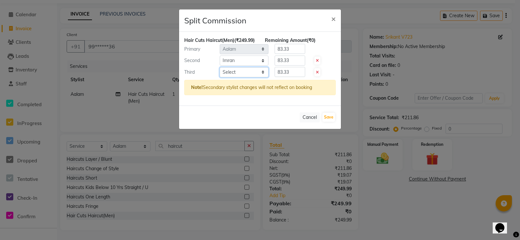
click at [263, 77] on select "Select Aalam Devi [PERSON_NAME] Front Desk Hangma [PERSON_NAME] [PERSON_NAME] P…" at bounding box center [244, 72] width 49 height 10
select select "90600"
click at [220, 77] on select "Select Aalam Devi [PERSON_NAME] Front Desk Hangma [PERSON_NAME] [PERSON_NAME] P…" at bounding box center [244, 72] width 49 height 10
click at [295, 54] on input "83.33" at bounding box center [290, 49] width 31 height 10
click at [305, 123] on button "Cancel" at bounding box center [310, 117] width 20 height 10
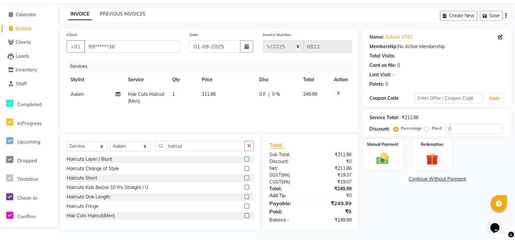
click at [281, 194] on link "Add Tip" at bounding box center [292, 195] width 54 height 7
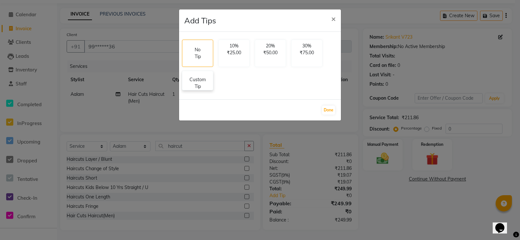
click at [209, 90] on p "Custom Tip" at bounding box center [197, 83] width 23 height 14
select select "90612"
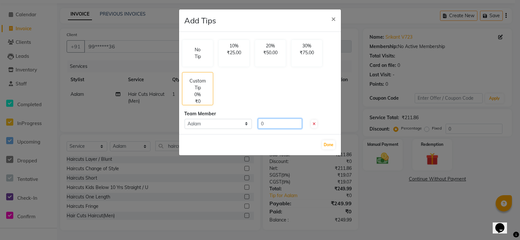
click at [273, 129] on input "0" at bounding box center [280, 124] width 44 height 10
type input "50"
click at [327, 150] on button "Done" at bounding box center [328, 144] width 13 height 9
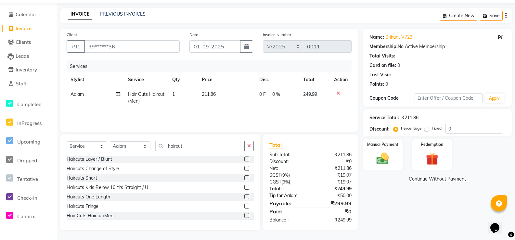
click at [285, 195] on link "Tip for Aalam" at bounding box center [292, 195] width 54 height 7
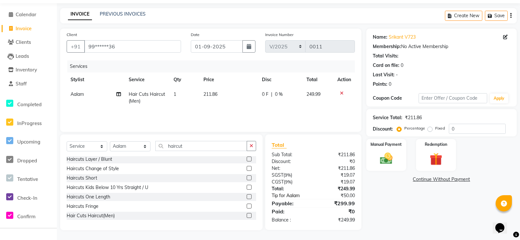
select select "90612"
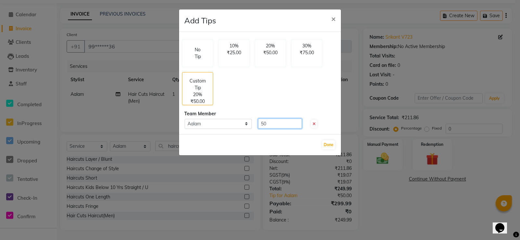
click at [272, 129] on input "50" at bounding box center [280, 124] width 44 height 10
type input "5"
click at [333, 21] on span "×" at bounding box center [333, 19] width 5 height 10
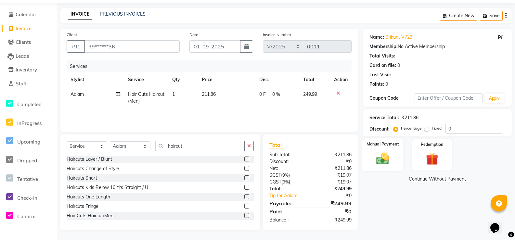
click at [379, 166] on img at bounding box center [383, 158] width 21 height 15
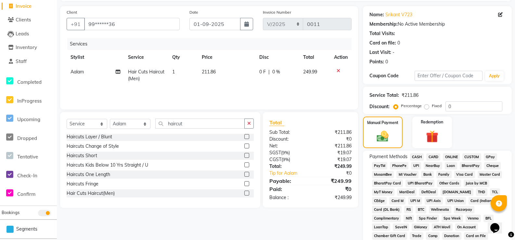
click at [460, 161] on span "ONLINE" at bounding box center [451, 156] width 17 height 7
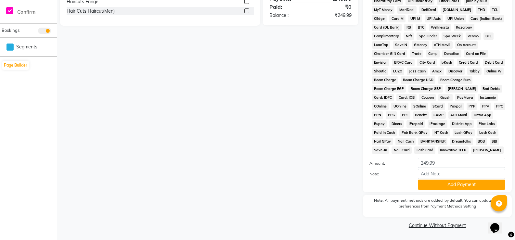
scroll to position [296, 0]
click at [455, 180] on button "Add Payment" at bounding box center [461, 185] width 87 height 10
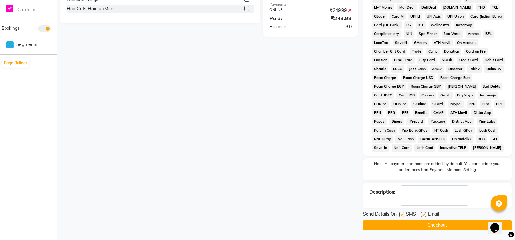
click at [443, 228] on button "Checkout" at bounding box center [437, 225] width 149 height 10
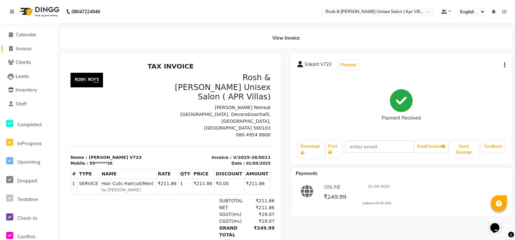
click at [29, 48] on span "Invoice" at bounding box center [24, 49] width 16 height 6
select select "service"
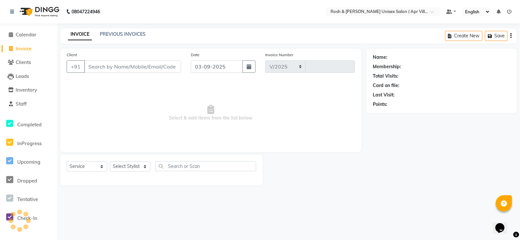
select select "8955"
type input "0012"
click at [103, 73] on input "Client" at bounding box center [132, 66] width 97 height 12
click at [98, 73] on input "Client" at bounding box center [132, 66] width 97 height 12
type input "9971361948"
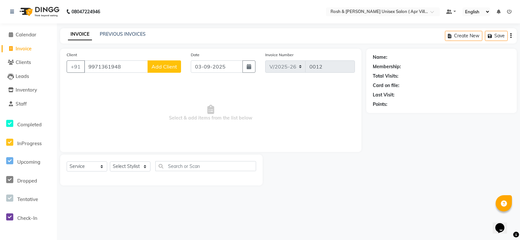
click at [167, 70] on span "Add Client" at bounding box center [164, 66] width 26 height 7
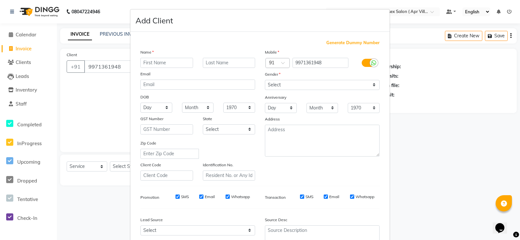
click at [165, 68] on input "text" at bounding box center [166, 63] width 53 height 10
type input "[PERSON_NAME]"
click at [370, 90] on select "Select [DEMOGRAPHIC_DATA] [DEMOGRAPHIC_DATA] Other Prefer Not To Say" at bounding box center [322, 85] width 115 height 10
select select "[DEMOGRAPHIC_DATA]"
click at [265, 90] on select "Select [DEMOGRAPHIC_DATA] [DEMOGRAPHIC_DATA] Other Prefer Not To Say" at bounding box center [322, 85] width 115 height 10
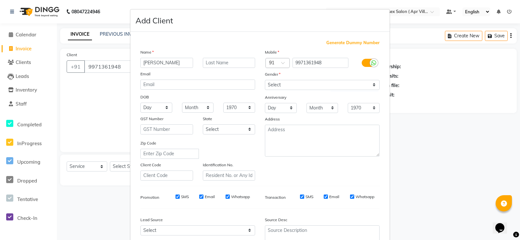
click at [389, 156] on ngb-modal-window "Add Client Generate Dummy Number Name [PERSON_NAME] Email DOB Day 01 02 03 04 0…" at bounding box center [260, 120] width 520 height 240
click at [95, 114] on ngb-modal-window "Add Client Generate Dummy Number Name [PERSON_NAME] Email DOB Day 01 02 03 04 0…" at bounding box center [260, 120] width 520 height 240
click at [180, 68] on input "[PERSON_NAME]" at bounding box center [166, 63] width 53 height 10
type input "R"
click at [157, 68] on input "text" at bounding box center [166, 63] width 53 height 10
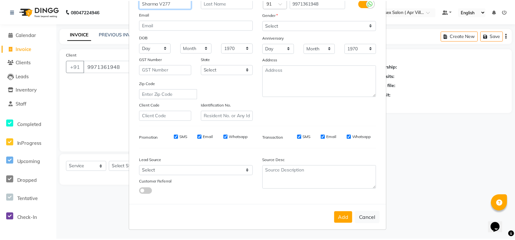
scroll to position [117, 0]
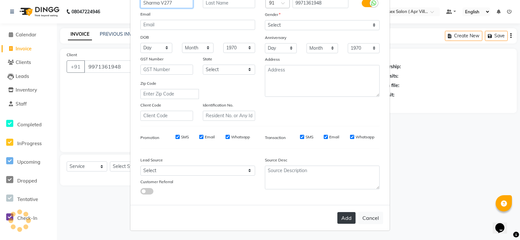
type input "Sharma V277"
click at [337, 212] on button "Add" at bounding box center [346, 218] width 18 height 12
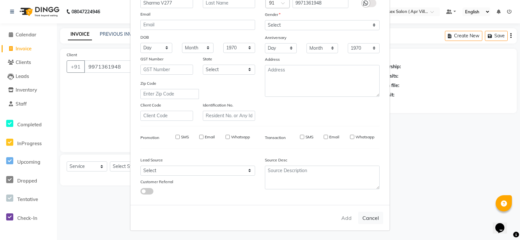
type input "99******48"
select select
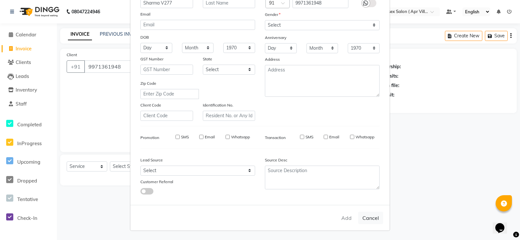
select select
checkbox input "false"
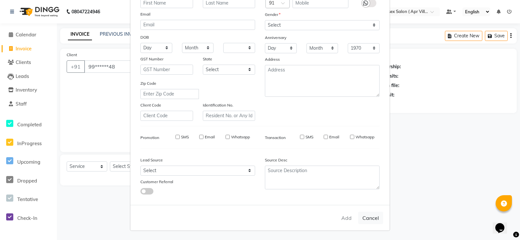
checkbox input "false"
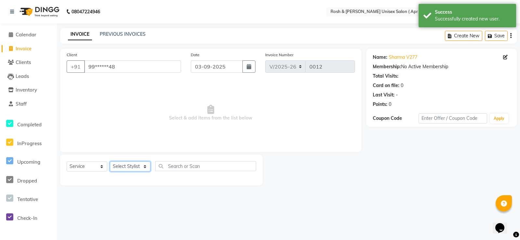
click at [138, 172] on select "Select Stylist Aalam Devi [PERSON_NAME] Front Desk Hangma [PERSON_NAME] [PERSON…" at bounding box center [130, 167] width 41 height 10
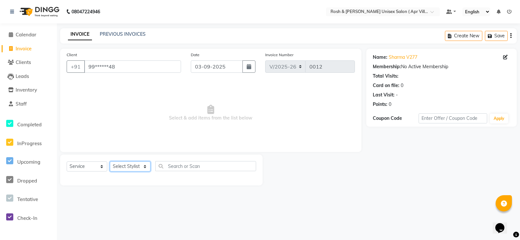
select select "90613"
click at [112, 172] on select "Select Stylist Aalam Devi [PERSON_NAME] Front Desk Hangma [PERSON_NAME] [PERSON…" at bounding box center [130, 167] width 41 height 10
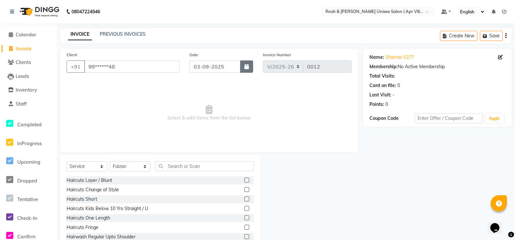
click at [246, 69] on icon "button" at bounding box center [246, 66] width 5 height 5
select select "9"
select select "2025"
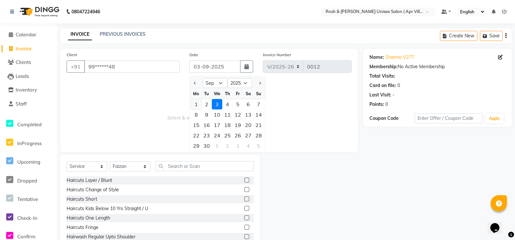
click at [198, 110] on div "1" at bounding box center [196, 104] width 10 height 10
type input "01-09-2025"
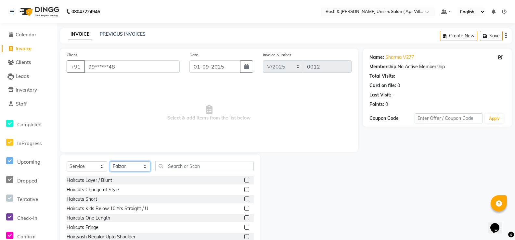
click at [145, 172] on select "Select Stylist Aalam Devi [PERSON_NAME] Front Desk Hangma [PERSON_NAME] [PERSON…" at bounding box center [130, 167] width 41 height 10
click at [184, 171] on input "text" at bounding box center [204, 166] width 99 height 10
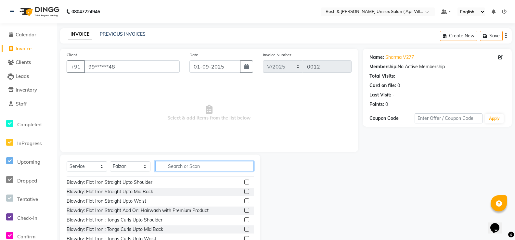
scroll to position [130, 0]
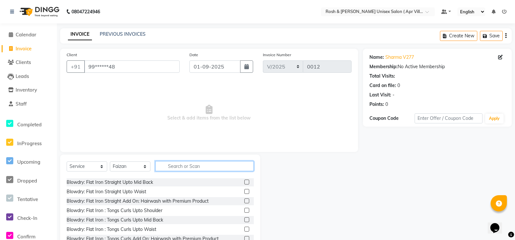
click at [179, 171] on input "text" at bounding box center [204, 166] width 99 height 10
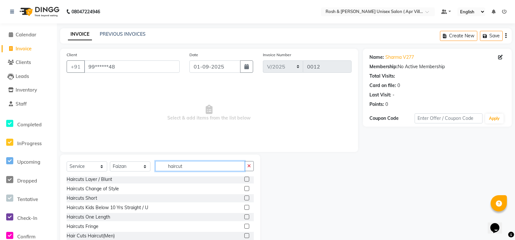
scroll to position [33, 0]
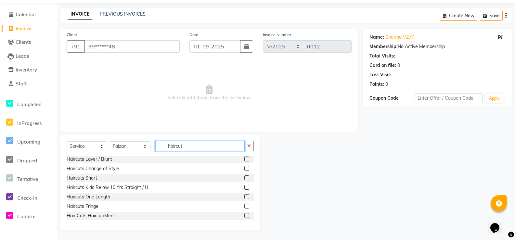
type input "haircut"
click at [244, 218] on label at bounding box center [246, 215] width 5 height 5
click at [244, 218] on input "checkbox" at bounding box center [246, 216] width 4 height 4
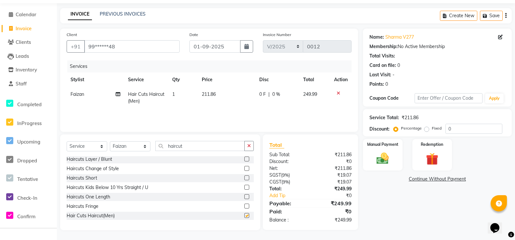
checkbox input "false"
click at [385, 166] on img at bounding box center [383, 158] width 21 height 15
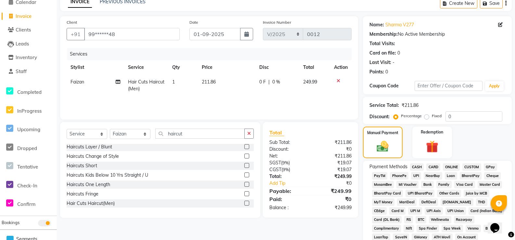
click at [458, 171] on span "ONLINE" at bounding box center [451, 167] width 17 height 7
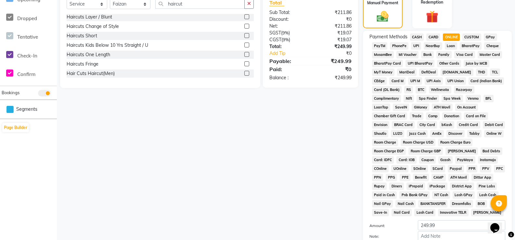
scroll to position [293, 0]
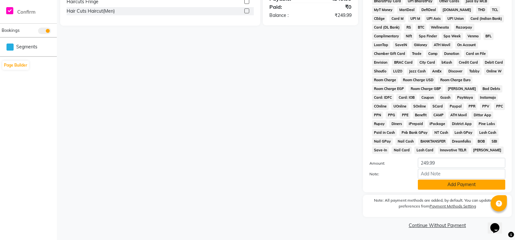
click at [453, 181] on button "Add Payment" at bounding box center [461, 185] width 87 height 10
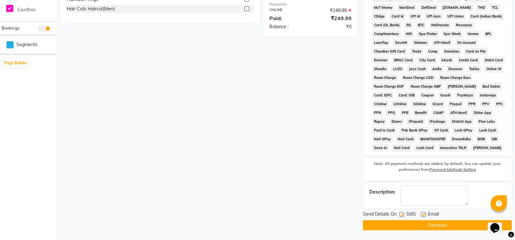
click at [430, 230] on button "Checkout" at bounding box center [437, 225] width 149 height 10
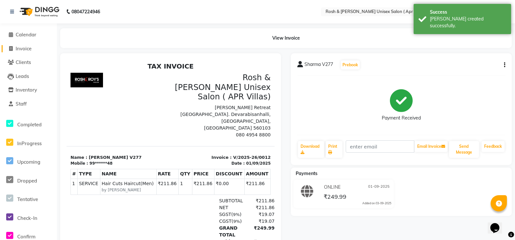
click at [22, 48] on span "Invoice" at bounding box center [24, 49] width 16 height 6
select select "service"
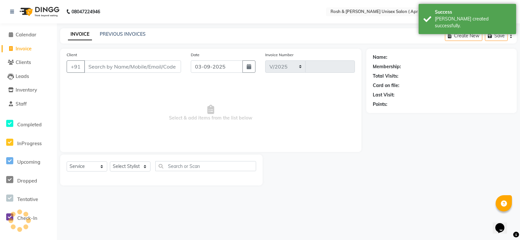
select select "8955"
type input "0013"
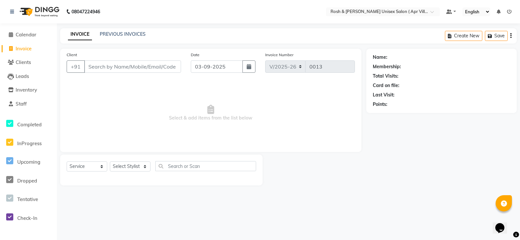
click at [99, 73] on input "Client" at bounding box center [132, 66] width 97 height 12
type input "7624869568"
click at [247, 69] on icon "button" at bounding box center [249, 66] width 5 height 5
select select "9"
select select "2025"
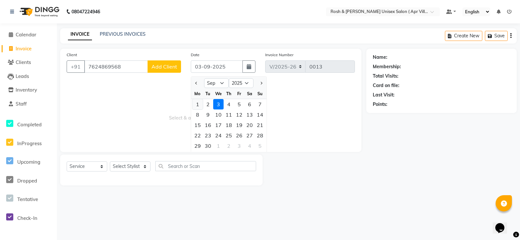
click at [201, 110] on div "1" at bounding box center [197, 104] width 10 height 10
type input "01-09-2025"
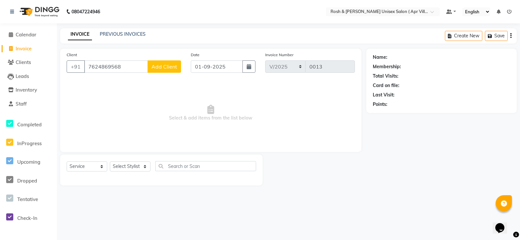
click at [161, 70] on span "Add Client" at bounding box center [164, 66] width 26 height 7
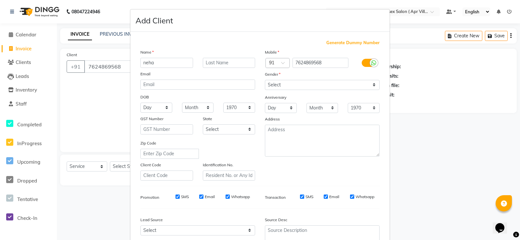
type input "neha"
click at [369, 90] on select "Select [DEMOGRAPHIC_DATA] [DEMOGRAPHIC_DATA] Other Prefer Not To Say" at bounding box center [322, 85] width 115 height 10
select select "[DEMOGRAPHIC_DATA]"
click at [265, 90] on select "Select [DEMOGRAPHIC_DATA] [DEMOGRAPHIC_DATA] Other Prefer Not To Say" at bounding box center [322, 85] width 115 height 10
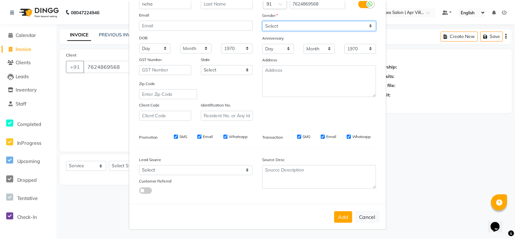
scroll to position [117, 0]
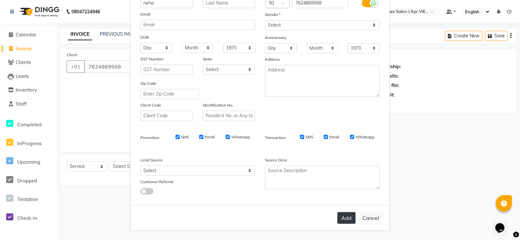
click at [337, 212] on button "Add" at bounding box center [346, 218] width 18 height 12
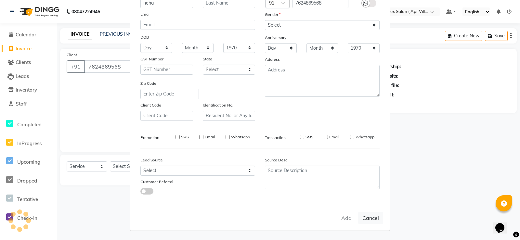
type input "76******68"
select select
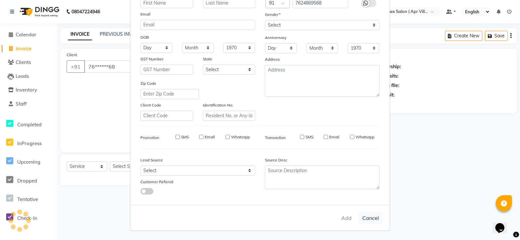
select select
checkbox input "false"
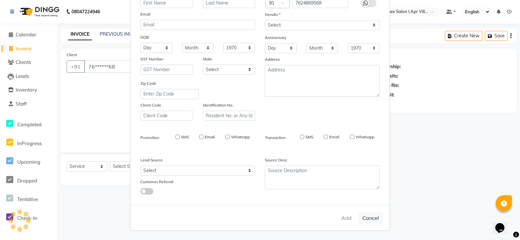
checkbox input "false"
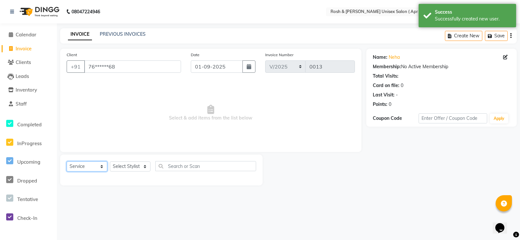
click at [101, 172] on select "Select Service Product Membership Package Voucher Prepaid Gift Card" at bounding box center [87, 167] width 41 height 10
click at [146, 172] on select "Select Stylist Aalam Devi [PERSON_NAME] Front Desk Hangma [PERSON_NAME] [PERSON…" at bounding box center [130, 167] width 41 height 10
select select "90608"
click at [112, 172] on select "Select Stylist Aalam Devi [PERSON_NAME] Front Desk Hangma [PERSON_NAME] [PERSON…" at bounding box center [130, 167] width 41 height 10
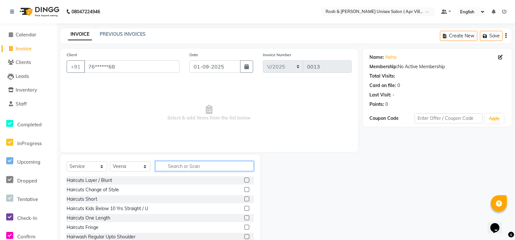
click at [178, 171] on input "text" at bounding box center [204, 166] width 99 height 10
type input "waxing"
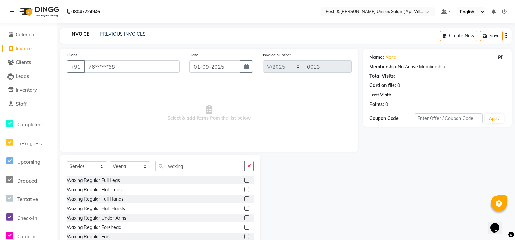
click at [244, 183] on label at bounding box center [246, 180] width 5 height 5
click at [244, 183] on input "checkbox" at bounding box center [246, 180] width 4 height 4
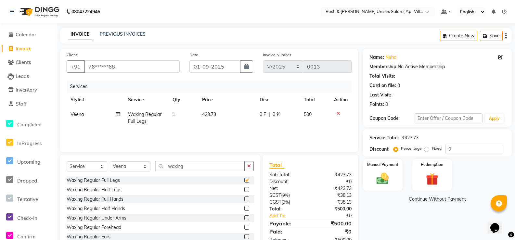
checkbox input "false"
click at [244, 192] on label at bounding box center [246, 189] width 5 height 5
click at [244, 192] on input "checkbox" at bounding box center [246, 190] width 4 height 4
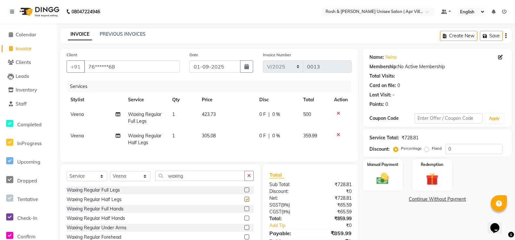
checkbox input "false"
click at [219, 181] on input "waxing" at bounding box center [199, 176] width 89 height 10
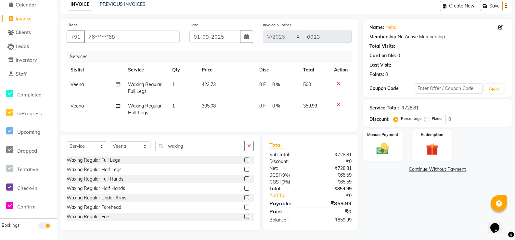
click at [192, 164] on div "Waxing Regular Full Legs" at bounding box center [160, 160] width 187 height 8
click at [247, 148] on icon "button" at bounding box center [249, 146] width 4 height 5
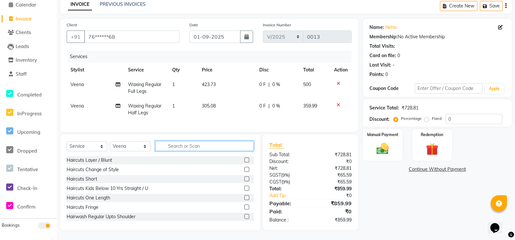
click at [183, 151] on input "text" at bounding box center [204, 146] width 99 height 10
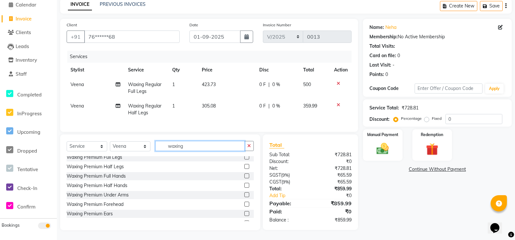
scroll to position [228, 0]
type input "waxing"
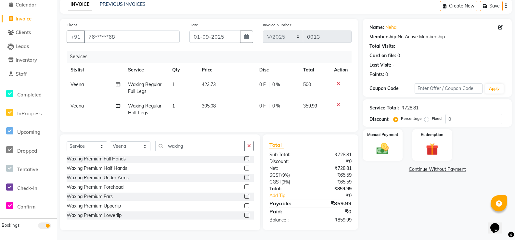
click at [244, 161] on label at bounding box center [246, 158] width 5 height 5
click at [244, 161] on input "checkbox" at bounding box center [246, 159] width 4 height 4
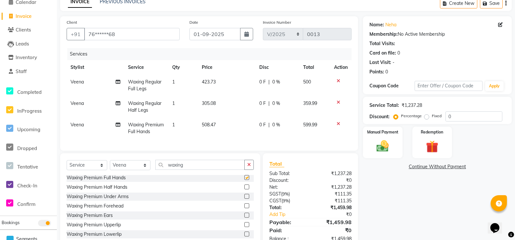
checkbox input "false"
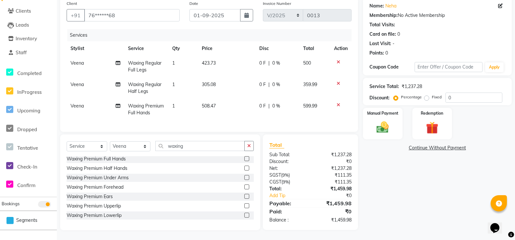
scroll to position [195, 0]
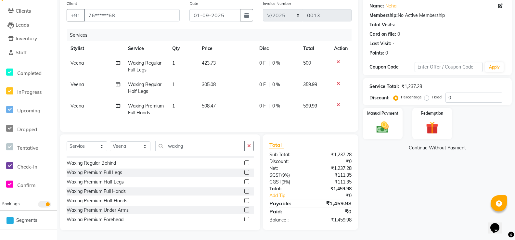
click at [244, 175] on label at bounding box center [246, 172] width 5 height 5
click at [244, 175] on input "checkbox" at bounding box center [246, 173] width 4 height 4
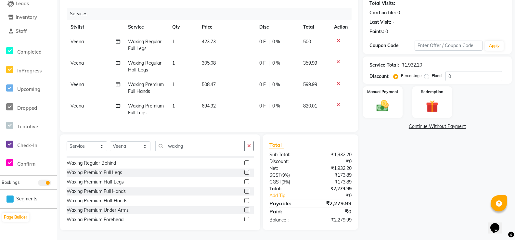
click at [244, 175] on label at bounding box center [246, 172] width 5 height 5
click at [244, 175] on input "checkbox" at bounding box center [246, 173] width 4 height 4
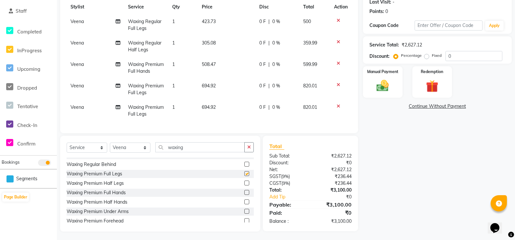
checkbox input "false"
click at [247, 150] on icon "button" at bounding box center [249, 147] width 4 height 5
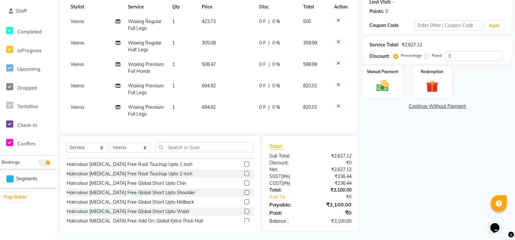
click at [244, 157] on label at bounding box center [246, 154] width 5 height 5
click at [244, 157] on input "checkbox" at bounding box center [246, 155] width 4 height 4
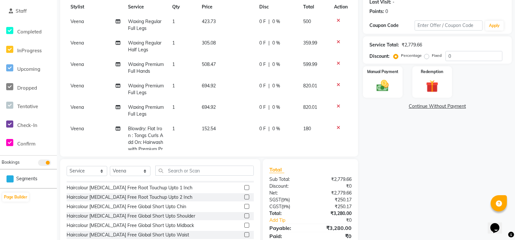
checkbox input "false"
click at [244, 200] on label at bounding box center [246, 197] width 5 height 5
click at [244, 200] on input "checkbox" at bounding box center [246, 197] width 4 height 4
checkbox input "false"
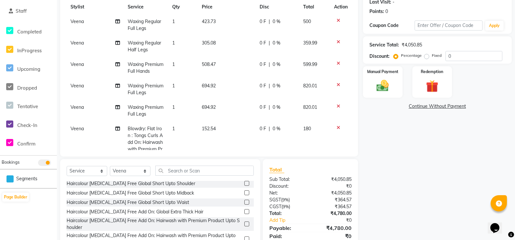
click at [337, 23] on icon at bounding box center [339, 20] width 4 height 5
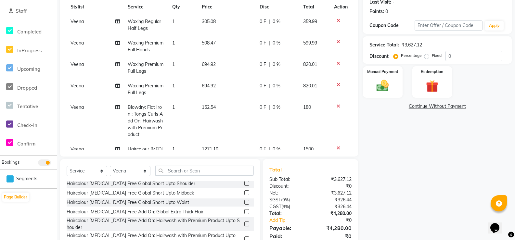
click at [337, 44] on icon at bounding box center [339, 42] width 4 height 5
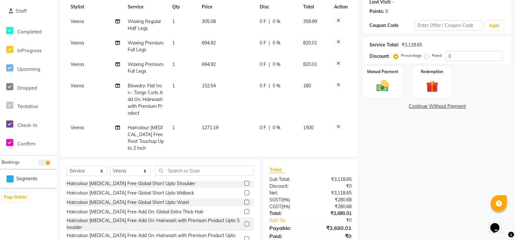
click at [337, 23] on icon at bounding box center [339, 20] width 4 height 5
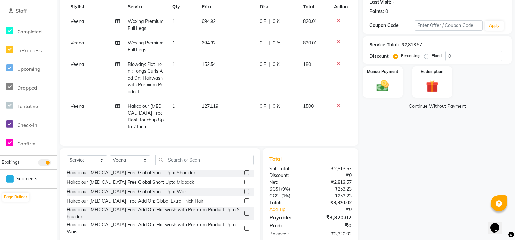
click at [337, 44] on icon at bounding box center [339, 42] width 4 height 5
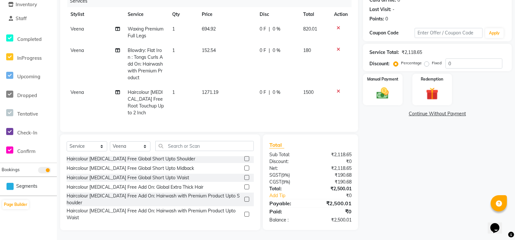
click at [337, 30] on icon at bounding box center [339, 28] width 4 height 5
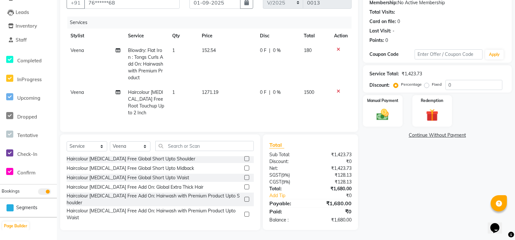
click at [337, 89] on icon at bounding box center [339, 91] width 4 height 5
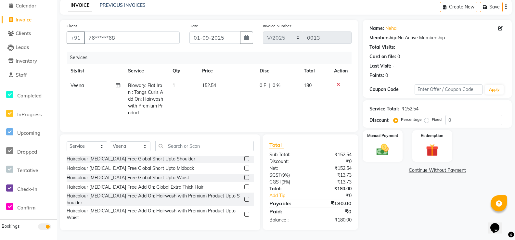
scroll to position [67, 0]
click at [337, 82] on icon at bounding box center [339, 84] width 4 height 5
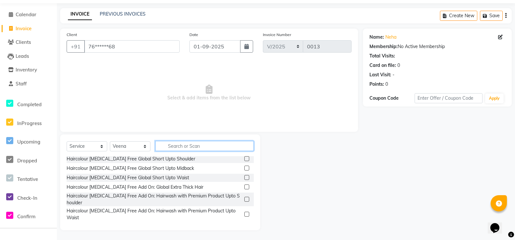
click at [191, 141] on input "text" at bounding box center [204, 146] width 99 height 10
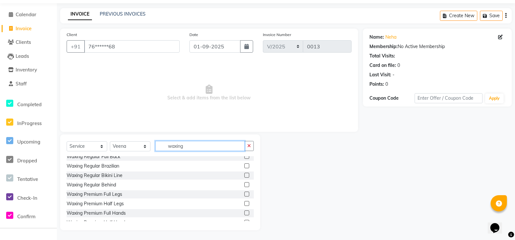
scroll to position [174, 0]
type input "waxing"
click at [244, 196] on label at bounding box center [246, 193] width 5 height 5
click at [244, 196] on input "checkbox" at bounding box center [246, 194] width 4 height 4
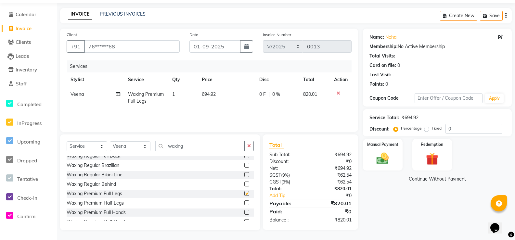
checkbox input "false"
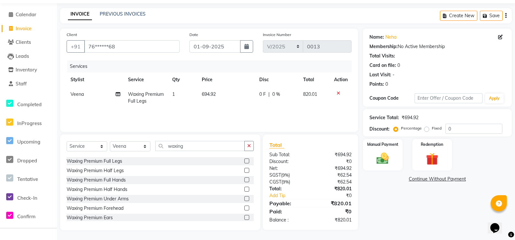
click at [244, 182] on label at bounding box center [246, 180] width 5 height 5
click at [244, 182] on input "checkbox" at bounding box center [246, 180] width 4 height 4
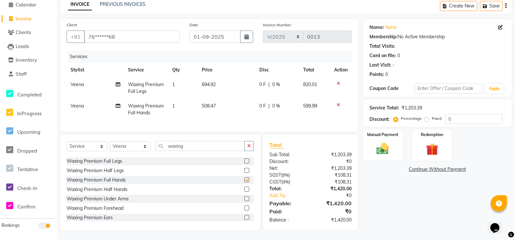
checkbox input "false"
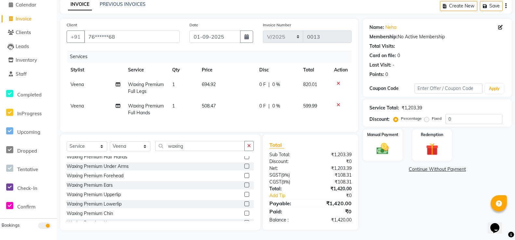
click at [244, 169] on label at bounding box center [246, 166] width 5 height 5
click at [244, 169] on input "checkbox" at bounding box center [246, 166] width 4 height 4
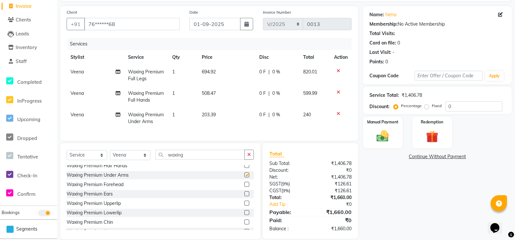
checkbox input "false"
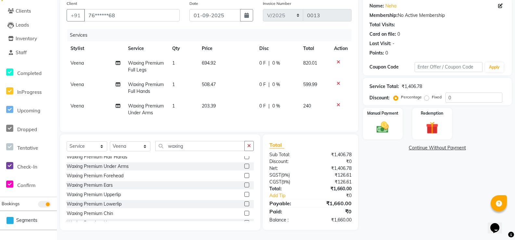
scroll to position [93, 0]
click at [381, 120] on img at bounding box center [383, 127] width 21 height 15
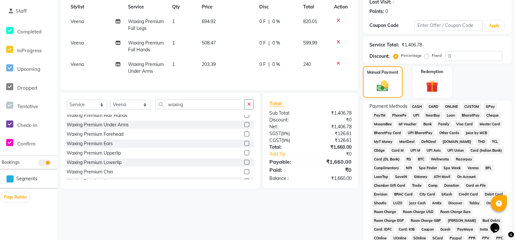
click at [457, 111] on span "ONLINE" at bounding box center [451, 106] width 17 height 7
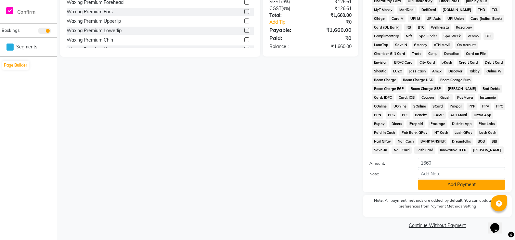
click at [454, 190] on button "Add Payment" at bounding box center [461, 185] width 87 height 10
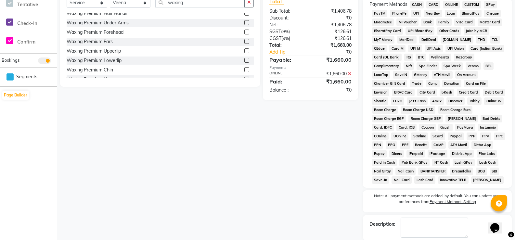
scroll to position [299, 0]
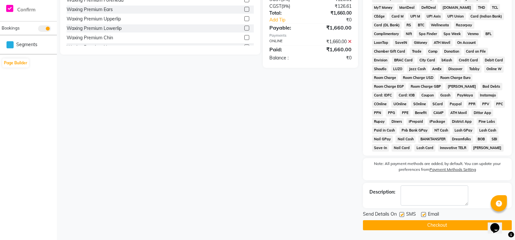
click at [441, 224] on button "Checkout" at bounding box center [437, 225] width 149 height 10
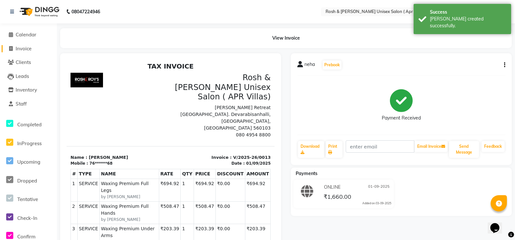
click at [24, 49] on span "Invoice" at bounding box center [24, 49] width 16 height 6
select select "service"
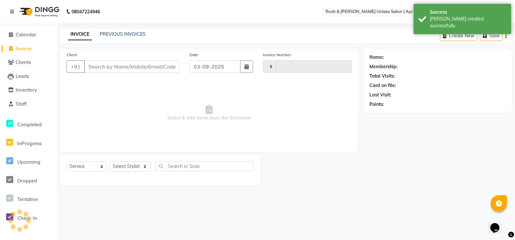
type input "0014"
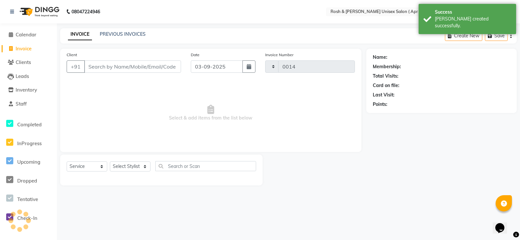
select select "8955"
click at [101, 73] on input "Client" at bounding box center [132, 66] width 97 height 12
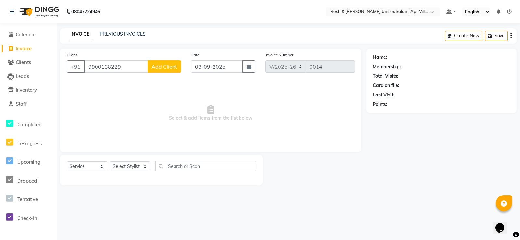
type input "9900138229"
click at [152, 70] on span "Add Client" at bounding box center [164, 66] width 26 height 7
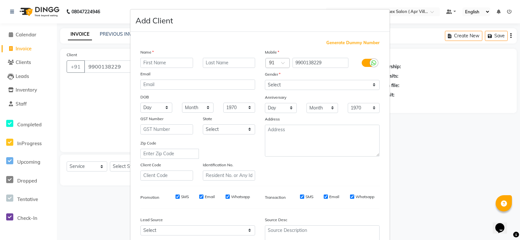
click at [146, 68] on input "text" at bounding box center [166, 63] width 53 height 10
type input "[PERSON_NAME]"
click at [369, 90] on select "Select [DEMOGRAPHIC_DATA] [DEMOGRAPHIC_DATA] Other Prefer Not To Say" at bounding box center [322, 85] width 115 height 10
select select "[DEMOGRAPHIC_DATA]"
click at [265, 90] on select "Select [DEMOGRAPHIC_DATA] [DEMOGRAPHIC_DATA] Other Prefer Not To Say" at bounding box center [322, 85] width 115 height 10
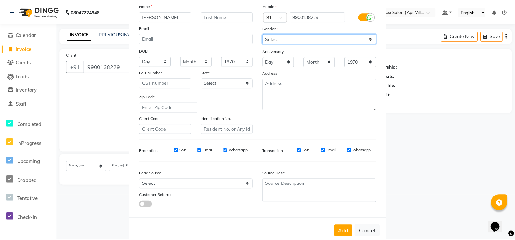
scroll to position [98, 0]
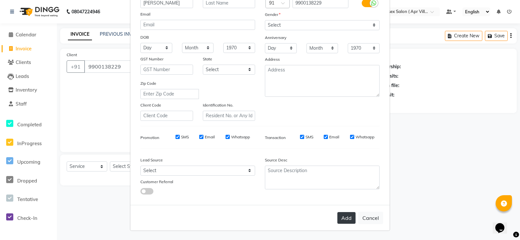
click at [337, 224] on button "Add" at bounding box center [346, 218] width 18 height 12
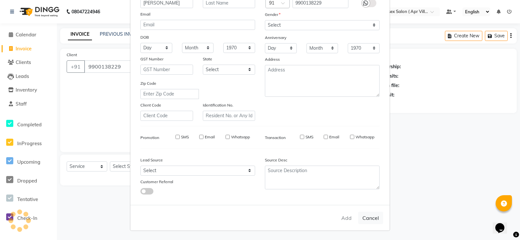
type input "99******29"
select select
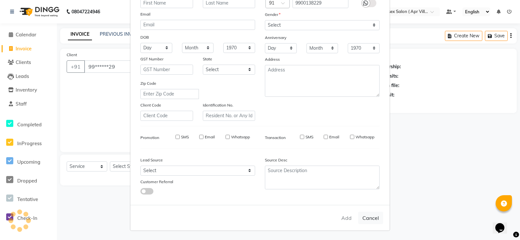
select select
checkbox input "false"
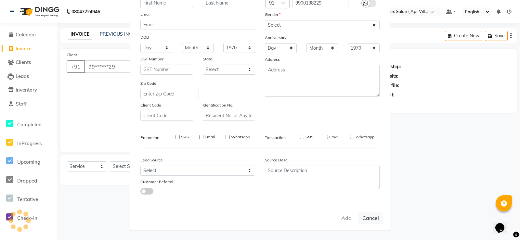
checkbox input "false"
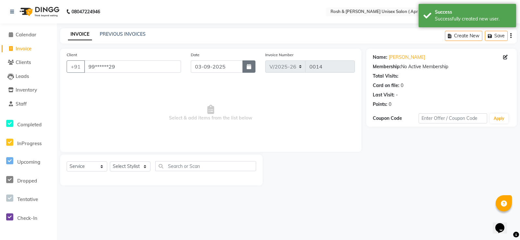
click at [247, 69] on icon "button" at bounding box center [249, 66] width 5 height 5
select select "9"
select select "2025"
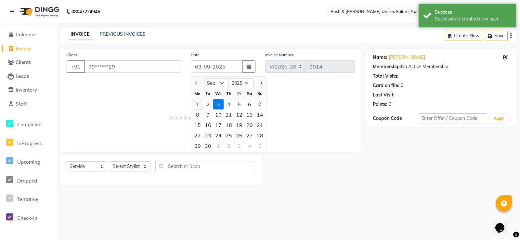
click at [200, 110] on div "1" at bounding box center [197, 104] width 10 height 10
type input "01-09-2025"
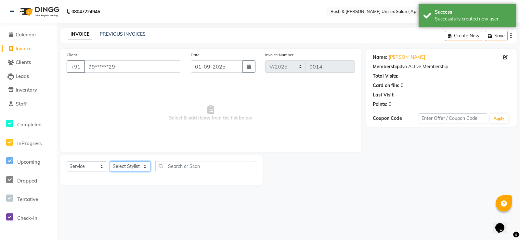
click at [146, 172] on select "Select Stylist Aalam Devi [PERSON_NAME] Front Desk Hangma [PERSON_NAME] [PERSON…" at bounding box center [130, 167] width 41 height 10
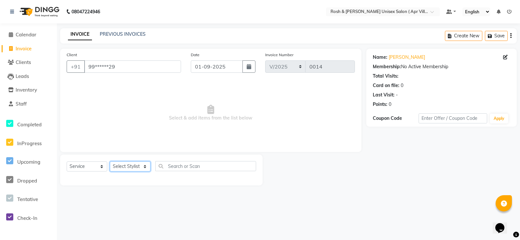
select select "90601"
click at [112, 172] on select "Select Stylist Aalam Devi [PERSON_NAME] Front Desk Hangma [PERSON_NAME] [PERSON…" at bounding box center [130, 167] width 41 height 10
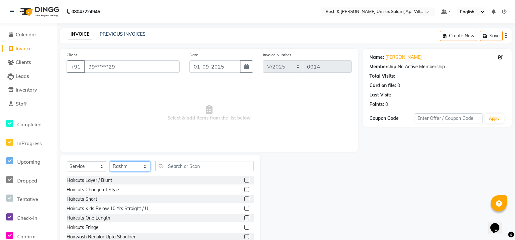
click at [147, 172] on select "Select Stylist Aalam Devi [PERSON_NAME] Front Desk Hangma [PERSON_NAME] [PERSON…" at bounding box center [130, 167] width 41 height 10
click at [188, 171] on input "text" at bounding box center [204, 166] width 99 height 10
click at [176, 171] on input "text" at bounding box center [204, 166] width 99 height 10
type input "c"
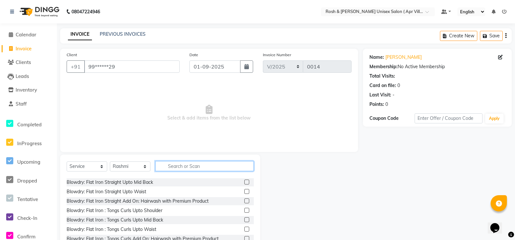
scroll to position [43, 0]
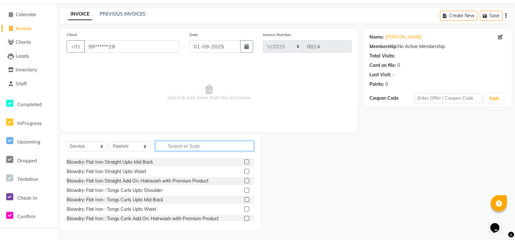
click at [178, 141] on input "text" at bounding box center [204, 146] width 99 height 10
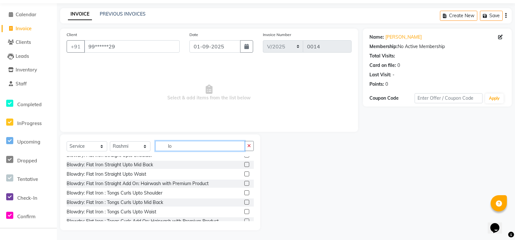
scroll to position [9, 0]
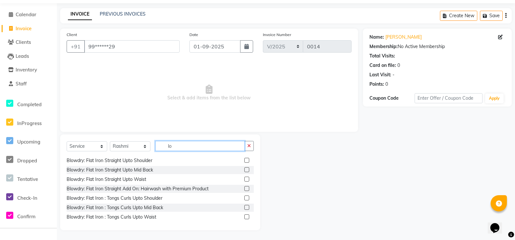
type input "l"
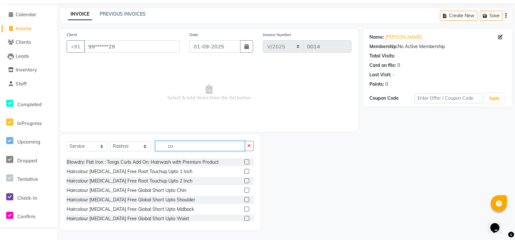
scroll to position [80, 0]
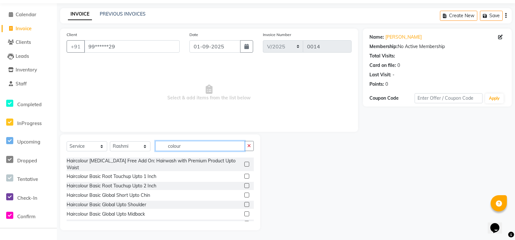
type input "colour"
click at [244, 188] on label at bounding box center [246, 185] width 5 height 5
click at [244, 188] on input "checkbox" at bounding box center [246, 186] width 4 height 4
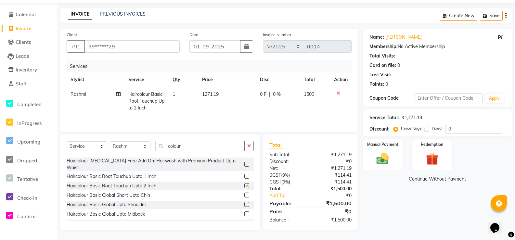
checkbox input "false"
click at [192, 148] on input "colour" at bounding box center [199, 146] width 89 height 10
type input "c"
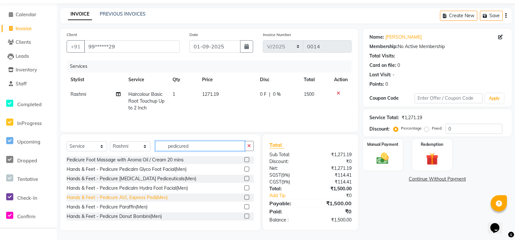
scroll to position [0, 0]
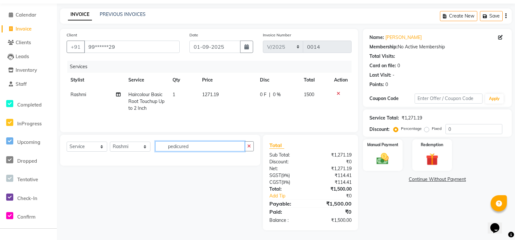
type input "pedicure"
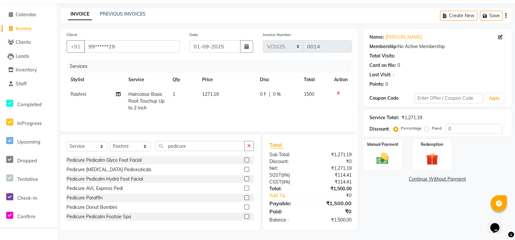
click at [244, 181] on label at bounding box center [246, 179] width 5 height 5
click at [244, 181] on input "checkbox" at bounding box center [246, 179] width 4 height 4
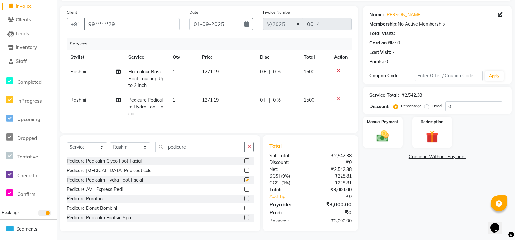
checkbox input "false"
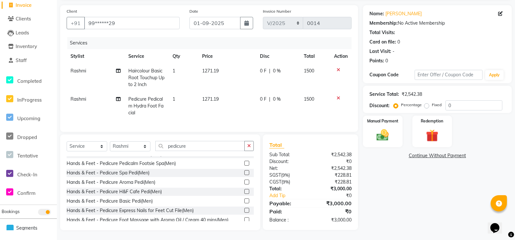
scroll to position [195, 0]
click at [202, 141] on input "pedicure" at bounding box center [199, 146] width 89 height 10
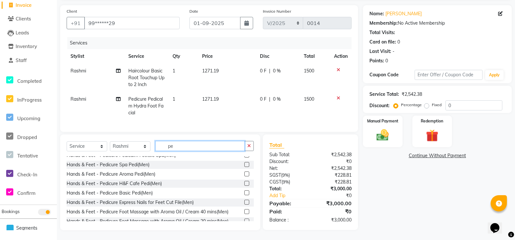
type input "p"
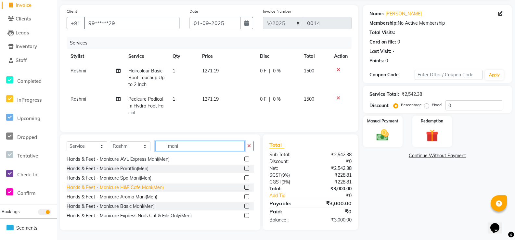
scroll to position [64, 0]
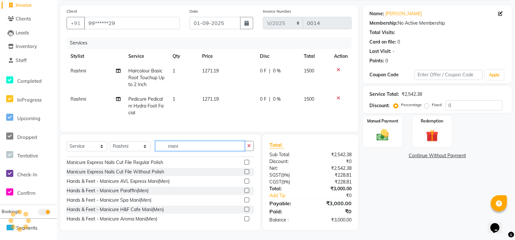
click at [196, 141] on input "mani" at bounding box center [199, 146] width 89 height 10
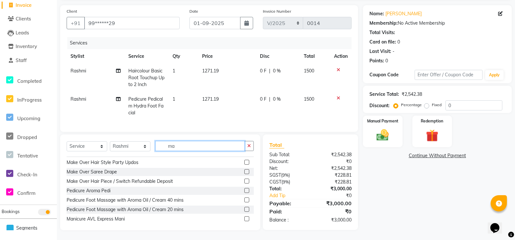
type input "m"
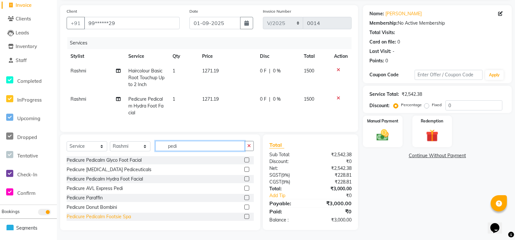
scroll to position [33, 0]
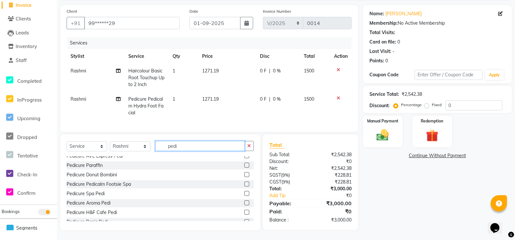
type input "pedi"
click at [244, 172] on label at bounding box center [246, 174] width 5 height 5
click at [244, 173] on input "checkbox" at bounding box center [246, 175] width 4 height 4
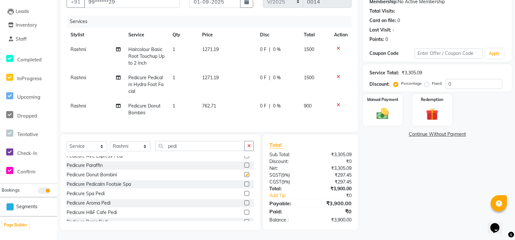
checkbox input "false"
click at [192, 151] on input "pedi" at bounding box center [199, 146] width 89 height 10
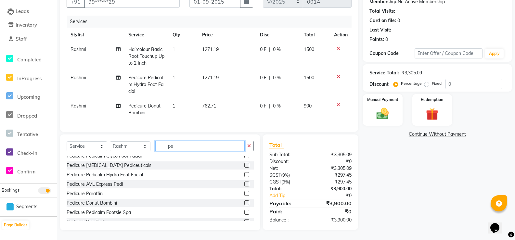
type input "p"
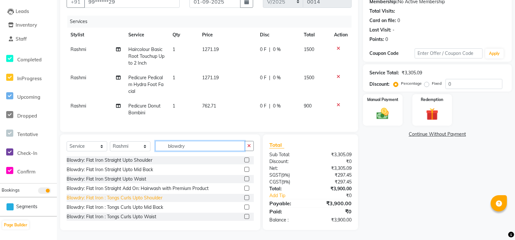
scroll to position [16, 0]
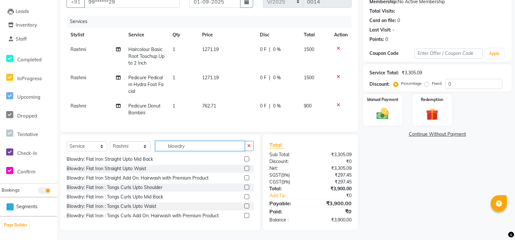
type input "blowdry"
click at [244, 204] on label at bounding box center [246, 206] width 5 height 5
click at [244, 204] on input "checkbox" at bounding box center [246, 206] width 4 height 4
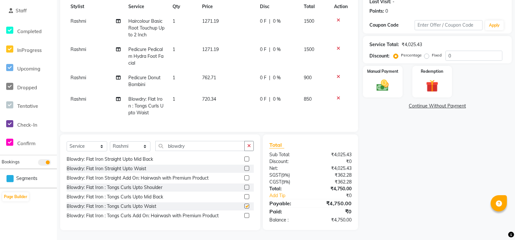
checkbox input "false"
click at [199, 151] on input "blowdry" at bounding box center [199, 146] width 89 height 10
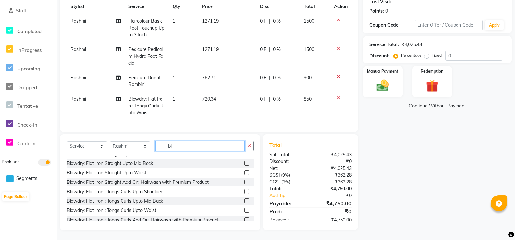
type input "b"
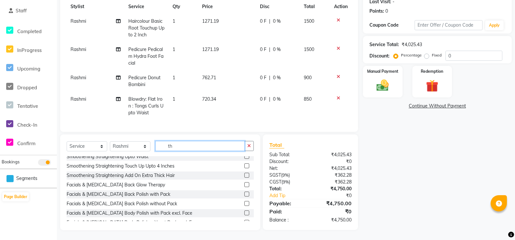
scroll to position [0, 0]
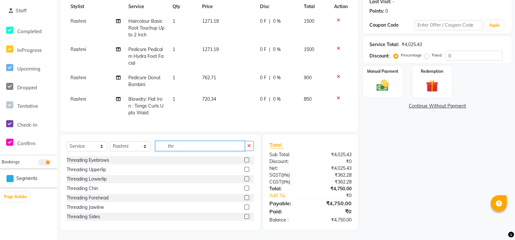
type input "thr"
click at [244, 163] on label at bounding box center [246, 160] width 5 height 5
click at [244, 163] on input "checkbox" at bounding box center [246, 160] width 4 height 4
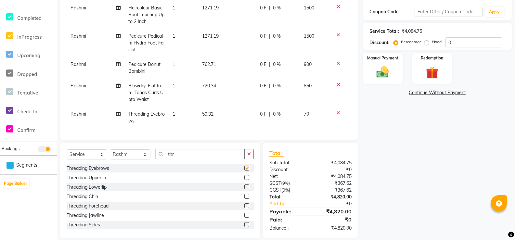
checkbox input "false"
click at [184, 159] on input "thr" at bounding box center [199, 154] width 89 height 10
type input "t"
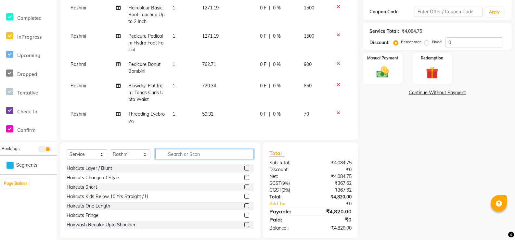
type input "w"
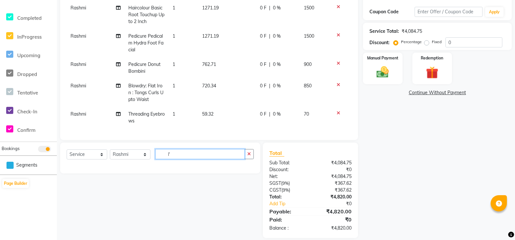
type input "l"
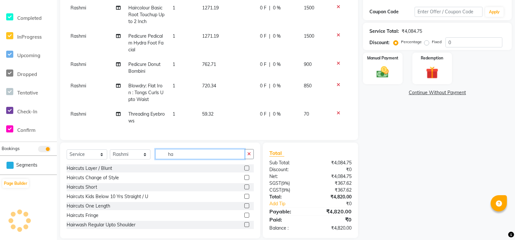
type input "h"
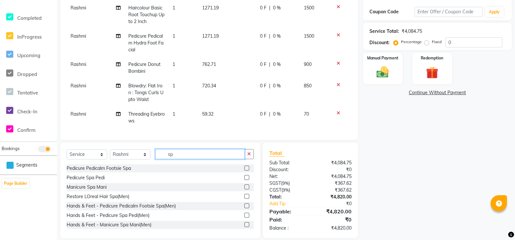
type input "s"
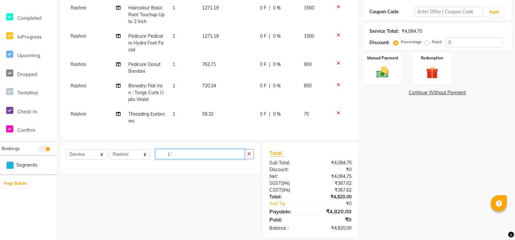
type input "L"
